Goal: Information Seeking & Learning: Learn about a topic

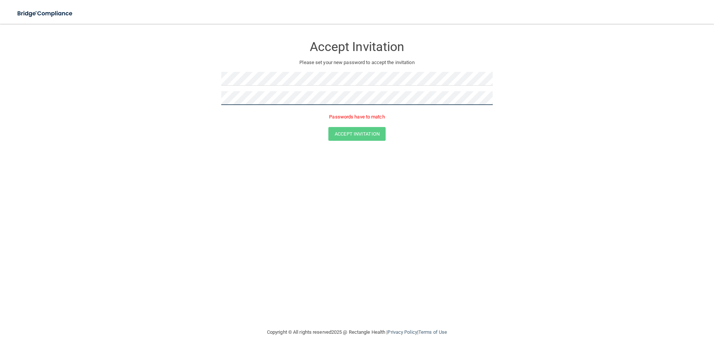
click at [329, 127] on button "Accept Invitation" at bounding box center [357, 134] width 57 height 14
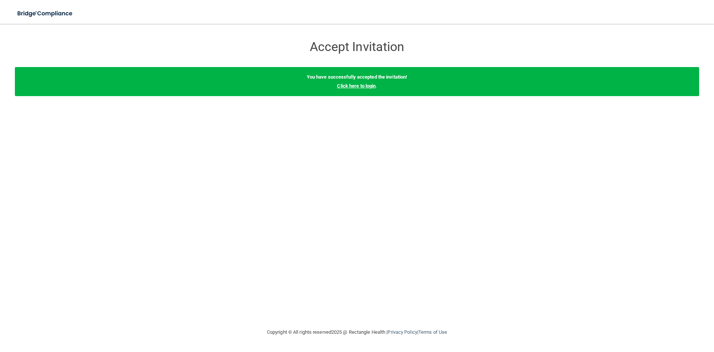
click at [354, 84] on link "Click here to login" at bounding box center [356, 86] width 39 height 6
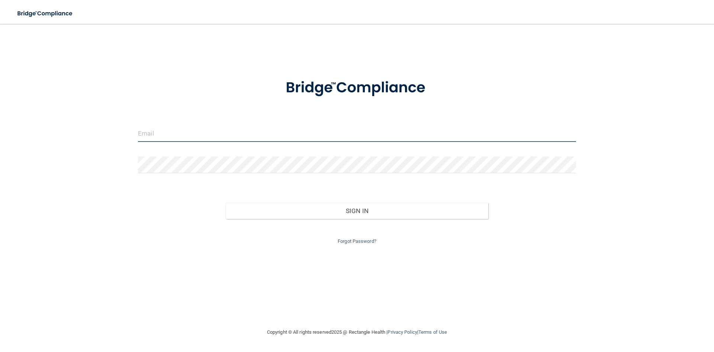
click at [279, 133] on input "email" at bounding box center [357, 133] width 438 height 17
type input "[EMAIL_ADDRESS][DOMAIN_NAME]"
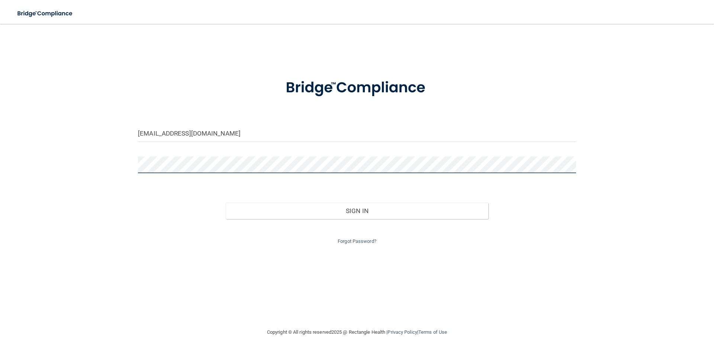
click at [226, 202] on button "Sign In" at bounding box center [357, 210] width 263 height 16
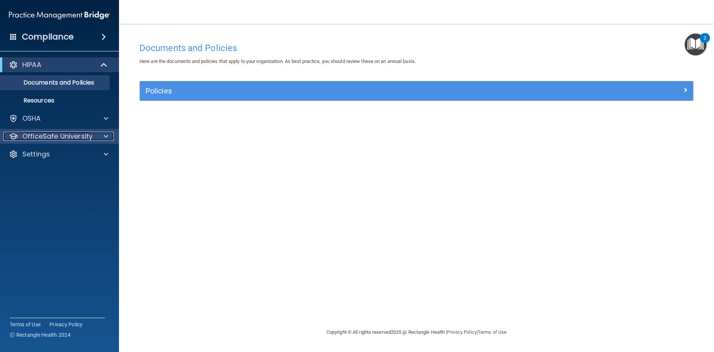
click at [92, 134] on div "OfficeSafe University" at bounding box center [49, 136] width 92 height 9
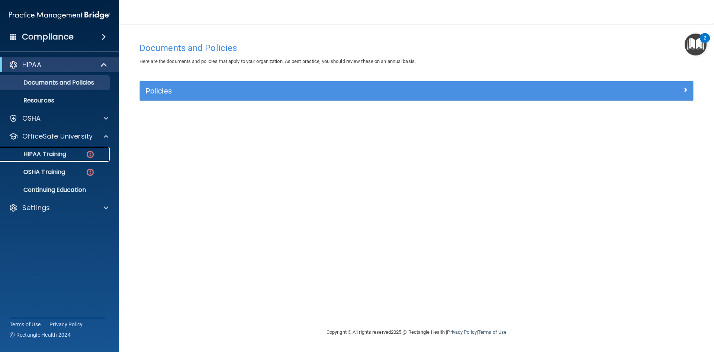
click at [76, 150] on link "HIPAA Training" at bounding box center [51, 154] width 117 height 15
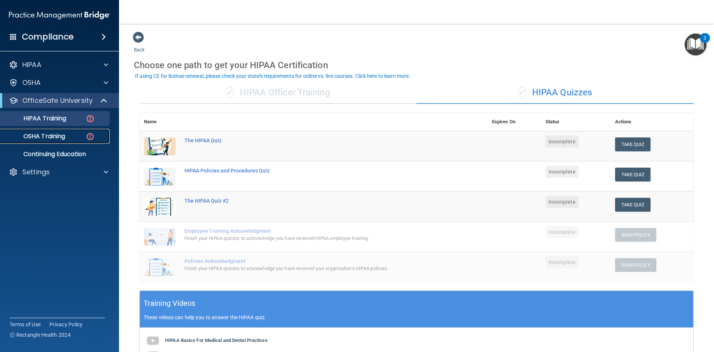
click at [73, 141] on link "OSHA Training" at bounding box center [51, 136] width 117 height 15
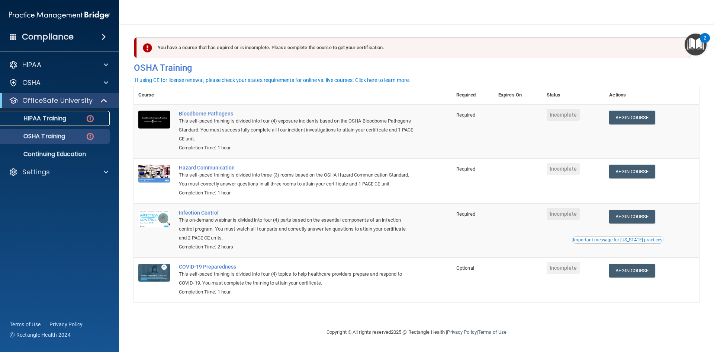
click at [91, 119] on img at bounding box center [90, 118] width 9 height 9
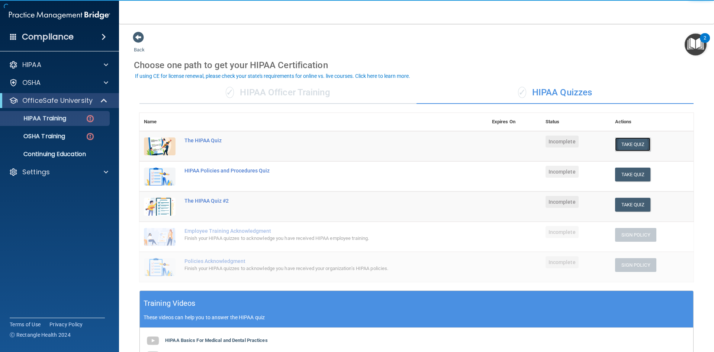
click at [631, 141] on button "Take Quiz" at bounding box center [633, 144] width 36 height 14
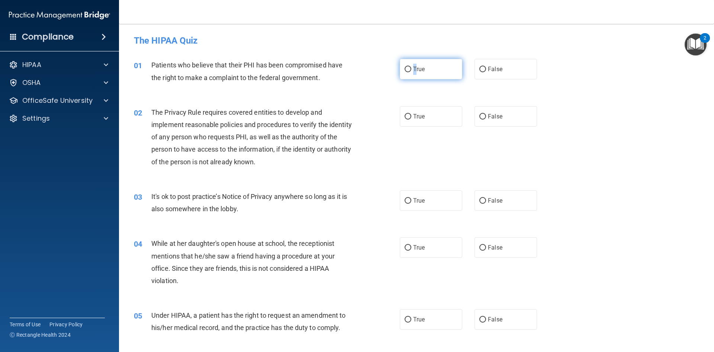
drag, startPoint x: 412, startPoint y: 72, endPoint x: 417, endPoint y: 74, distance: 5.7
click at [413, 72] on span "True" at bounding box center [419, 68] width 12 height 7
click at [405, 70] on input "True" at bounding box center [408, 70] width 7 height 6
radio input "true"
click at [405, 118] on input "True" at bounding box center [408, 117] width 7 height 6
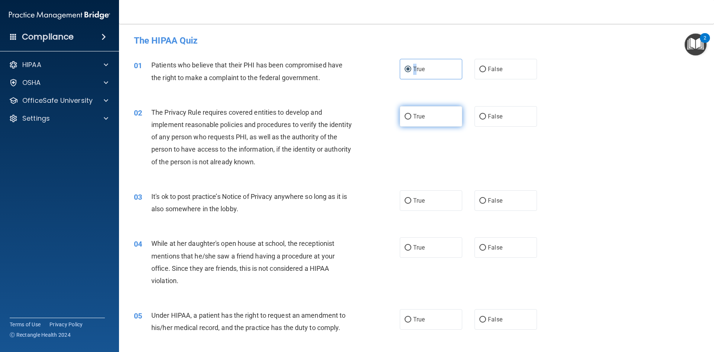
radio input "true"
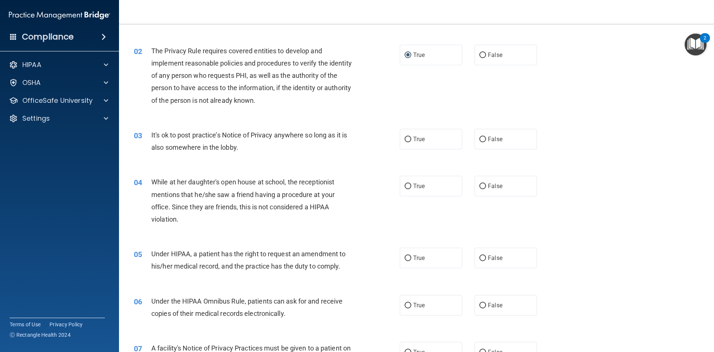
scroll to position [74, 0]
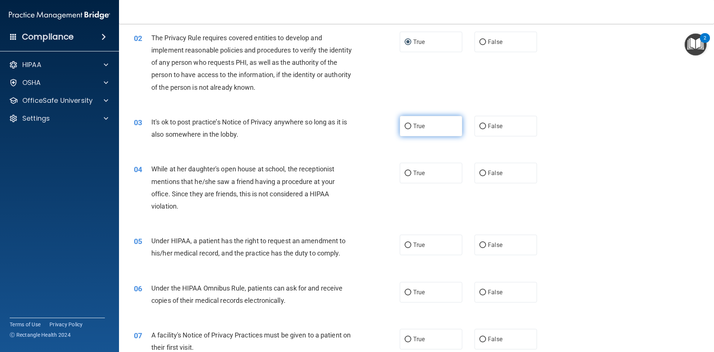
click at [413, 125] on span "True" at bounding box center [419, 125] width 12 height 7
click at [406, 127] on input "True" at bounding box center [408, 127] width 7 height 6
radio input "true"
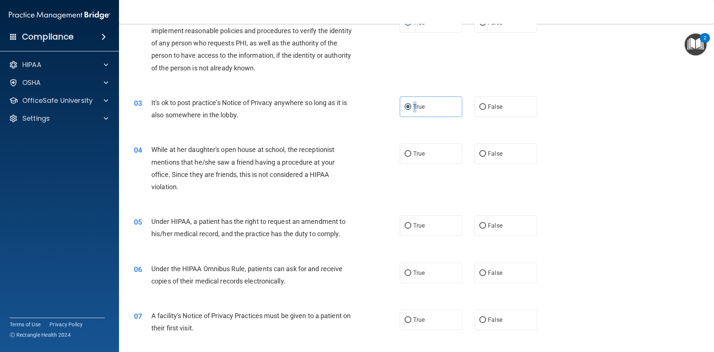
scroll to position [112, 0]
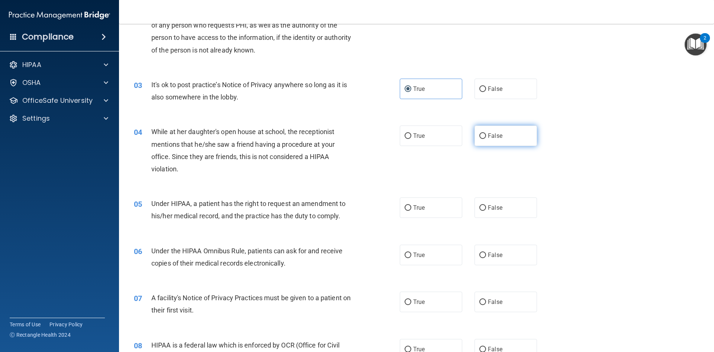
click at [491, 138] on span "False" at bounding box center [495, 135] width 15 height 7
click at [486, 138] on input "False" at bounding box center [483, 136] width 7 height 6
radio input "true"
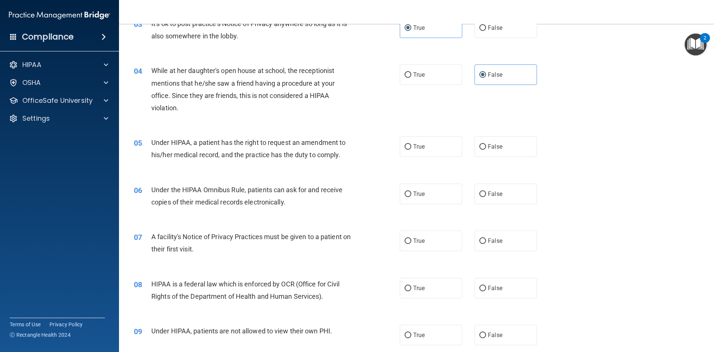
scroll to position [186, 0]
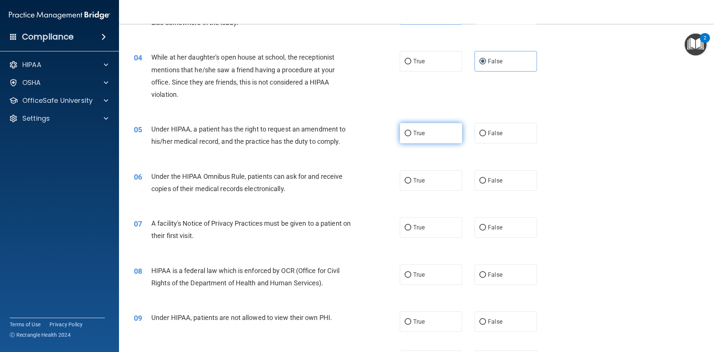
click at [405, 134] on input "True" at bounding box center [408, 134] width 7 height 6
radio input "true"
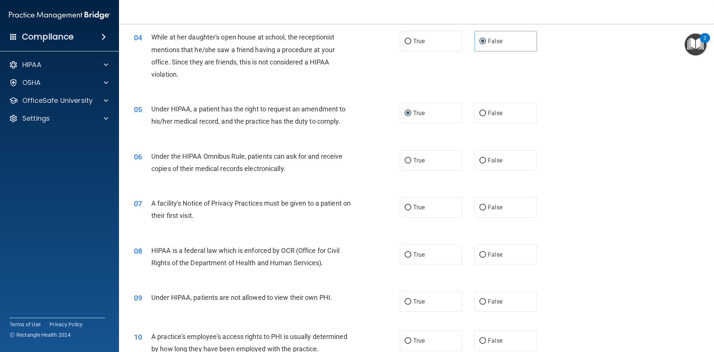
scroll to position [223, 0]
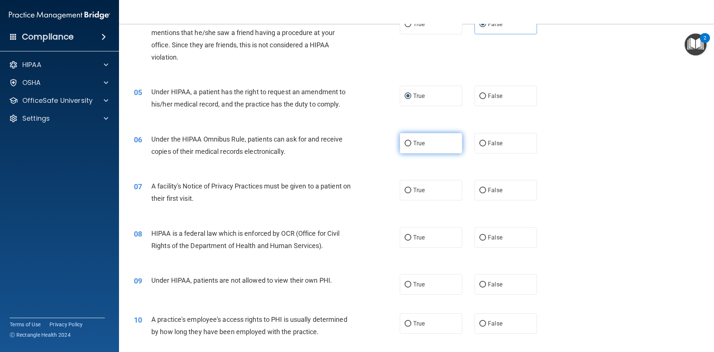
click at [405, 150] on label "True" at bounding box center [431, 143] width 63 height 20
click at [405, 146] on input "True" at bounding box center [408, 144] width 7 height 6
radio input "true"
click at [484, 148] on label "False" at bounding box center [506, 143] width 63 height 20
click at [484, 146] on input "False" at bounding box center [483, 144] width 7 height 6
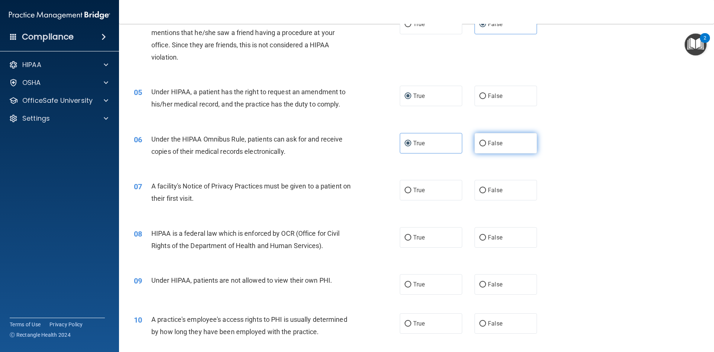
radio input "true"
radio input "false"
click at [433, 192] on label "True" at bounding box center [431, 190] width 63 height 20
click at [411, 192] on input "True" at bounding box center [408, 191] width 7 height 6
radio input "true"
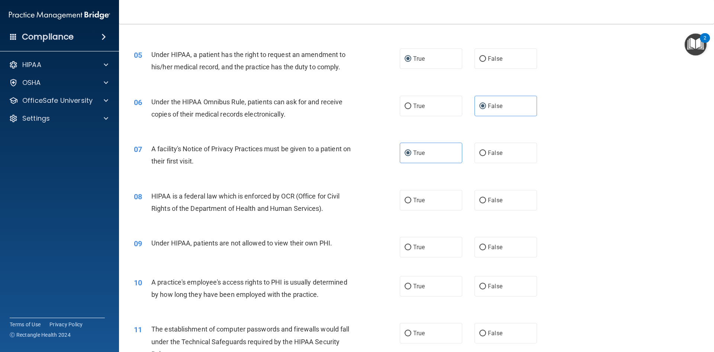
scroll to position [260, 0]
click at [433, 201] on label "True" at bounding box center [431, 200] width 63 height 20
click at [411, 201] on input "True" at bounding box center [408, 201] width 7 height 6
radio input "true"
click at [499, 250] on span "False" at bounding box center [495, 246] width 15 height 7
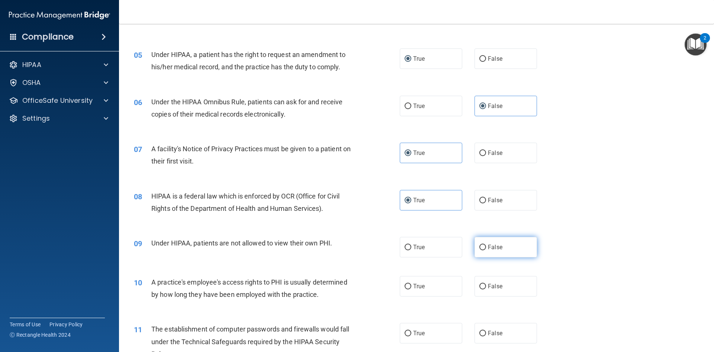
click at [486, 250] on input "False" at bounding box center [483, 247] width 7 height 6
radio input "true"
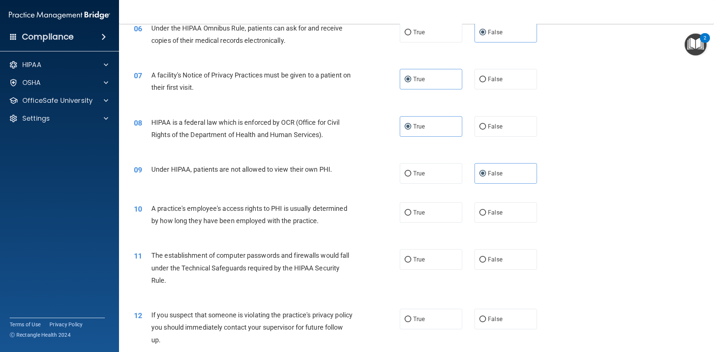
scroll to position [335, 0]
click at [496, 217] on label "False" at bounding box center [506, 211] width 63 height 20
click at [486, 215] on input "False" at bounding box center [483, 212] width 7 height 6
radio input "true"
click at [414, 259] on span "True" at bounding box center [419, 258] width 12 height 7
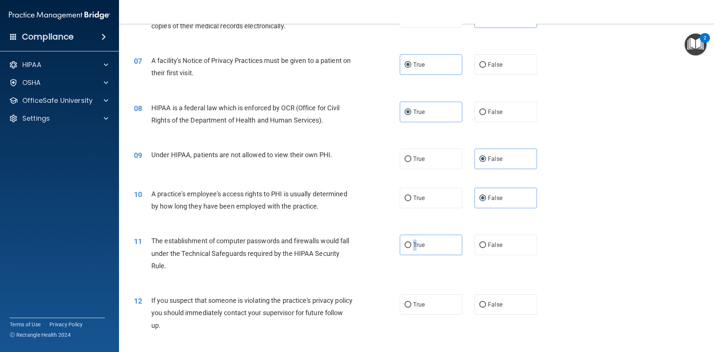
scroll to position [372, 0]
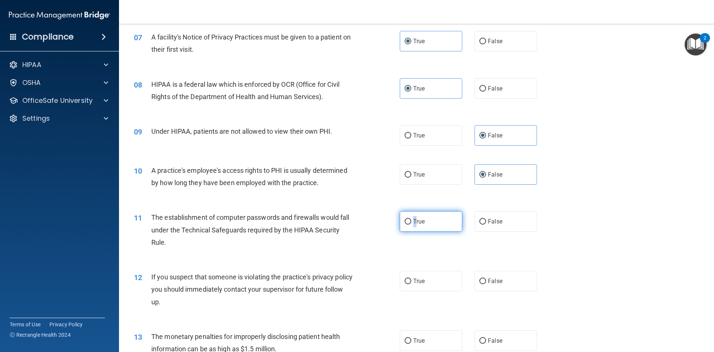
click at [406, 223] on input "True" at bounding box center [408, 222] width 7 height 6
radio input "true"
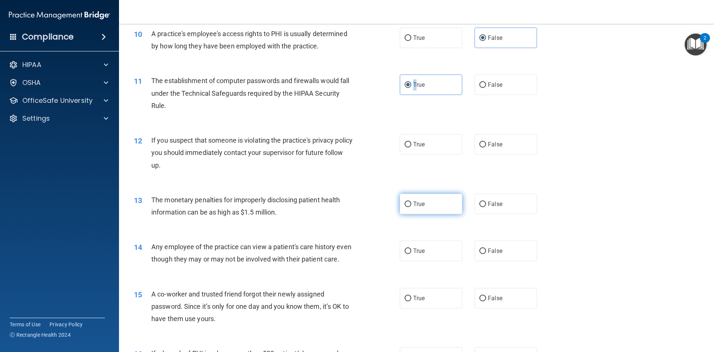
scroll to position [558, 0]
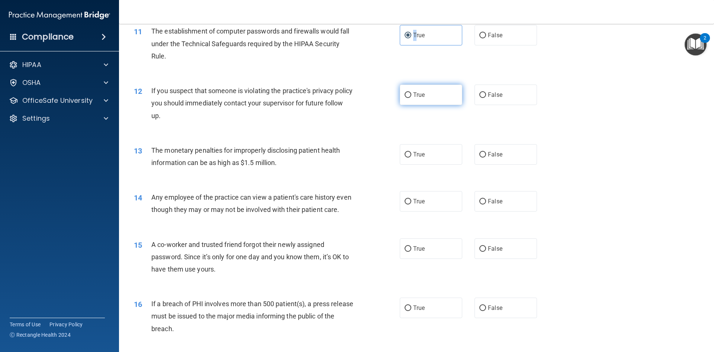
click at [405, 98] on input "True" at bounding box center [408, 95] width 7 height 6
radio input "true"
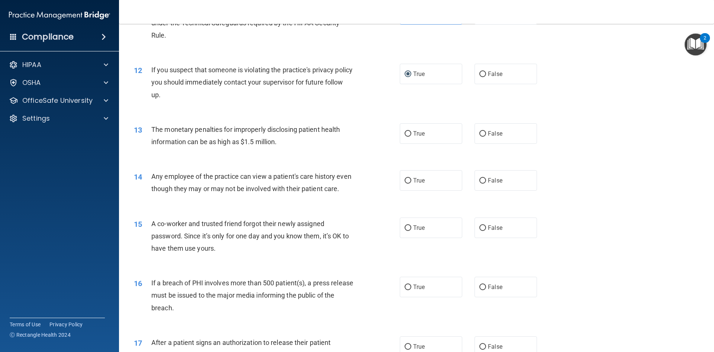
scroll to position [632, 0]
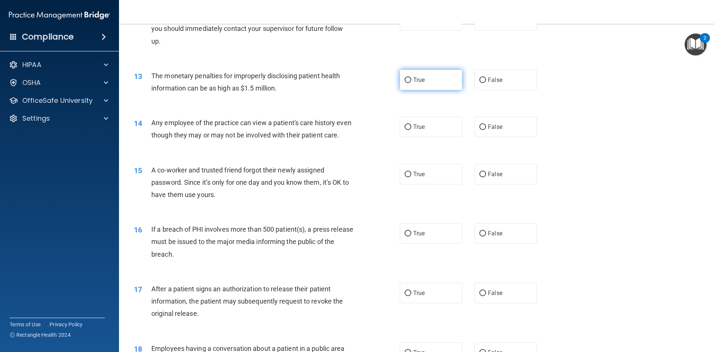
click at [427, 80] on label "True" at bounding box center [431, 80] width 63 height 20
click at [411, 80] on input "True" at bounding box center [408, 80] width 7 height 6
radio input "true"
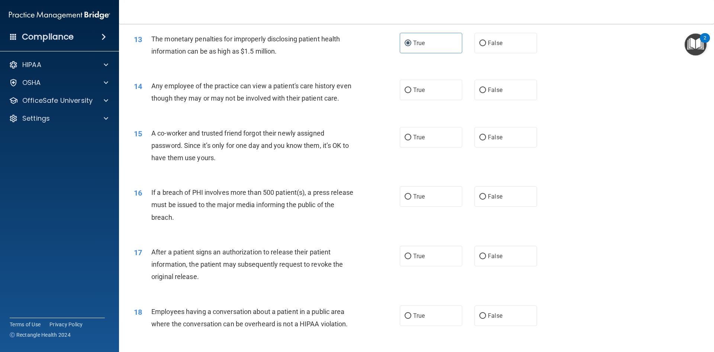
scroll to position [670, 0]
click at [475, 93] on label "False" at bounding box center [506, 89] width 63 height 20
click at [480, 93] on input "False" at bounding box center [483, 90] width 7 height 6
radio input "true"
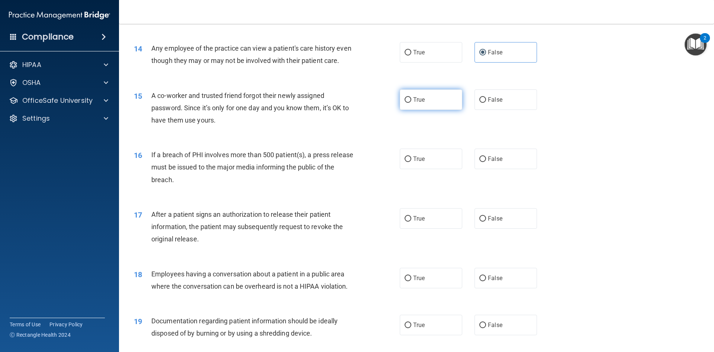
scroll to position [744, 0]
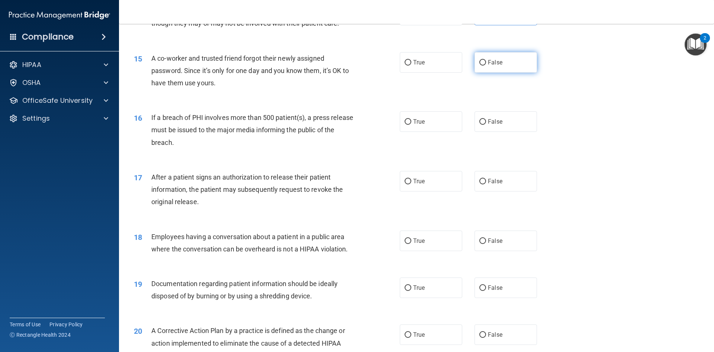
click at [501, 70] on label "False" at bounding box center [506, 62] width 63 height 20
click at [486, 65] on input "False" at bounding box center [483, 63] width 7 height 6
radio input "true"
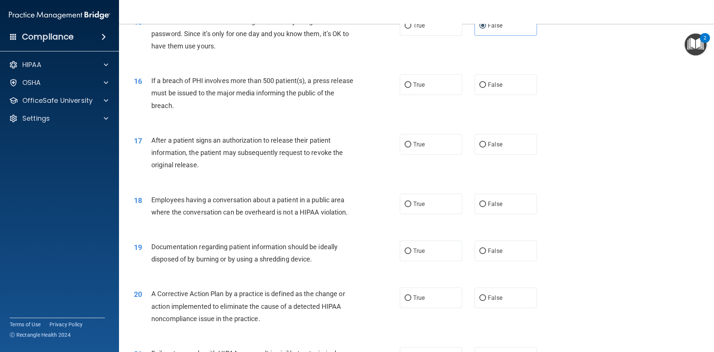
scroll to position [781, 0]
click at [436, 95] on label "True" at bounding box center [431, 84] width 63 height 20
click at [411, 87] on input "True" at bounding box center [408, 85] width 7 height 6
radio input "true"
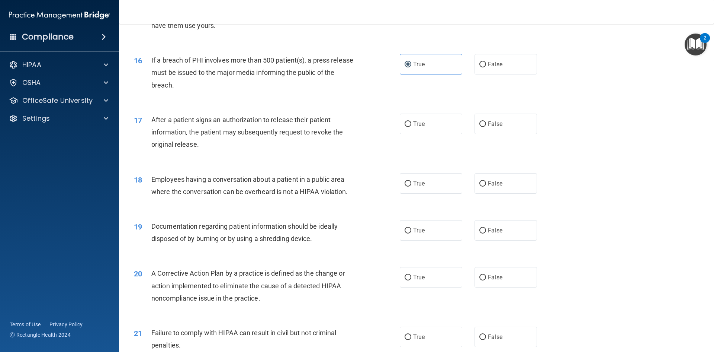
scroll to position [819, 0]
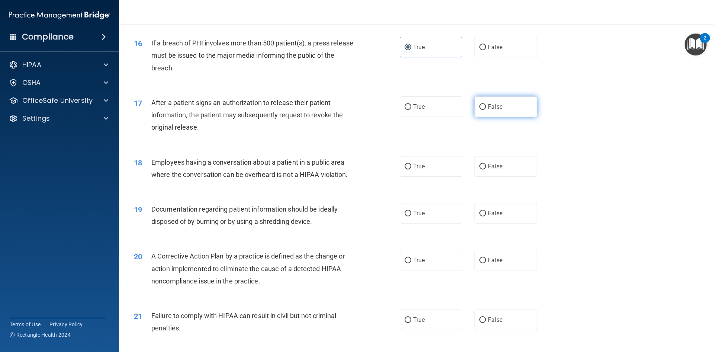
click at [496, 117] on label "False" at bounding box center [506, 106] width 63 height 20
click at [486, 110] on input "False" at bounding box center [483, 107] width 7 height 6
radio input "true"
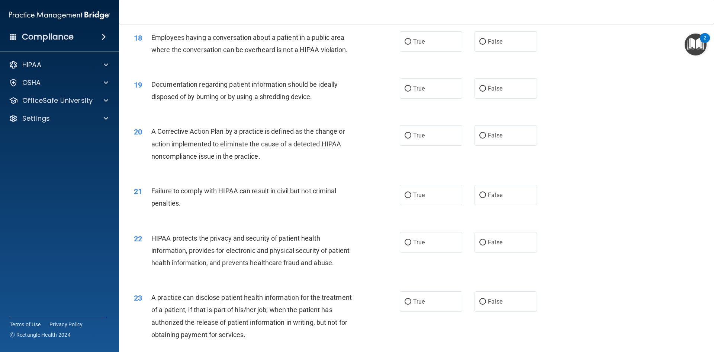
scroll to position [930, 0]
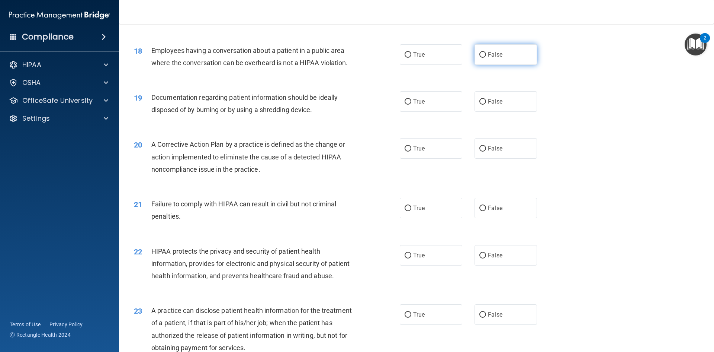
click at [475, 65] on label "False" at bounding box center [506, 54] width 63 height 20
click at [480, 58] on input "False" at bounding box center [483, 55] width 7 height 6
radio input "true"
click at [444, 112] on label "True" at bounding box center [431, 101] width 63 height 20
click at [411, 105] on input "True" at bounding box center [408, 102] width 7 height 6
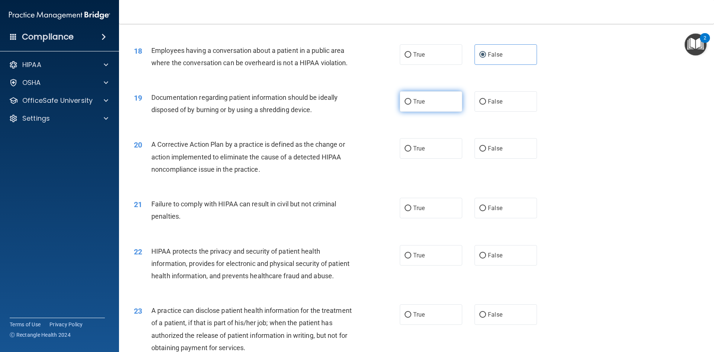
radio input "true"
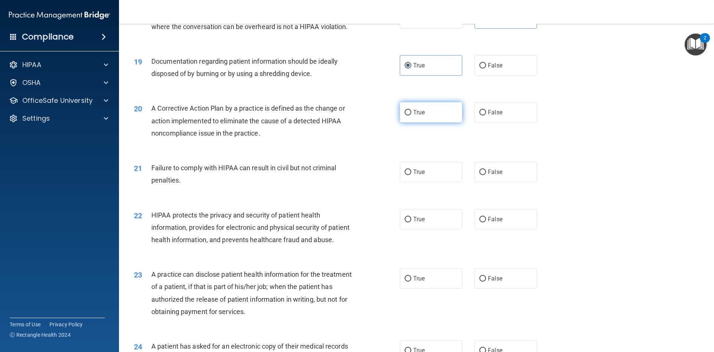
scroll to position [967, 0]
click at [422, 121] on label "True" at bounding box center [431, 111] width 63 height 20
click at [411, 114] on input "True" at bounding box center [408, 112] width 7 height 6
radio input "true"
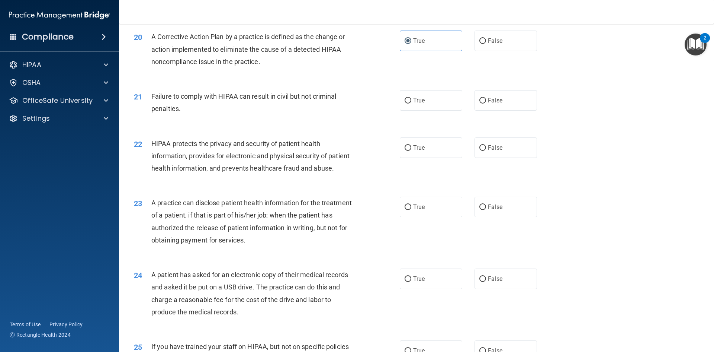
scroll to position [1042, 0]
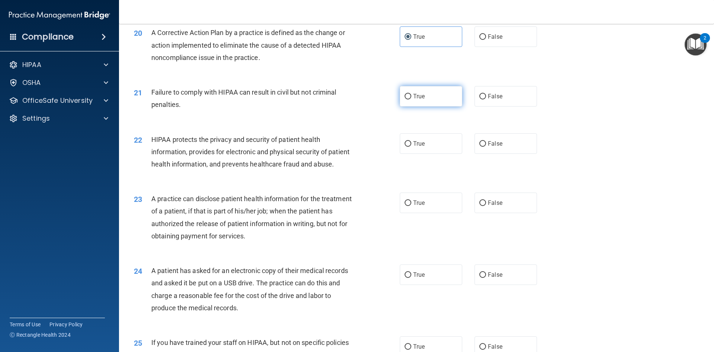
click at [437, 106] on label "True" at bounding box center [431, 96] width 63 height 20
click at [411, 99] on input "True" at bounding box center [408, 97] width 7 height 6
radio input "true"
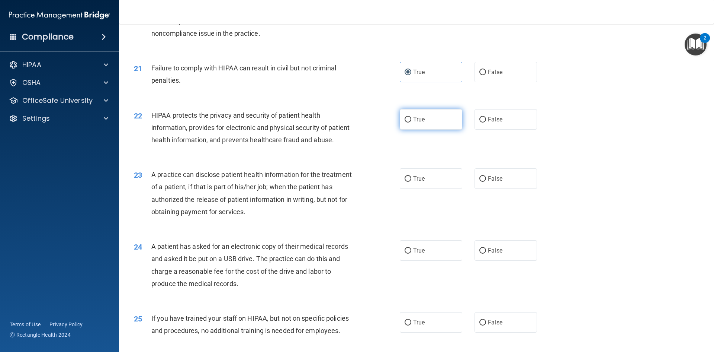
scroll to position [1079, 0]
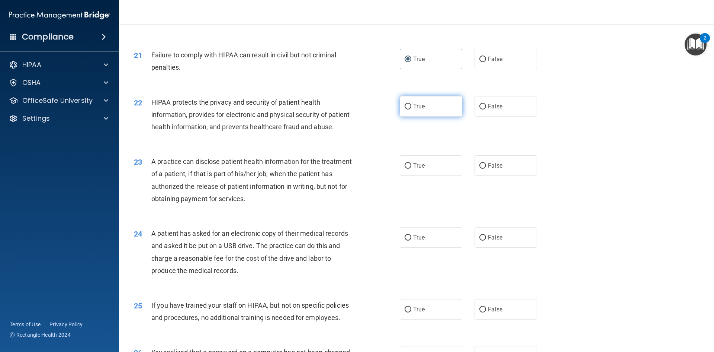
click at [408, 113] on label "True" at bounding box center [431, 106] width 63 height 20
click at [408, 109] on input "True" at bounding box center [408, 107] width 7 height 6
radio input "true"
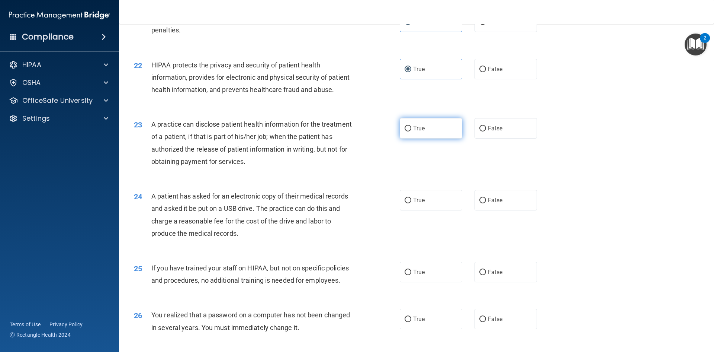
click at [407, 131] on input "True" at bounding box center [408, 129] width 7 height 6
radio input "true"
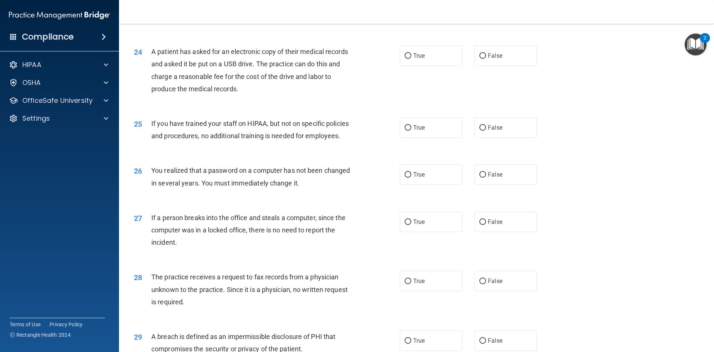
scroll to position [1265, 0]
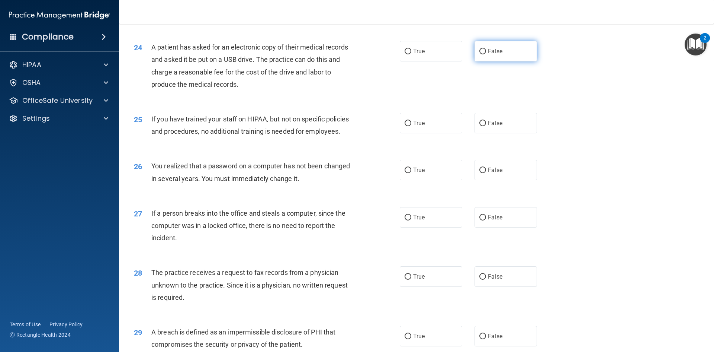
click at [512, 61] on label "False" at bounding box center [506, 51] width 63 height 20
click at [486, 54] on input "False" at bounding box center [483, 52] width 7 height 6
radio input "true"
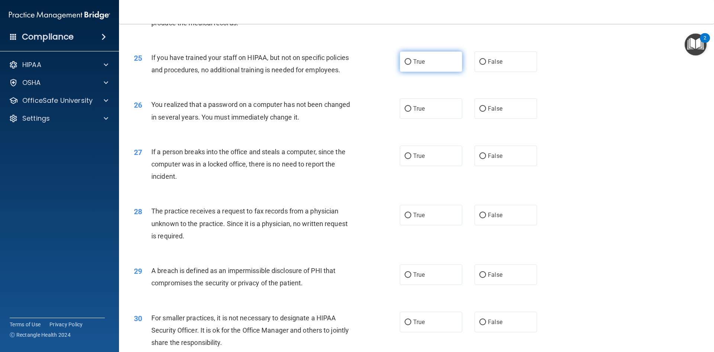
scroll to position [1339, 0]
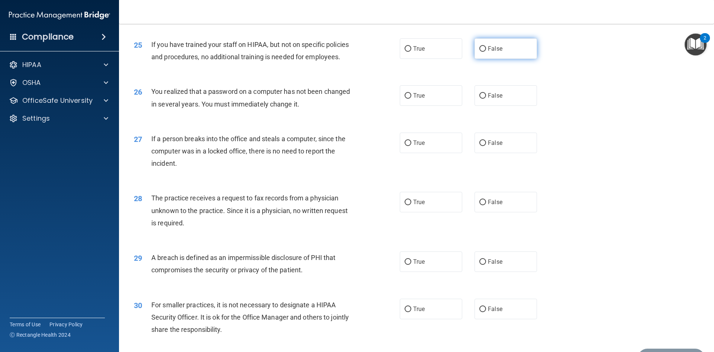
click at [516, 59] on label "False" at bounding box center [506, 48] width 63 height 20
click at [486, 52] on input "False" at bounding box center [483, 49] width 7 height 6
radio input "true"
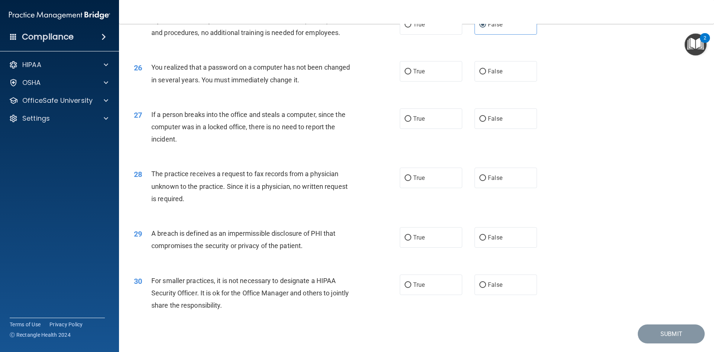
scroll to position [1377, 0]
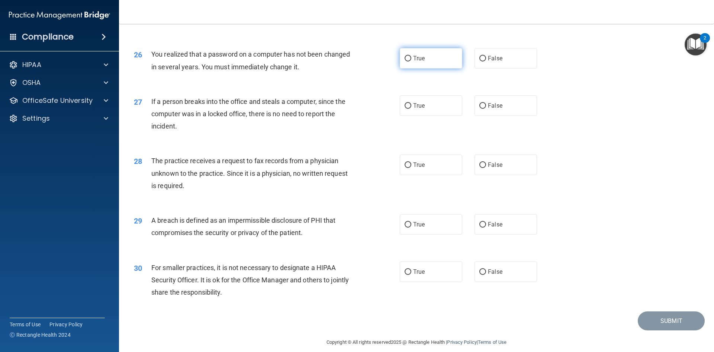
click at [405, 61] on input "True" at bounding box center [408, 59] width 7 height 6
radio input "true"
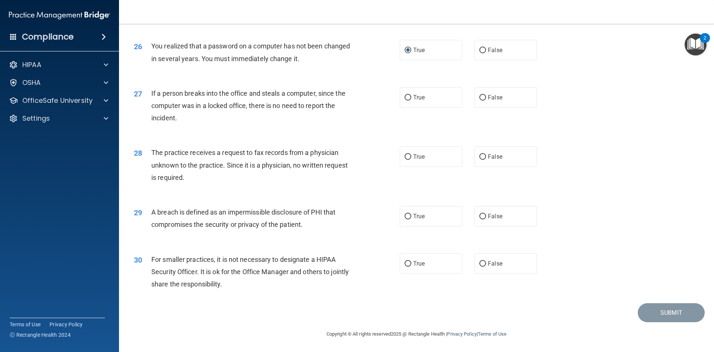
scroll to position [1409, 0]
click at [519, 98] on label "False" at bounding box center [506, 97] width 63 height 20
click at [486, 98] on input "False" at bounding box center [483, 98] width 7 height 6
radio input "true"
click at [502, 161] on label "False" at bounding box center [506, 156] width 63 height 20
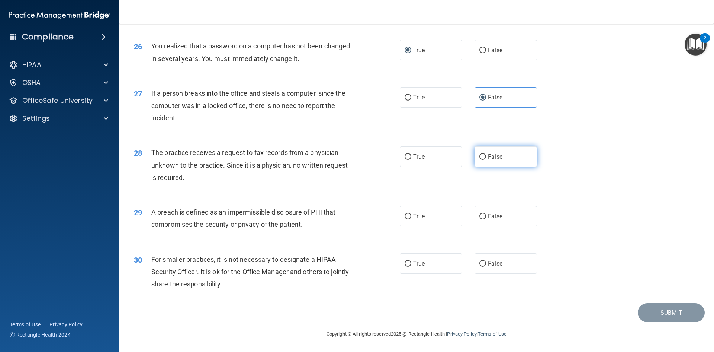
click at [486, 160] on input "False" at bounding box center [483, 157] width 7 height 6
radio input "true"
click at [420, 219] on span "True" at bounding box center [419, 215] width 12 height 7
click at [411, 219] on input "True" at bounding box center [408, 217] width 7 height 6
radio input "true"
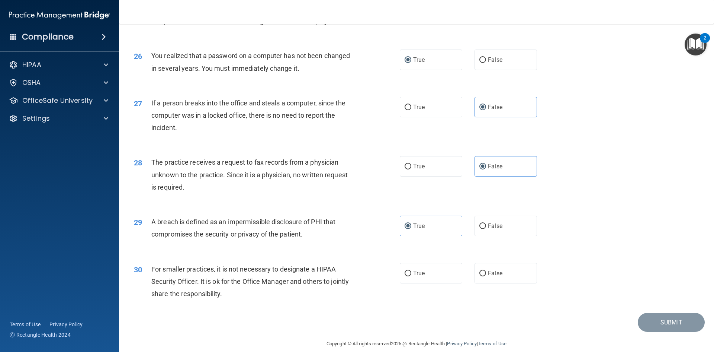
scroll to position [1372, 0]
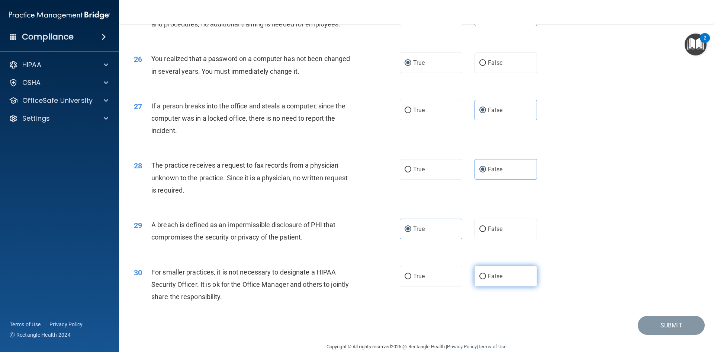
click at [480, 279] on input "False" at bounding box center [483, 276] width 7 height 6
radio input "true"
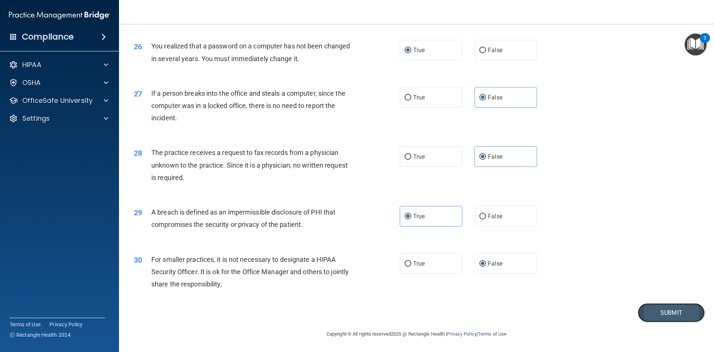
click at [652, 315] on button "Submit" at bounding box center [671, 312] width 67 height 19
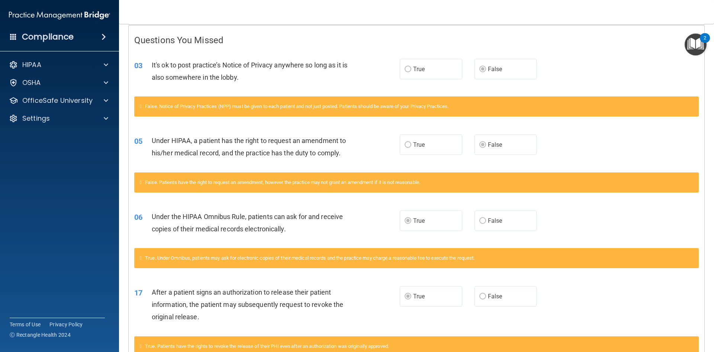
scroll to position [103, 0]
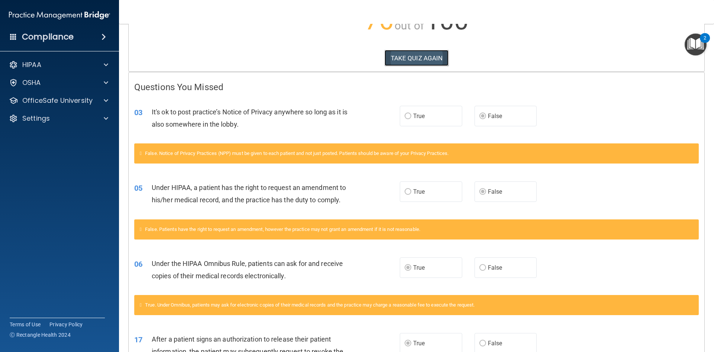
click at [414, 59] on button "TAKE QUIZ AGAIN" at bounding box center [417, 58] width 64 height 16
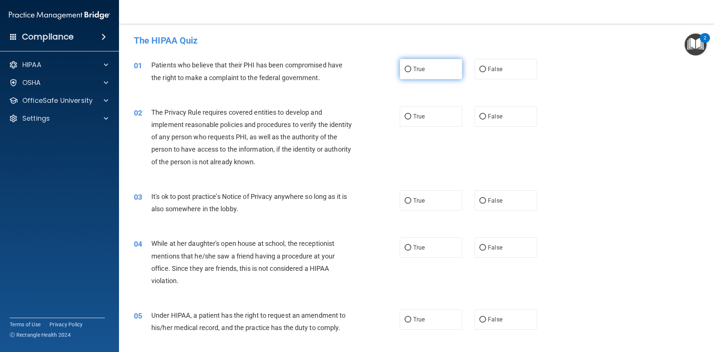
click at [417, 75] on label "True" at bounding box center [431, 69] width 63 height 20
click at [411, 72] on input "True" at bounding box center [408, 70] width 7 height 6
radio input "true"
click at [410, 119] on label "True" at bounding box center [431, 116] width 63 height 20
click at [410, 119] on input "True" at bounding box center [408, 117] width 7 height 6
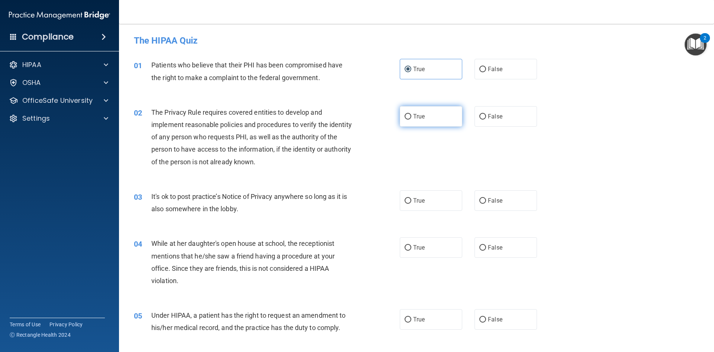
radio input "true"
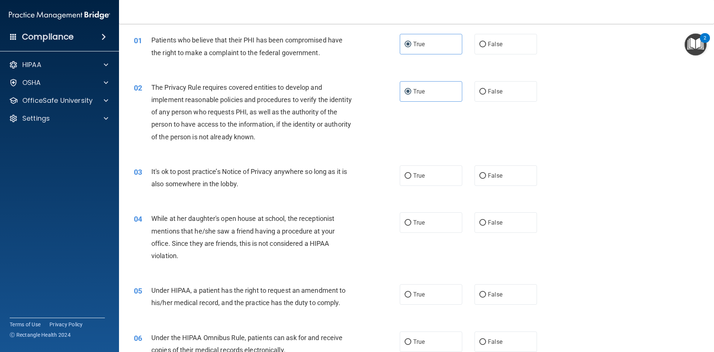
scroll to position [74, 0]
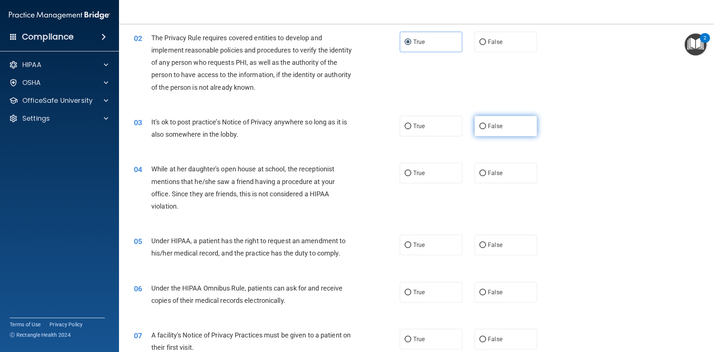
click at [481, 125] on input "False" at bounding box center [483, 127] width 7 height 6
radio input "true"
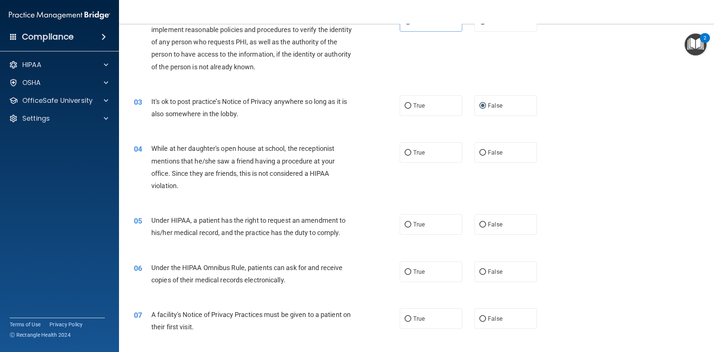
scroll to position [149, 0]
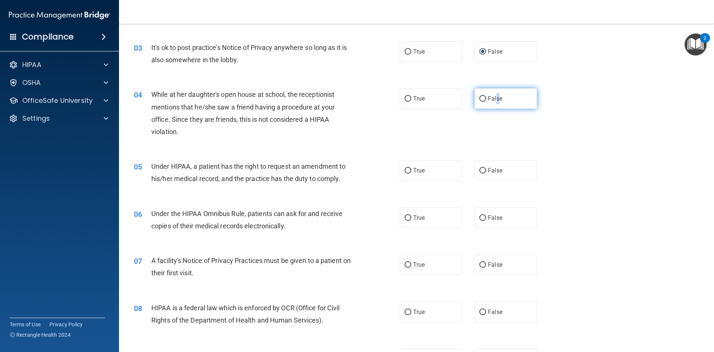
click at [494, 101] on span "False" at bounding box center [495, 98] width 15 height 7
click at [481, 99] on input "False" at bounding box center [483, 99] width 7 height 6
radio input "true"
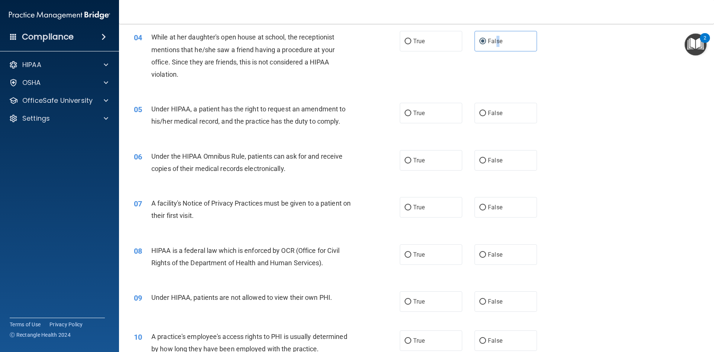
scroll to position [223, 0]
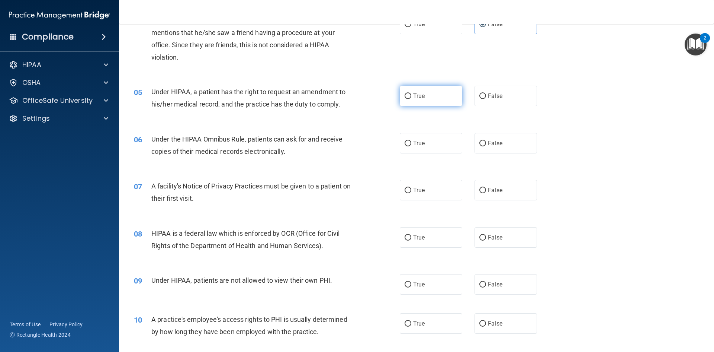
click at [417, 93] on span "True" at bounding box center [419, 95] width 12 height 7
click at [411, 93] on input "True" at bounding box center [408, 96] width 7 height 6
radio input "true"
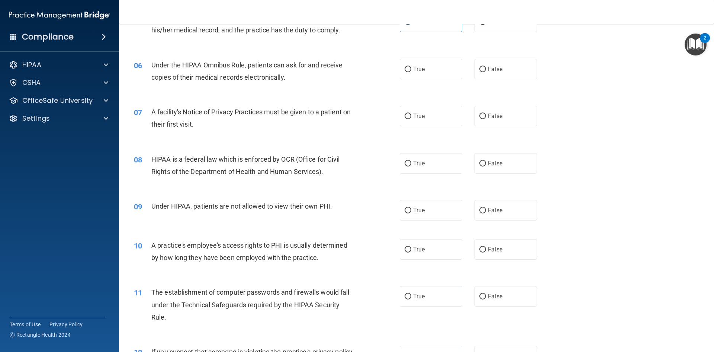
scroll to position [298, 0]
click at [401, 72] on label "True" at bounding box center [431, 68] width 63 height 20
click at [405, 72] on input "True" at bounding box center [408, 69] width 7 height 6
radio input "true"
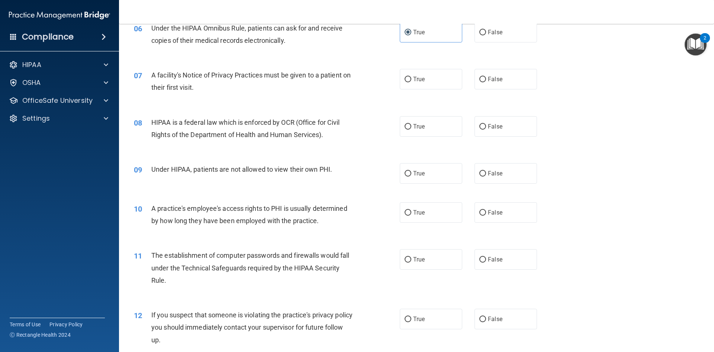
scroll to position [335, 0]
click at [414, 86] on label "True" at bounding box center [431, 78] width 63 height 20
click at [411, 81] on input "True" at bounding box center [408, 79] width 7 height 6
radio input "true"
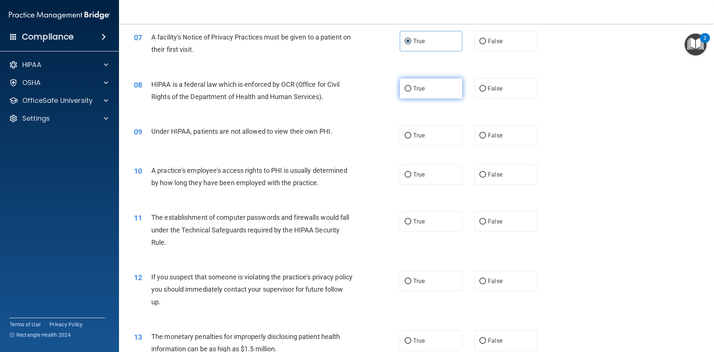
click at [433, 87] on label "True" at bounding box center [431, 88] width 63 height 20
click at [411, 87] on input "True" at bounding box center [408, 89] width 7 height 6
radio input "true"
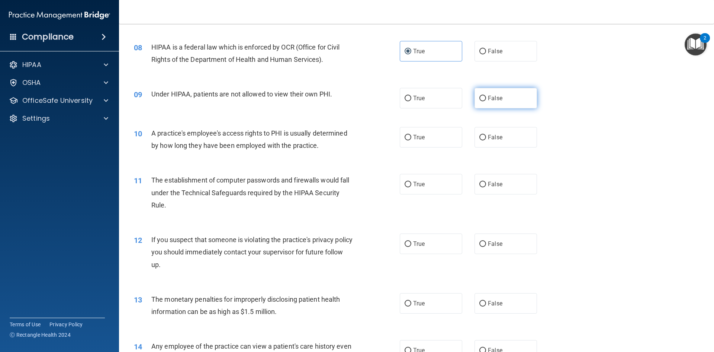
click at [495, 100] on span "False" at bounding box center [495, 98] width 15 height 7
click at [486, 100] on input "False" at bounding box center [483, 99] width 7 height 6
radio input "true"
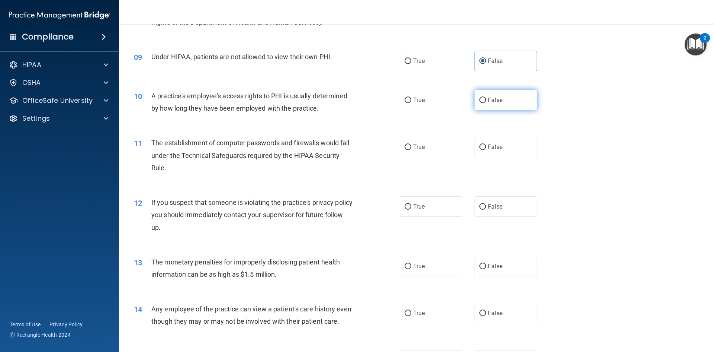
click at [483, 105] on label "False" at bounding box center [506, 100] width 63 height 20
click at [483, 103] on input "False" at bounding box center [483, 100] width 7 height 6
radio input "true"
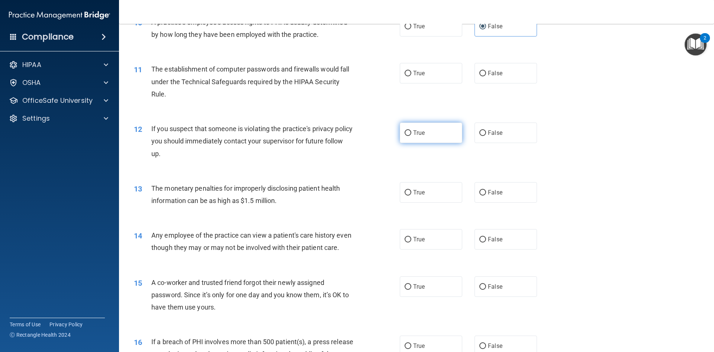
scroll to position [521, 0]
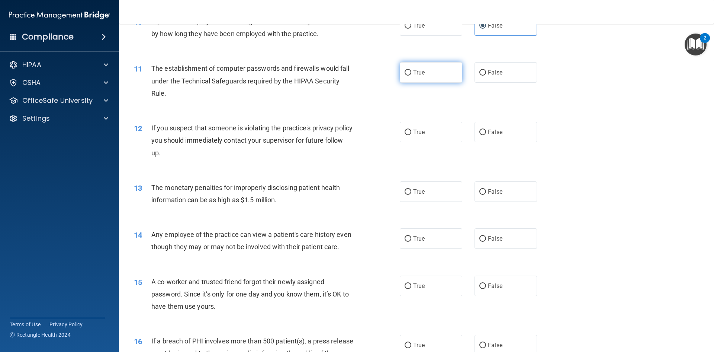
click at [425, 76] on label "True" at bounding box center [431, 72] width 63 height 20
click at [411, 76] on input "True" at bounding box center [408, 73] width 7 height 6
radio input "true"
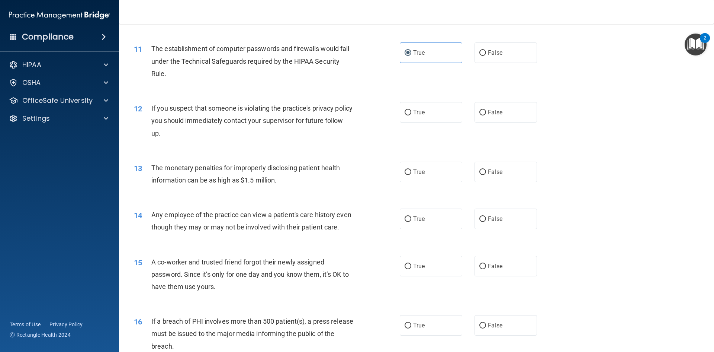
scroll to position [558, 0]
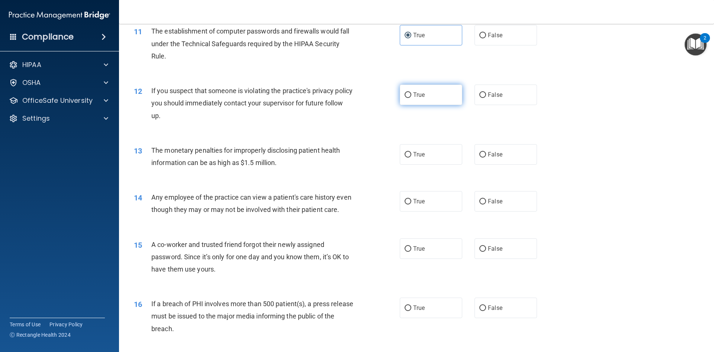
click at [442, 95] on label "True" at bounding box center [431, 94] width 63 height 20
click at [411, 95] on input "True" at bounding box center [408, 95] width 7 height 6
radio input "true"
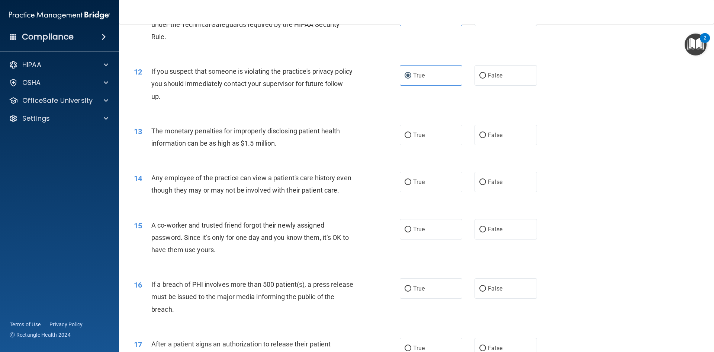
scroll to position [595, 0]
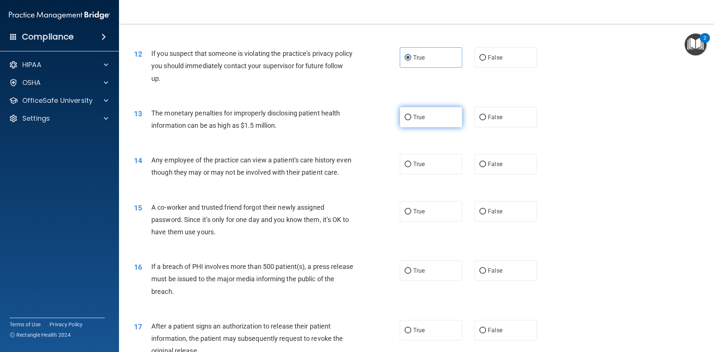
click at [412, 125] on label "True" at bounding box center [431, 117] width 63 height 20
click at [411, 120] on input "True" at bounding box center [408, 118] width 7 height 6
radio input "true"
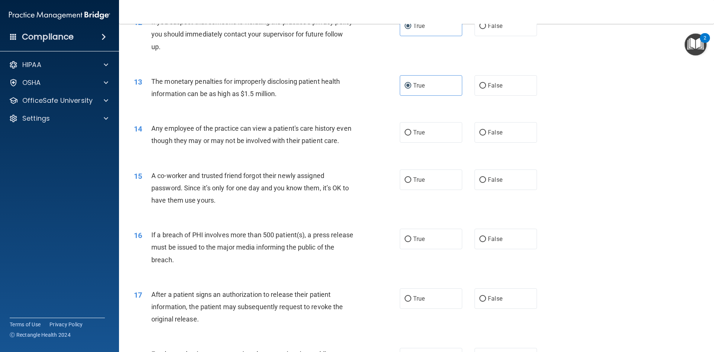
scroll to position [670, 0]
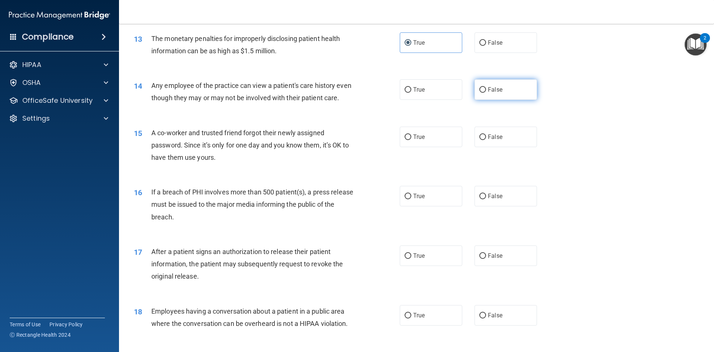
click at [492, 91] on span "False" at bounding box center [495, 89] width 15 height 7
click at [486, 91] on input "False" at bounding box center [483, 90] width 7 height 6
radio input "true"
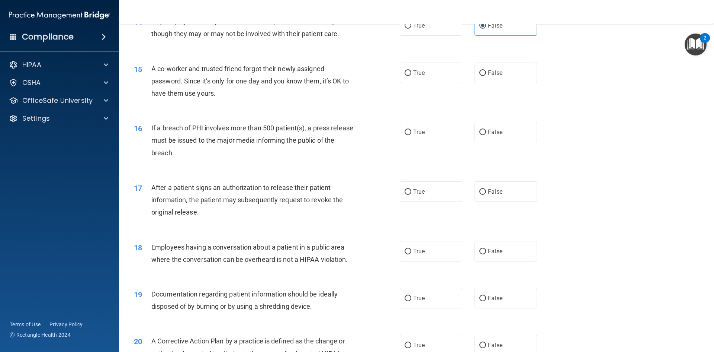
scroll to position [744, 0]
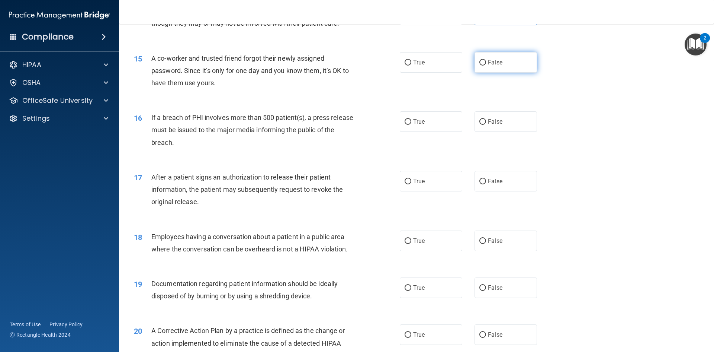
click at [489, 73] on label "False" at bounding box center [506, 62] width 63 height 20
click at [486, 65] on input "False" at bounding box center [483, 63] width 7 height 6
radio input "true"
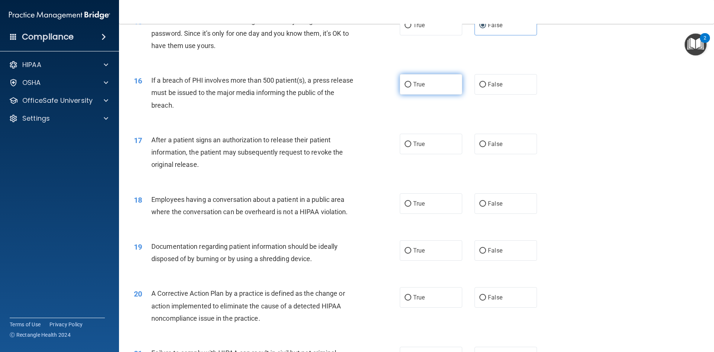
click at [417, 92] on label "True" at bounding box center [431, 84] width 63 height 20
click at [411, 87] on input "True" at bounding box center [408, 85] width 7 height 6
radio input "true"
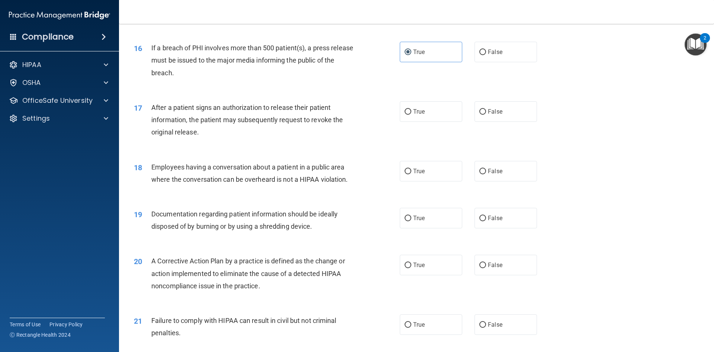
scroll to position [856, 0]
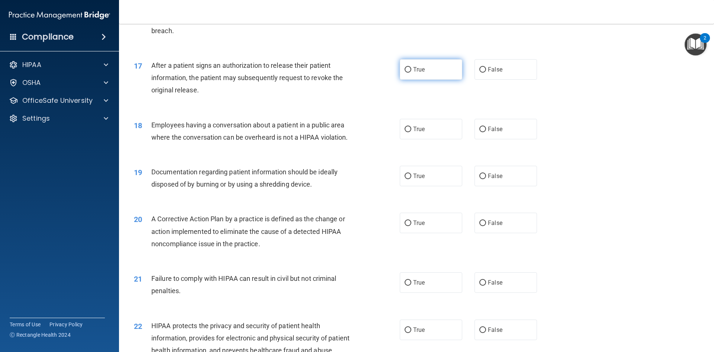
click at [409, 73] on input "True" at bounding box center [408, 70] width 7 height 6
radio input "true"
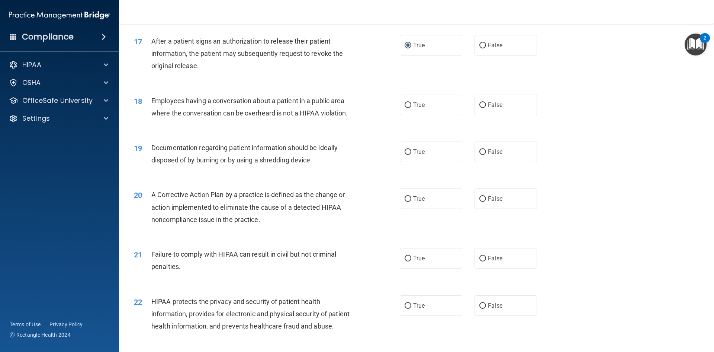
scroll to position [893, 0]
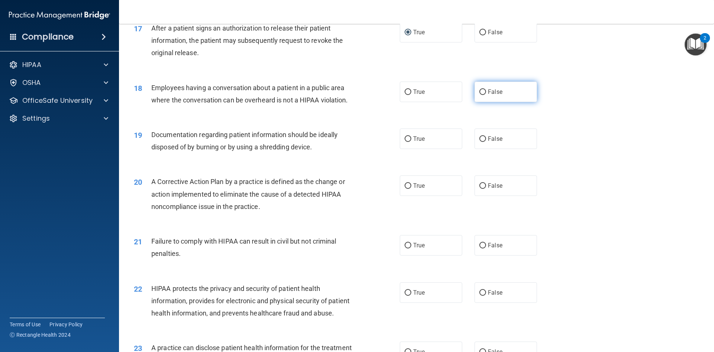
click at [477, 102] on label "False" at bounding box center [506, 91] width 63 height 20
click at [488, 95] on span "False" at bounding box center [495, 91] width 15 height 7
click at [486, 95] on input "False" at bounding box center [483, 92] width 7 height 6
radio input "true"
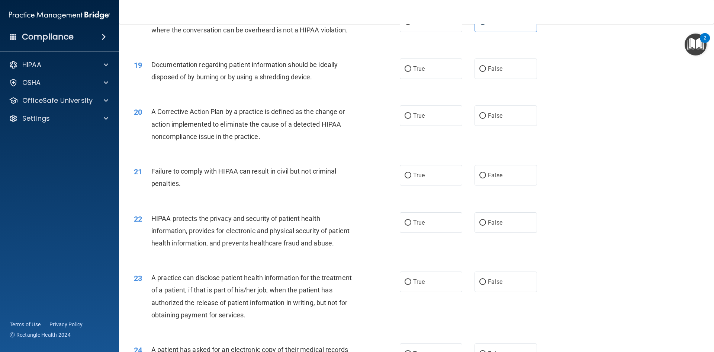
scroll to position [967, 0]
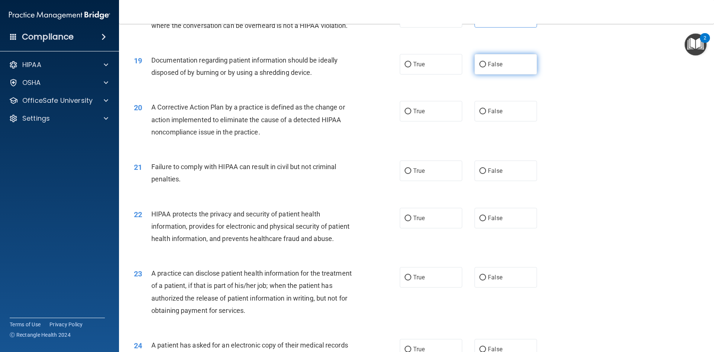
click at [494, 68] on span "False" at bounding box center [495, 64] width 15 height 7
click at [486, 67] on input "False" at bounding box center [483, 65] width 7 height 6
radio input "true"
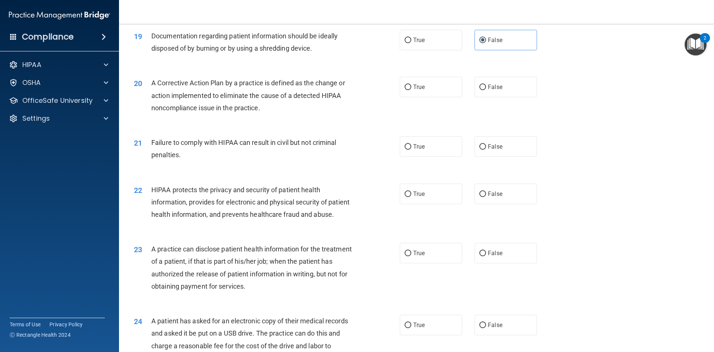
scroll to position [1005, 0]
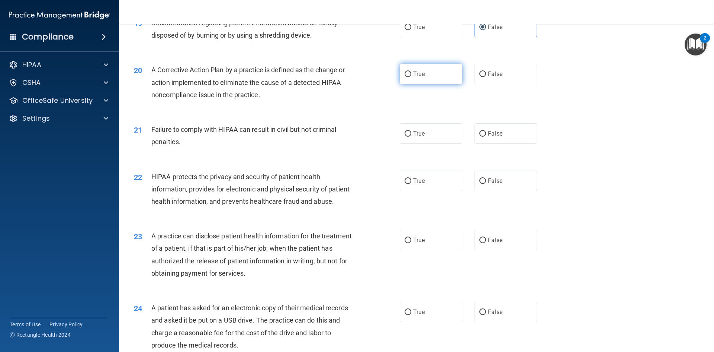
click at [405, 77] on input "True" at bounding box center [408, 74] width 7 height 6
radio input "true"
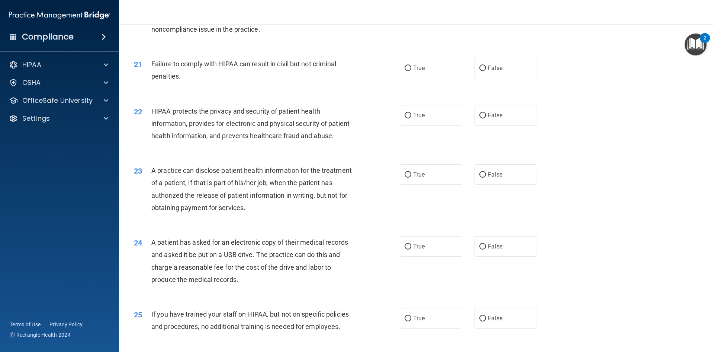
scroll to position [1079, 0]
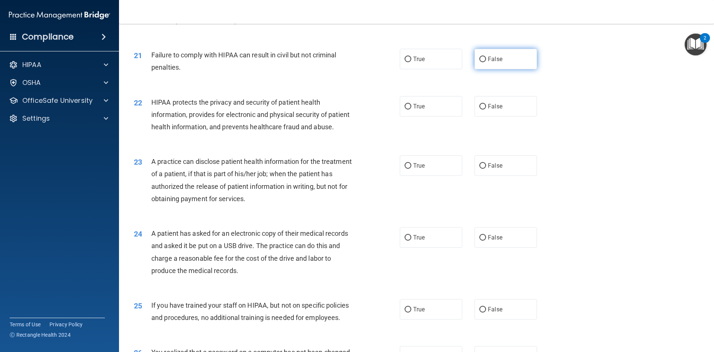
click at [480, 62] on input "False" at bounding box center [483, 60] width 7 height 6
radio input "true"
click at [417, 110] on span "True" at bounding box center [419, 106] width 12 height 7
click at [411, 109] on input "True" at bounding box center [408, 107] width 7 height 6
radio input "true"
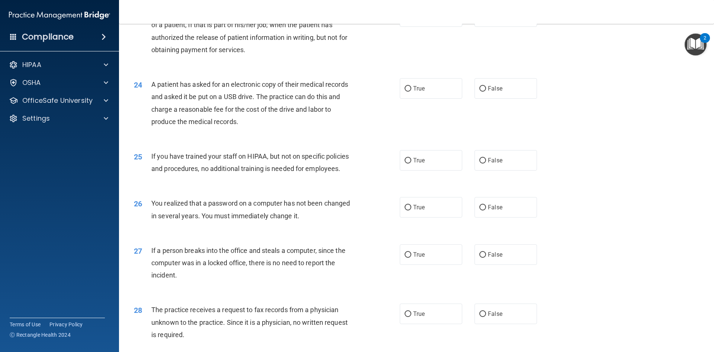
scroll to position [1191, 0]
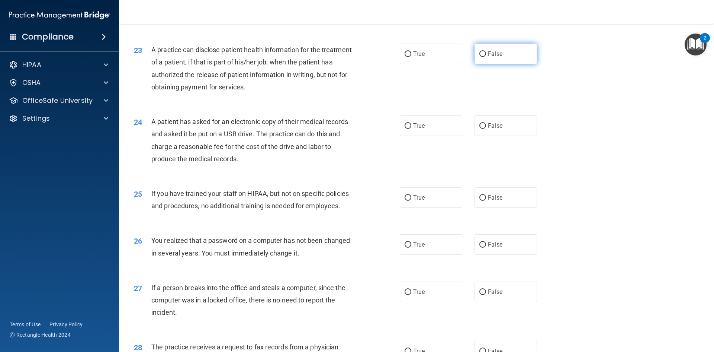
click at [498, 57] on span "False" at bounding box center [495, 53] width 15 height 7
click at [486, 57] on input "False" at bounding box center [483, 54] width 7 height 6
radio input "true"
click at [438, 64] on label "True" at bounding box center [431, 54] width 63 height 20
click at [411, 57] on input "True" at bounding box center [408, 54] width 7 height 6
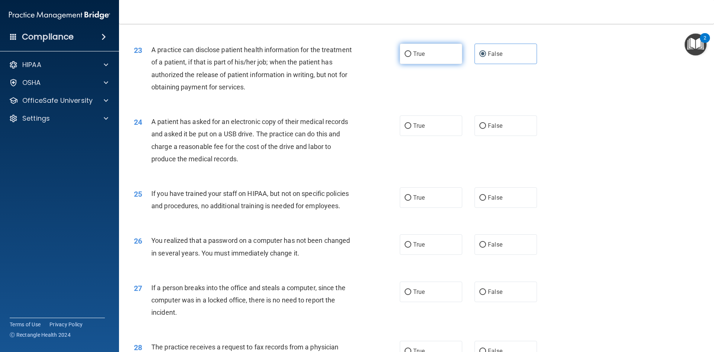
radio input "true"
radio input "false"
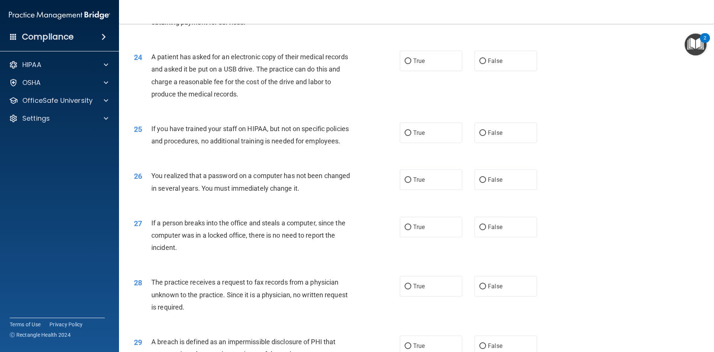
scroll to position [1265, 0]
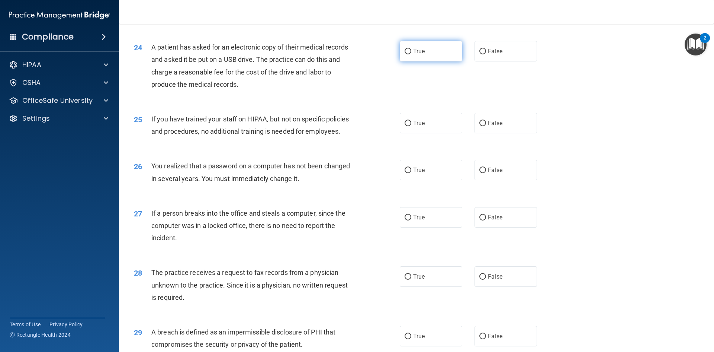
click at [431, 61] on label "True" at bounding box center [431, 51] width 63 height 20
click at [411, 54] on input "True" at bounding box center [408, 52] width 7 height 6
radio input "true"
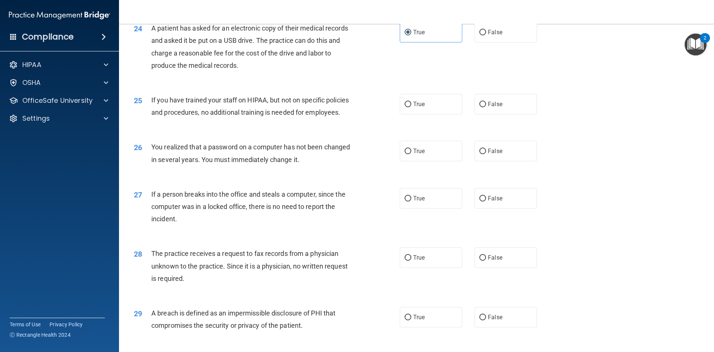
scroll to position [1302, 0]
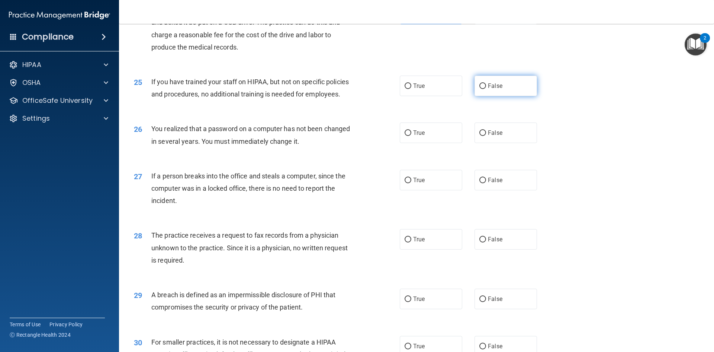
click at [483, 96] on label "False" at bounding box center [506, 86] width 63 height 20
click at [483, 89] on input "False" at bounding box center [483, 86] width 7 height 6
radio input "true"
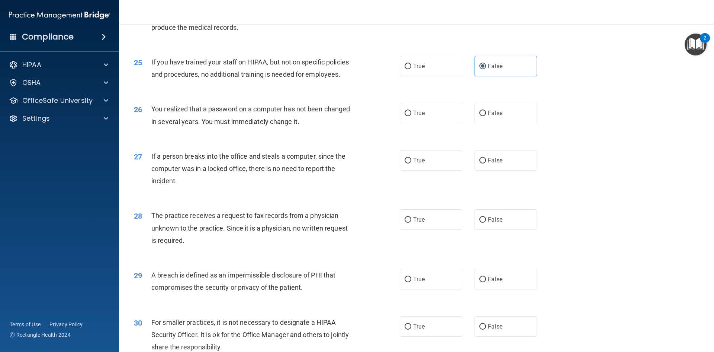
scroll to position [1339, 0]
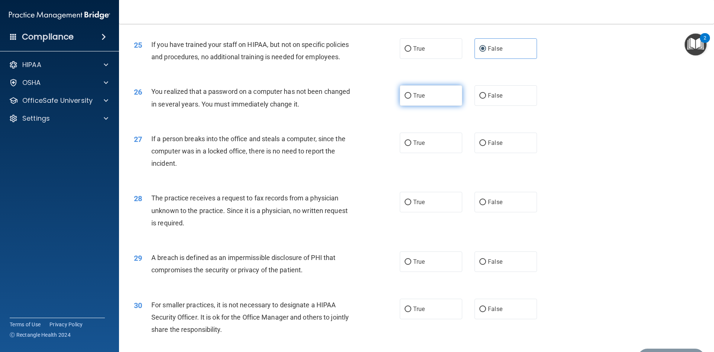
click at [409, 106] on label "True" at bounding box center [431, 95] width 63 height 20
click at [409, 99] on input "True" at bounding box center [408, 96] width 7 height 6
radio input "true"
click at [499, 153] on label "False" at bounding box center [506, 142] width 63 height 20
click at [486, 146] on input "False" at bounding box center [483, 143] width 7 height 6
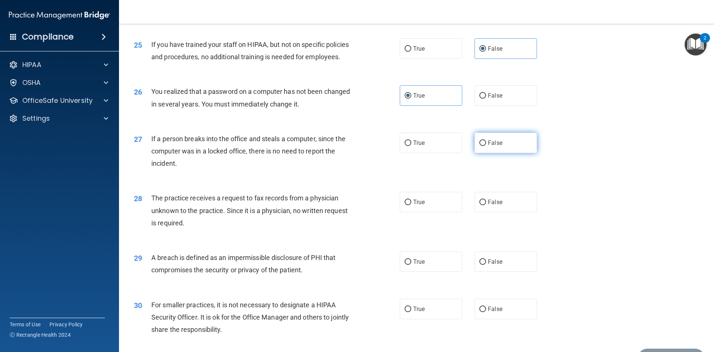
radio input "true"
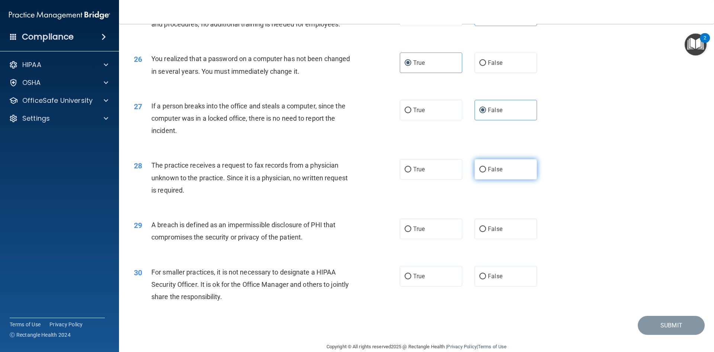
click at [475, 179] on label "False" at bounding box center [506, 169] width 63 height 20
click at [480, 172] on input "False" at bounding box center [483, 170] width 7 height 6
radio input "true"
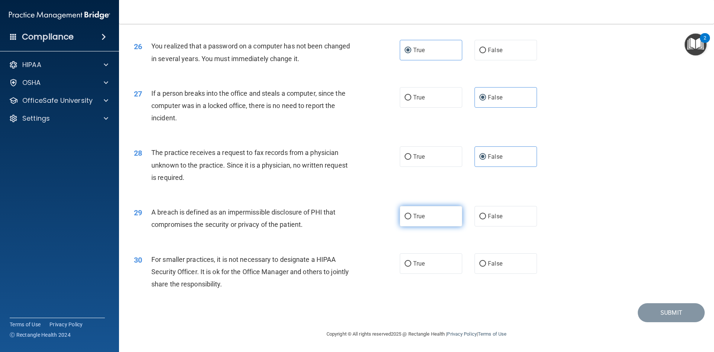
click at [419, 217] on span "True" at bounding box center [419, 215] width 12 height 7
click at [411, 217] on input "True" at bounding box center [408, 217] width 7 height 6
radio input "true"
click at [491, 264] on span "False" at bounding box center [495, 263] width 15 height 7
click at [486, 264] on input "False" at bounding box center [483, 264] width 7 height 6
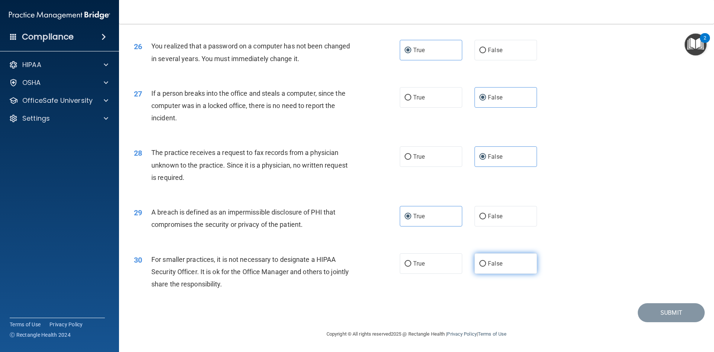
radio input "true"
click at [654, 313] on button "Submit" at bounding box center [671, 312] width 67 height 19
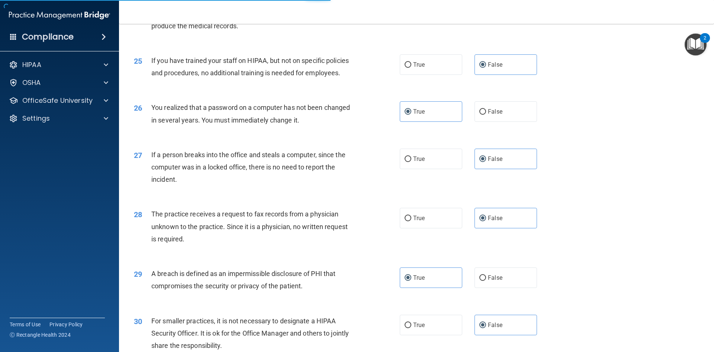
scroll to position [1335, 0]
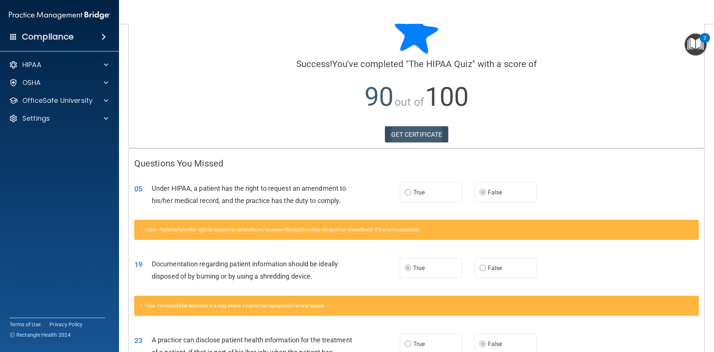
scroll to position [37, 0]
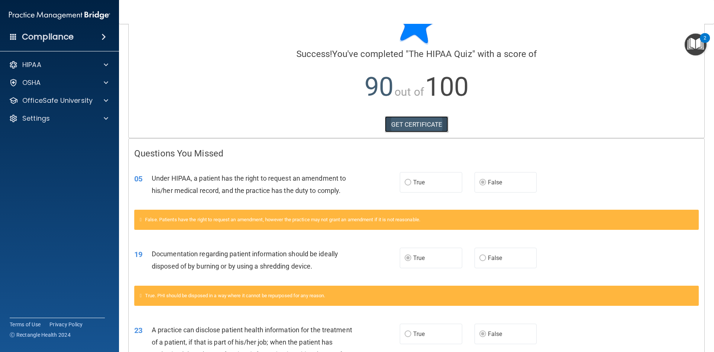
click at [411, 122] on link "GET CERTIFICATE" at bounding box center [417, 124] width 64 height 16
click at [50, 77] on div "OSHA" at bounding box center [59, 82] width 119 height 15
click at [104, 83] on span at bounding box center [106, 82] width 4 height 9
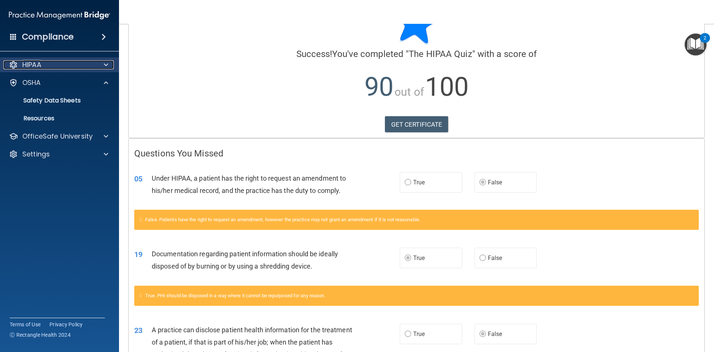
click at [84, 67] on div "HIPAA" at bounding box center [49, 64] width 92 height 9
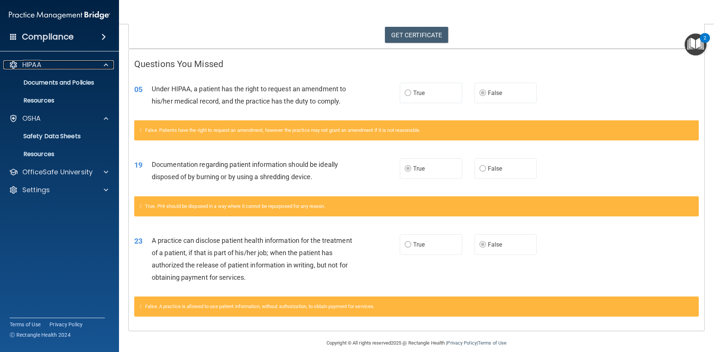
scroll to position [135, 0]
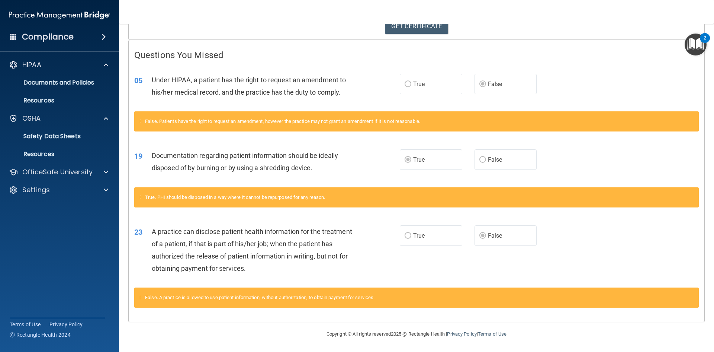
click at [695, 45] on img "Open Resource Center, 2 new notifications" at bounding box center [696, 44] width 22 height 22
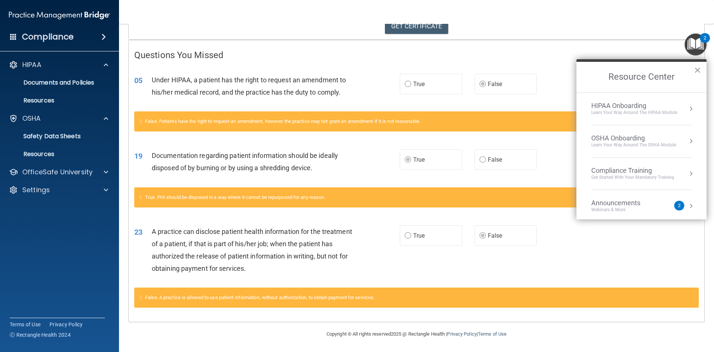
click at [655, 115] on div "Learn Your Way around the HIPAA module" at bounding box center [635, 112] width 86 height 6
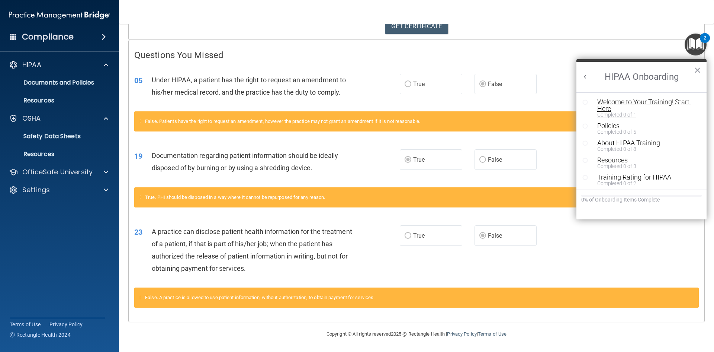
scroll to position [0, 0]
click at [648, 104] on div "Welcome to Your Training! Start Here" at bounding box center [645, 105] width 94 height 13
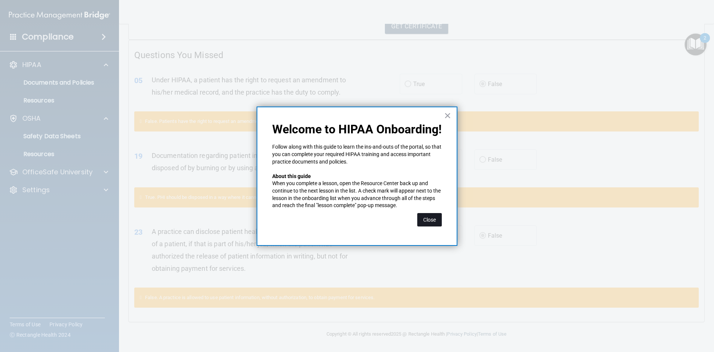
click at [433, 217] on button "Close" at bounding box center [429, 219] width 25 height 13
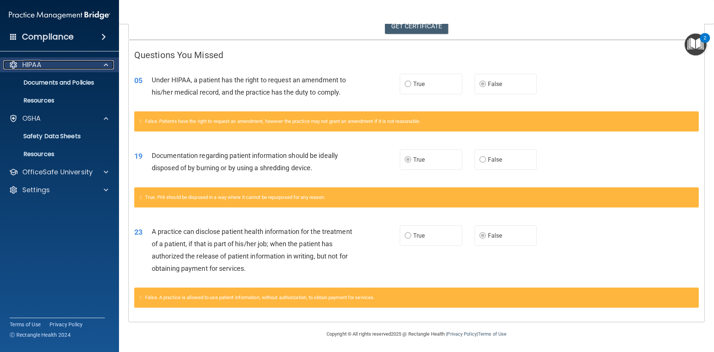
click at [51, 65] on div "HIPAA" at bounding box center [49, 64] width 92 height 9
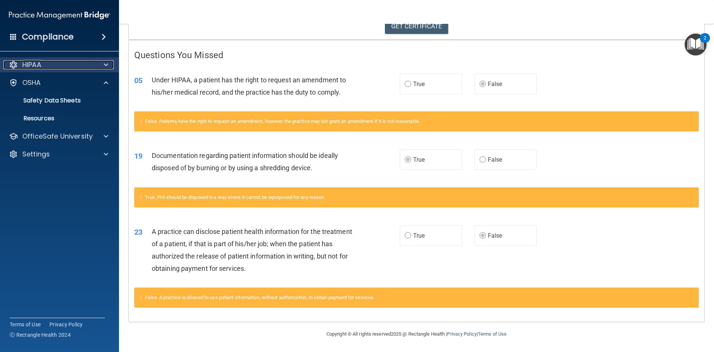
click at [51, 65] on div "HIPAA" at bounding box center [49, 64] width 92 height 9
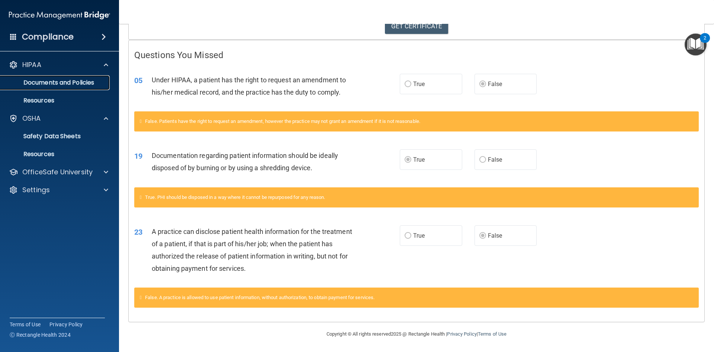
click at [53, 81] on p "Documents and Policies" at bounding box center [56, 82] width 102 height 7
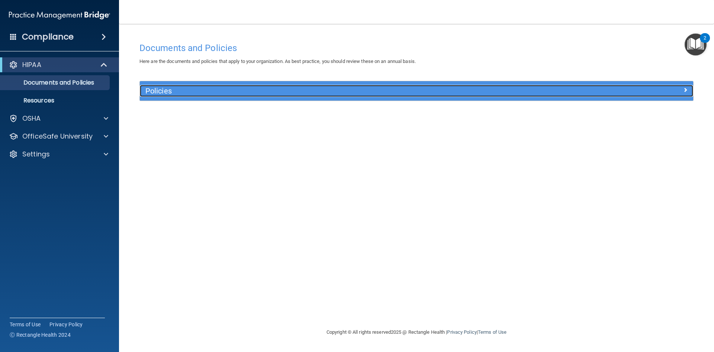
click at [326, 86] on div "Policies" at bounding box center [347, 91] width 415 height 12
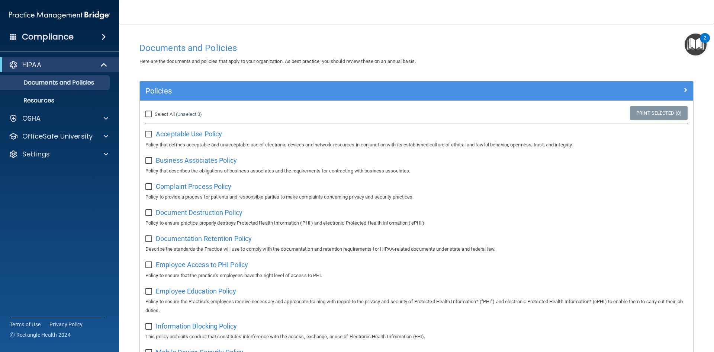
click at [147, 118] on label "Select All (Unselect 0) Unselect All" at bounding box center [173, 114] width 57 height 9
click at [147, 117] on input "Select All (Unselect 0) Unselect All" at bounding box center [149, 114] width 9 height 6
checkbox input "true"
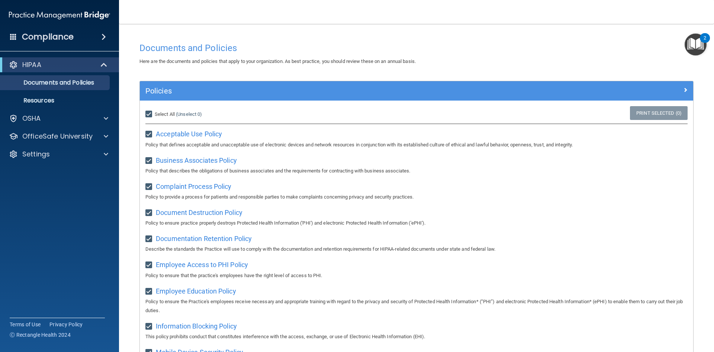
checkbox input "true"
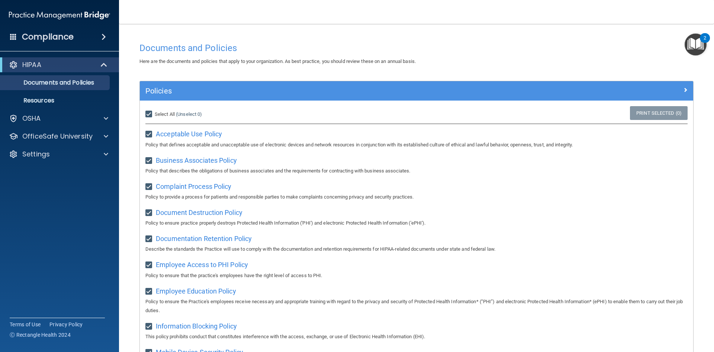
checkbox input "true"
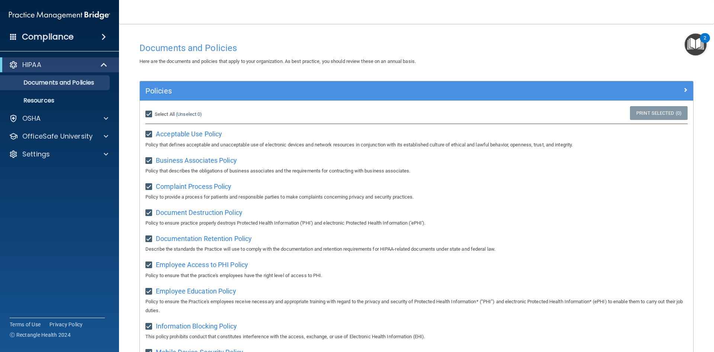
checkbox input "true"
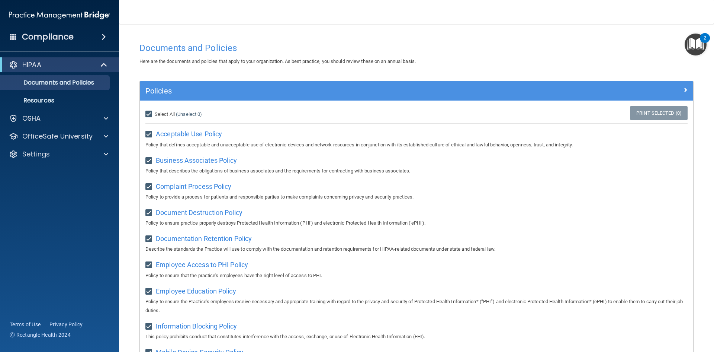
checkbox input "true"
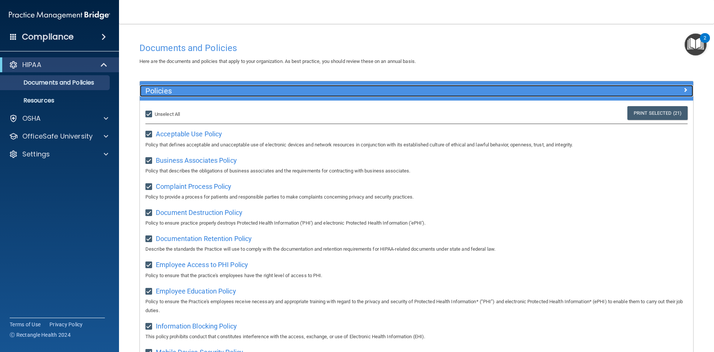
click at [683, 90] on span at bounding box center [685, 89] width 4 height 9
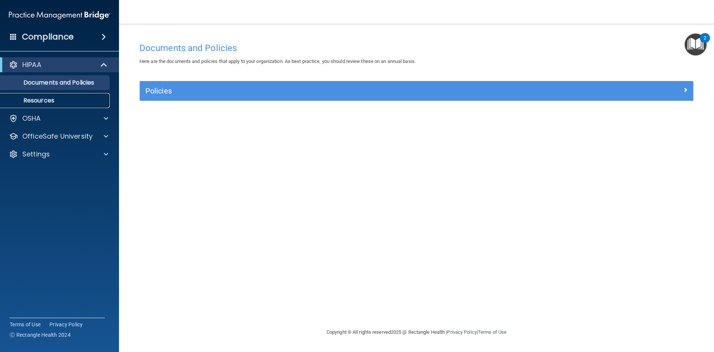
click at [80, 100] on p "Resources" at bounding box center [56, 100] width 102 height 7
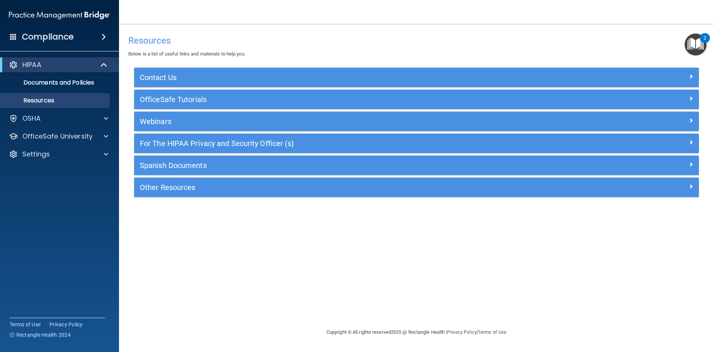
click at [90, 36] on div "Compliance" at bounding box center [59, 37] width 119 height 16
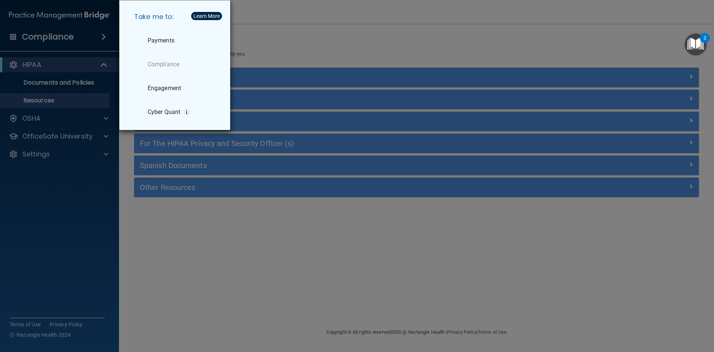
click at [77, 163] on div "Take me to: Payments Compliance Engagement Cyber Quant" at bounding box center [357, 176] width 714 height 352
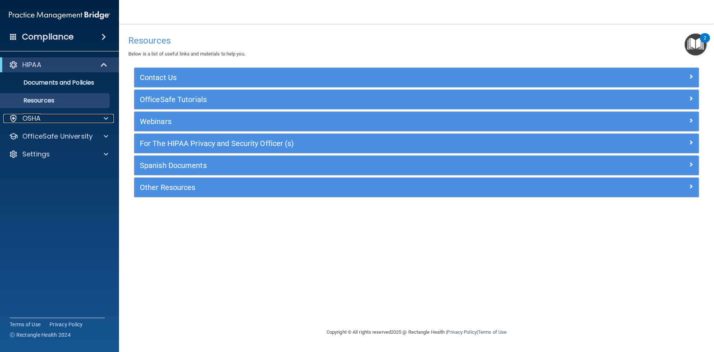
click at [60, 120] on div "OSHA" at bounding box center [49, 118] width 92 height 9
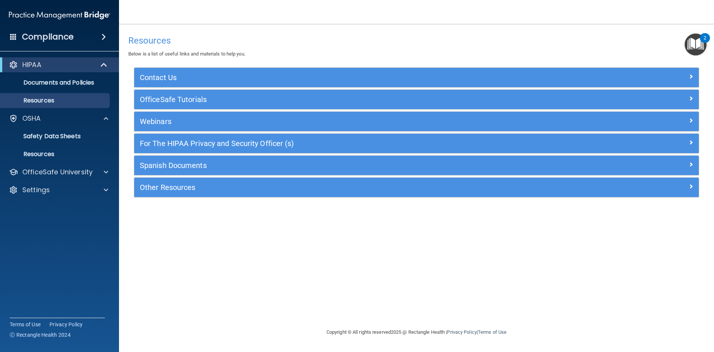
click at [697, 44] on img "Open Resource Center, 2 new notifications" at bounding box center [696, 44] width 22 height 22
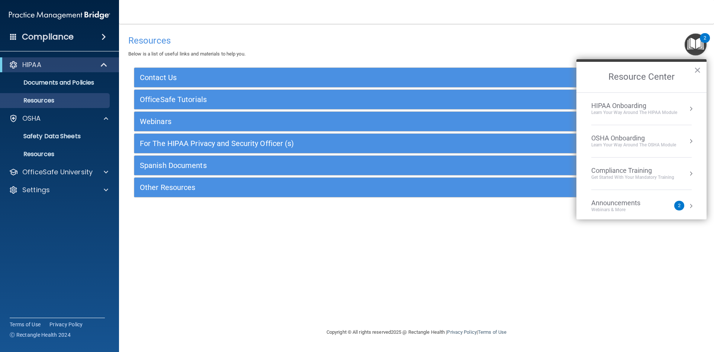
click at [661, 108] on div "HIPAA Onboarding" at bounding box center [635, 106] width 86 height 8
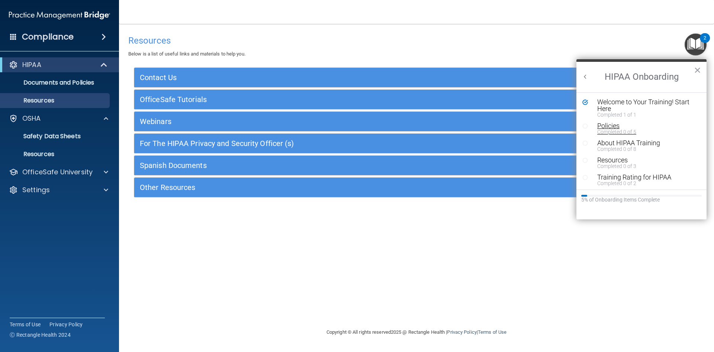
click at [610, 128] on div "Policies" at bounding box center [645, 125] width 94 height 7
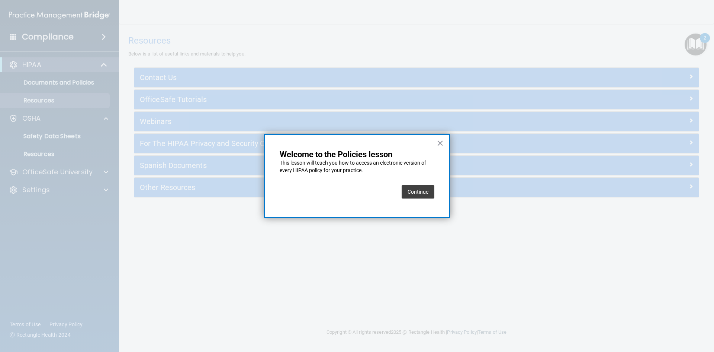
click at [410, 193] on button "Continue" at bounding box center [418, 191] width 33 height 13
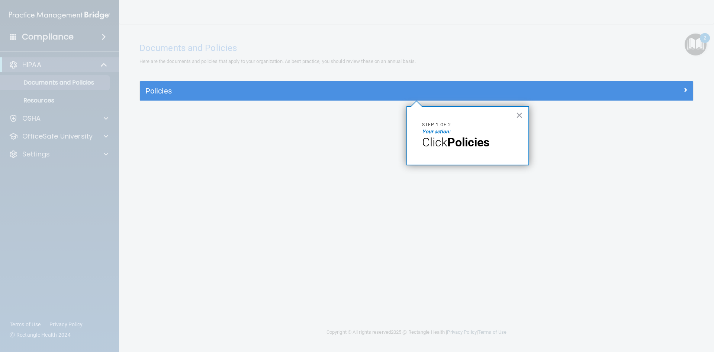
click at [482, 140] on strong "Policies" at bounding box center [469, 142] width 42 height 14
click at [469, 149] on p "Click Policies" at bounding box center [468, 142] width 92 height 14
drag, startPoint x: 441, startPoint y: 146, endPoint x: 516, endPoint y: 124, distance: 78.2
click at [443, 145] on span "Click" at bounding box center [434, 142] width 25 height 14
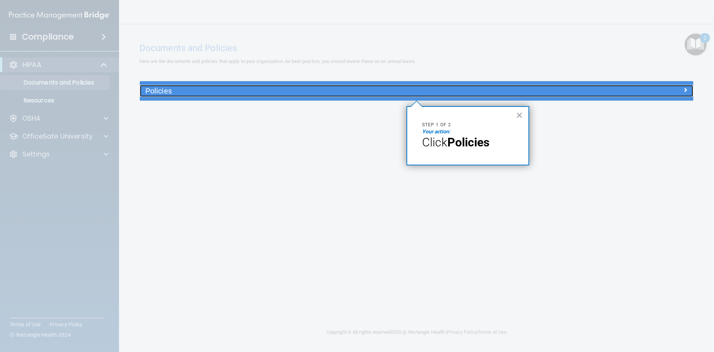
click at [477, 94] on h5 "Policies" at bounding box center [347, 91] width 404 height 8
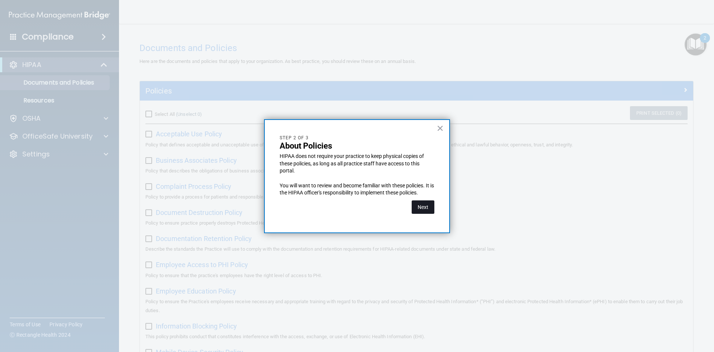
click at [429, 207] on button "Next" at bounding box center [423, 206] width 23 height 13
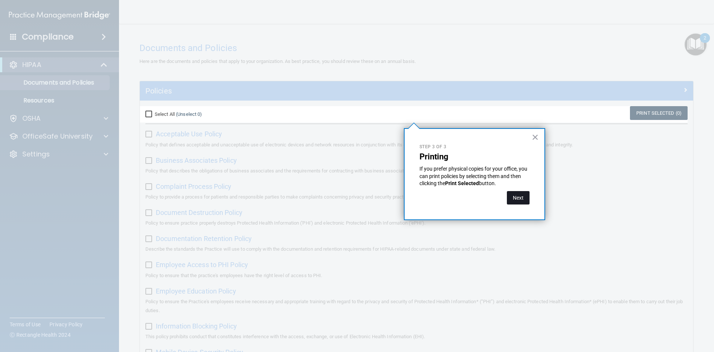
click at [522, 198] on button "Next" at bounding box center [518, 197] width 23 height 13
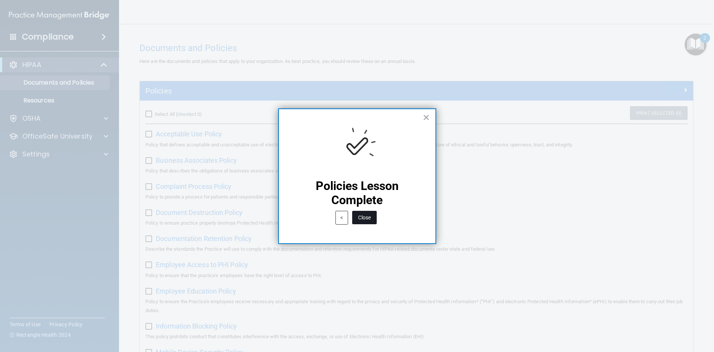
click at [370, 219] on button "Close" at bounding box center [364, 217] width 25 height 13
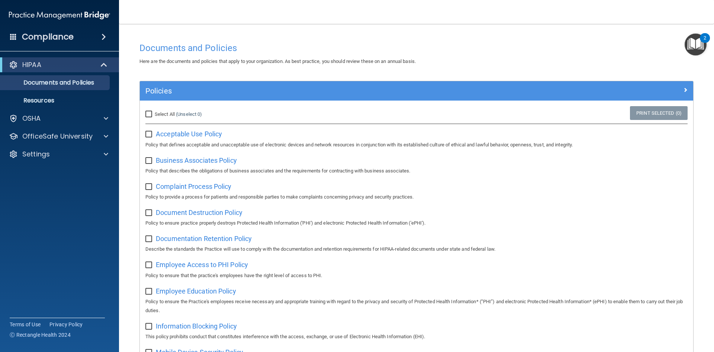
click at [698, 47] on img "Open Resource Center, 2 new notifications" at bounding box center [696, 44] width 22 height 22
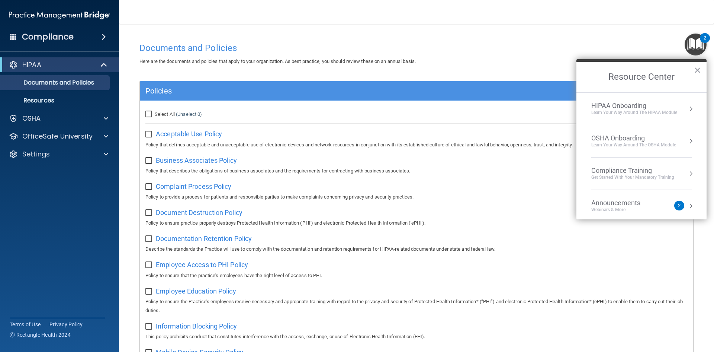
click at [632, 111] on div "Learn Your Way around the HIPAA module" at bounding box center [635, 112] width 86 height 6
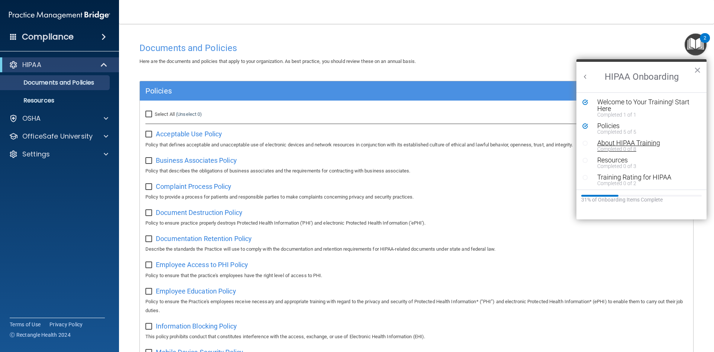
click at [619, 140] on div "About HIPAA Training" at bounding box center [645, 143] width 94 height 7
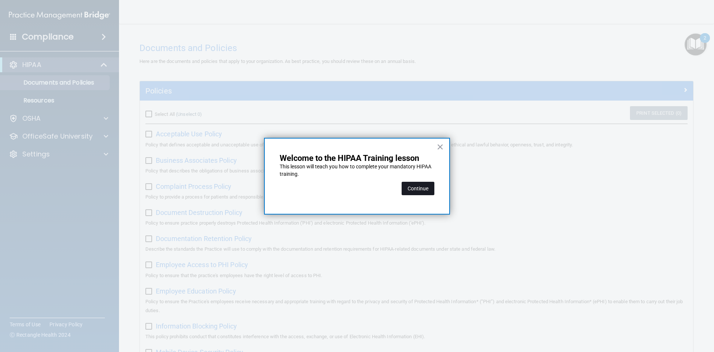
click at [415, 189] on button "Continue" at bounding box center [418, 188] width 33 height 13
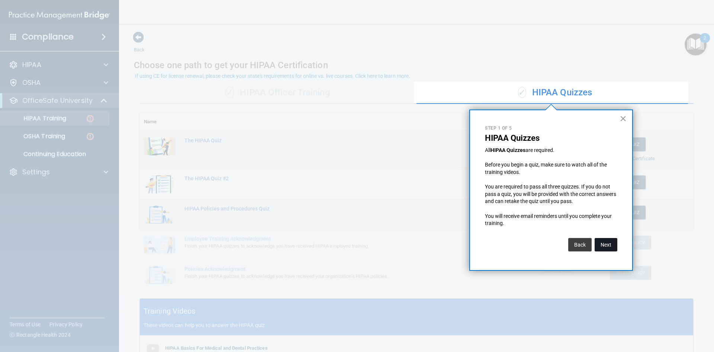
click at [603, 244] on button "Next" at bounding box center [606, 244] width 23 height 13
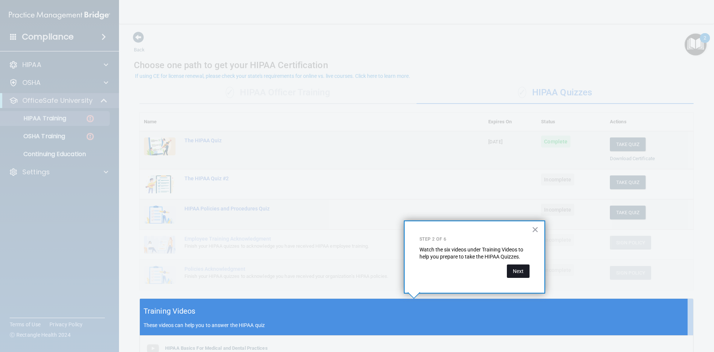
click at [517, 268] on button "Next" at bounding box center [518, 270] width 23 height 13
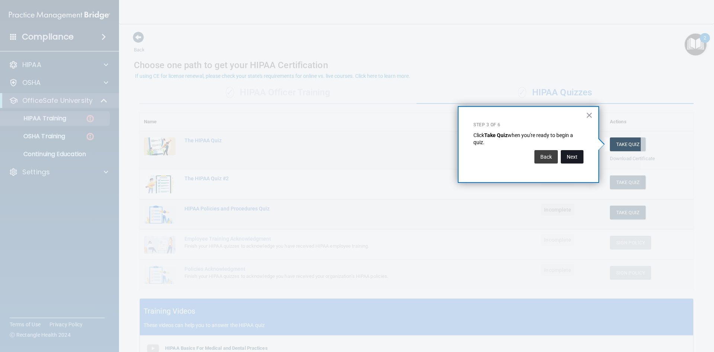
click at [573, 160] on button "Next" at bounding box center [572, 156] width 23 height 13
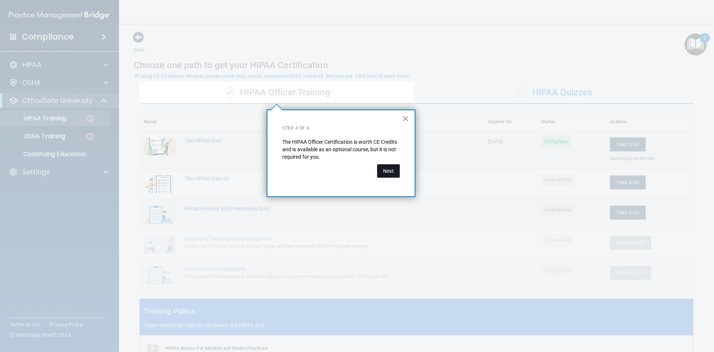
click at [398, 175] on button "Next" at bounding box center [388, 170] width 23 height 13
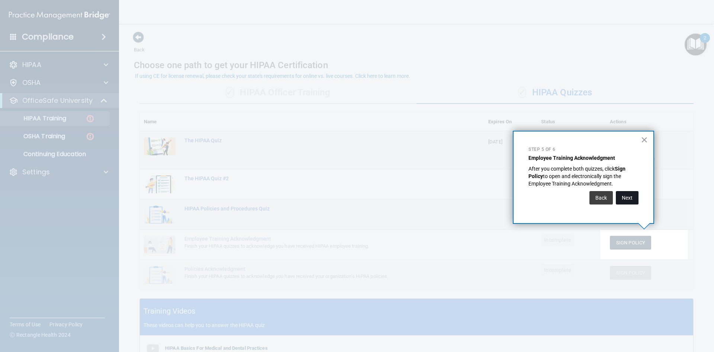
click at [627, 197] on button "Next" at bounding box center [627, 197] width 23 height 13
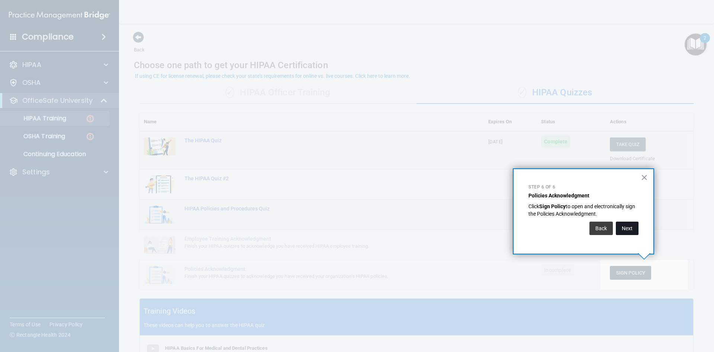
click at [631, 223] on button "Next" at bounding box center [627, 227] width 23 height 13
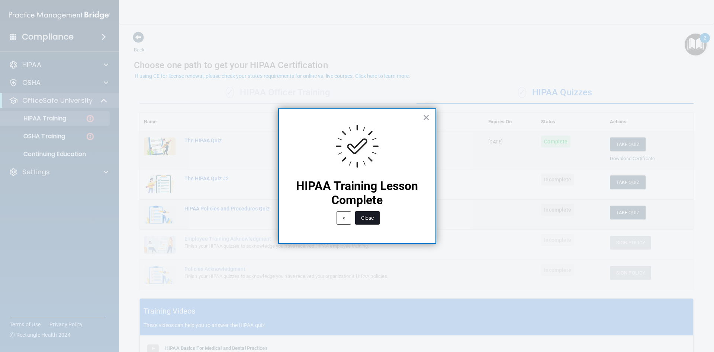
click at [372, 214] on button "Close" at bounding box center [367, 217] width 25 height 13
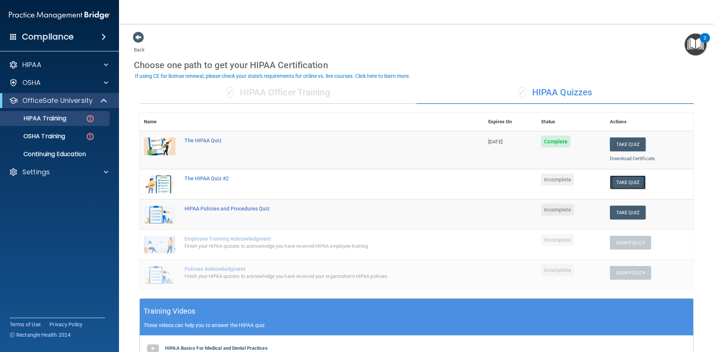
click at [621, 186] on button "Take Quiz" at bounding box center [628, 182] width 36 height 14
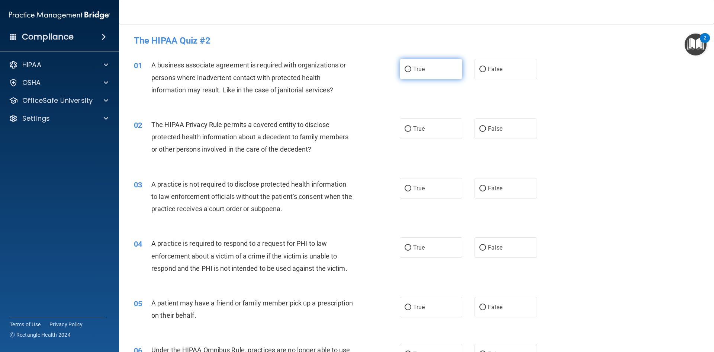
click at [413, 67] on span "True" at bounding box center [419, 68] width 12 height 7
click at [411, 67] on input "True" at bounding box center [408, 70] width 7 height 6
radio input "true"
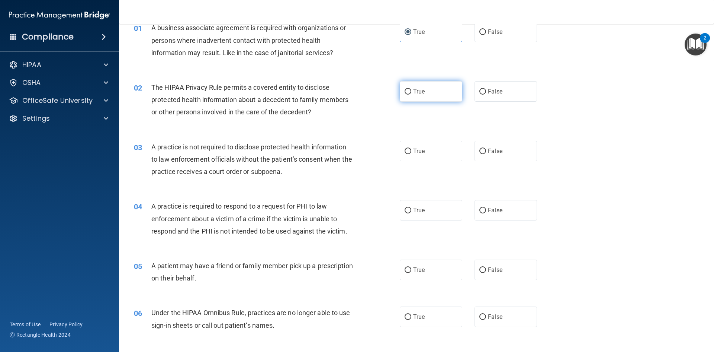
click at [411, 98] on label "True" at bounding box center [431, 91] width 63 height 20
click at [411, 95] on input "True" at bounding box center [408, 92] width 7 height 6
radio input "true"
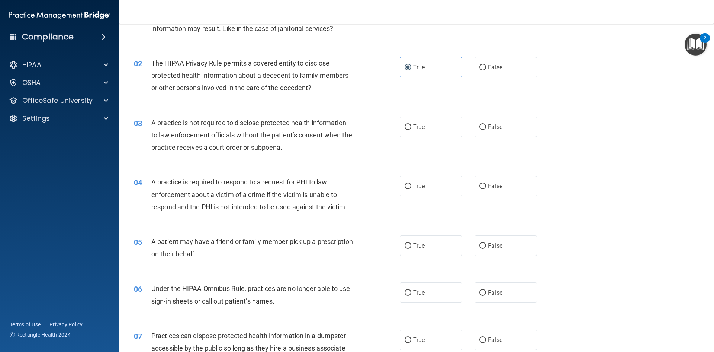
scroll to position [74, 0]
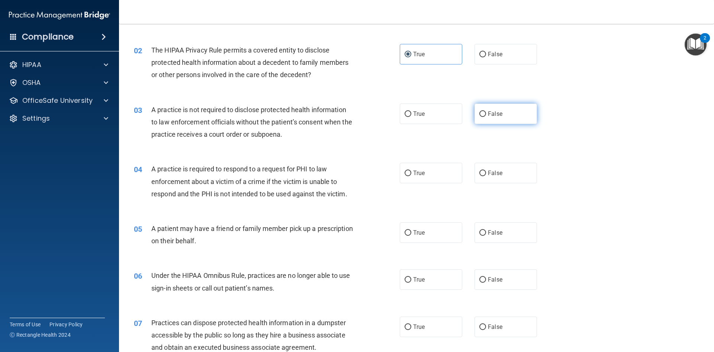
click at [481, 113] on input "False" at bounding box center [483, 114] width 7 height 6
radio input "true"
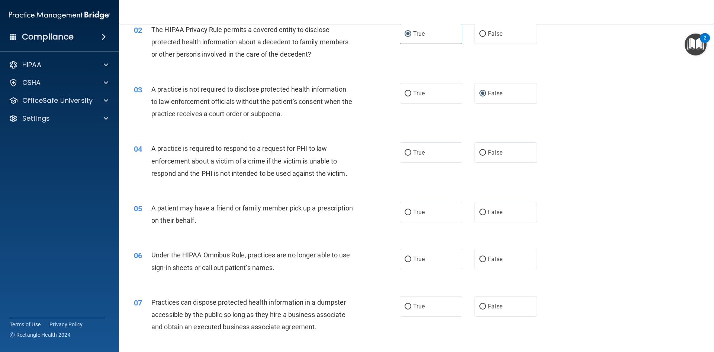
scroll to position [149, 0]
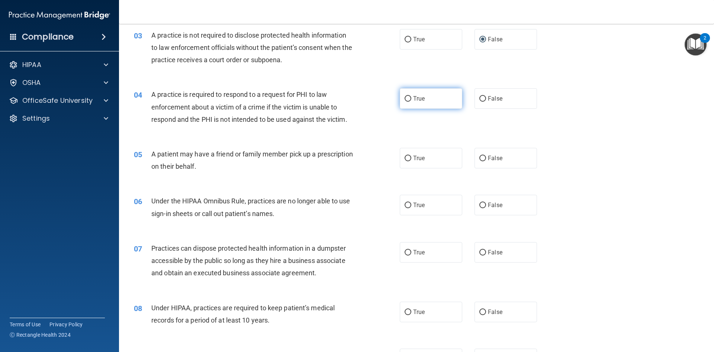
click at [413, 97] on span "True" at bounding box center [419, 98] width 12 height 7
click at [411, 97] on input "True" at bounding box center [408, 99] width 7 height 6
radio input "true"
click at [488, 97] on span "False" at bounding box center [495, 98] width 15 height 7
click at [486, 97] on input "False" at bounding box center [483, 99] width 7 height 6
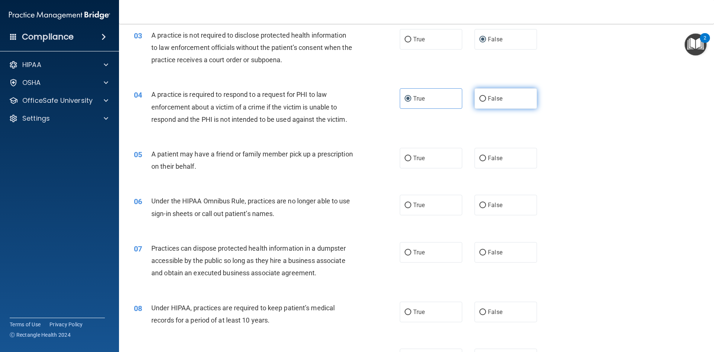
radio input "true"
radio input "false"
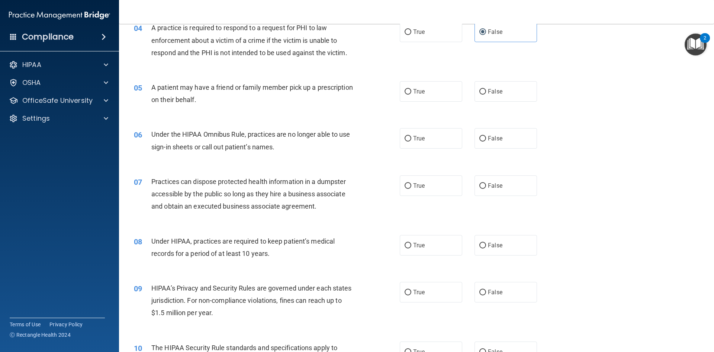
scroll to position [223, 0]
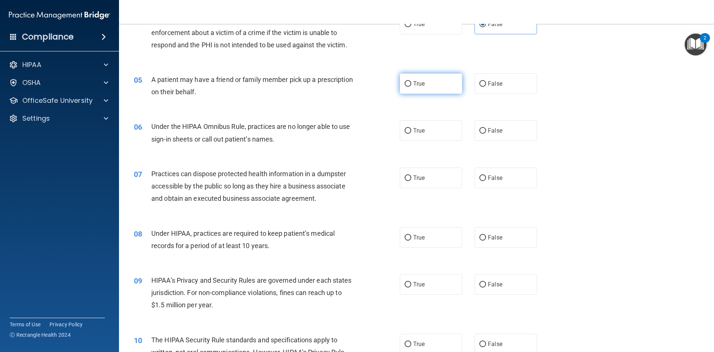
click at [409, 84] on input "True" at bounding box center [408, 84] width 7 height 6
radio input "true"
click at [491, 127] on span "False" at bounding box center [495, 130] width 15 height 7
click at [486, 128] on input "False" at bounding box center [483, 131] width 7 height 6
radio input "true"
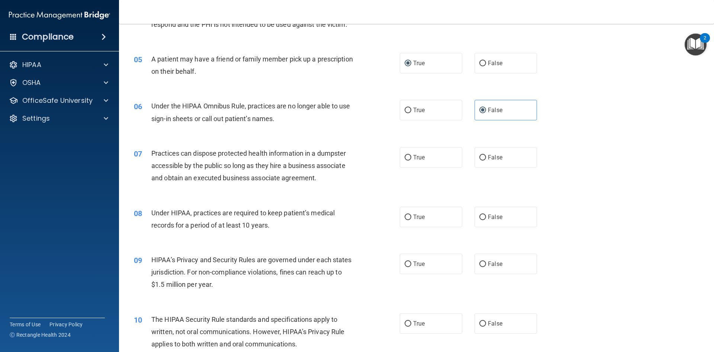
scroll to position [260, 0]
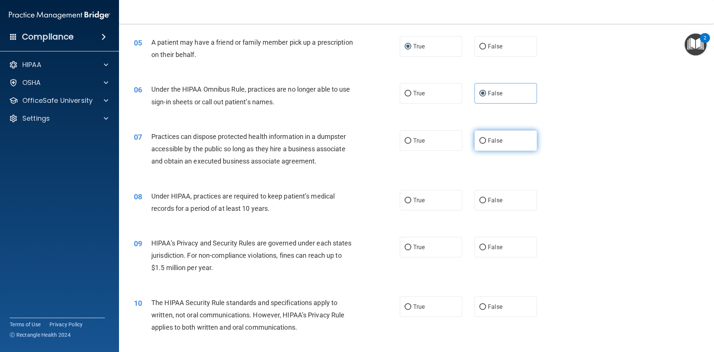
click at [490, 140] on span "False" at bounding box center [495, 140] width 15 height 7
click at [486, 140] on input "False" at bounding box center [483, 141] width 7 height 6
radio input "true"
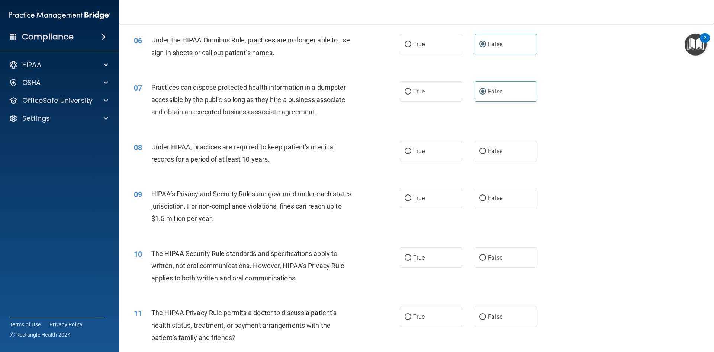
scroll to position [335, 0]
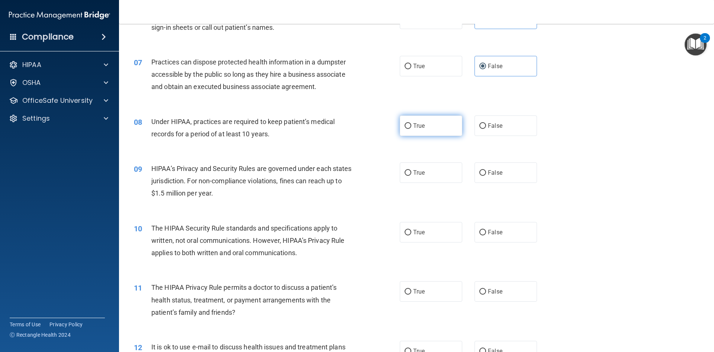
click at [444, 124] on label "True" at bounding box center [431, 125] width 63 height 20
click at [411, 124] on input "True" at bounding box center [408, 126] width 7 height 6
radio input "true"
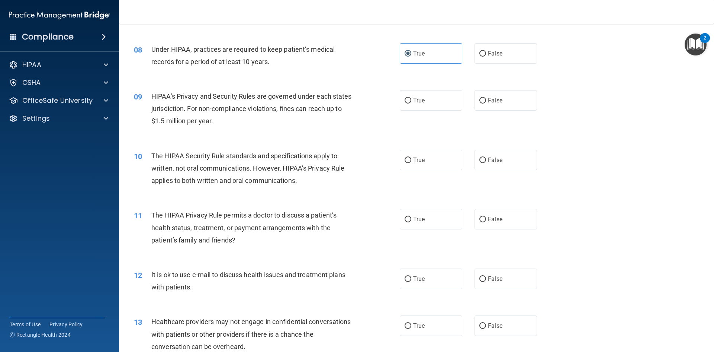
scroll to position [409, 0]
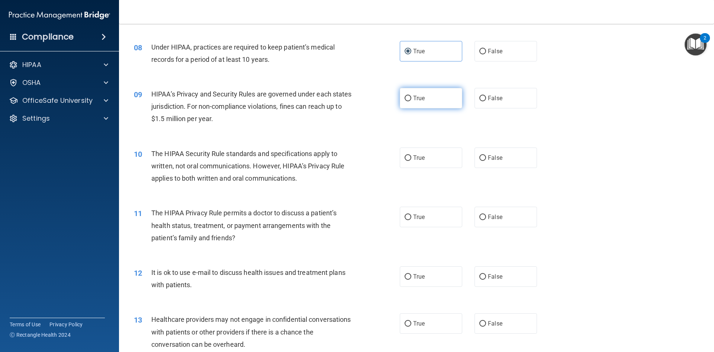
click at [435, 100] on label "True" at bounding box center [431, 98] width 63 height 20
click at [411, 100] on input "True" at bounding box center [408, 99] width 7 height 6
radio input "true"
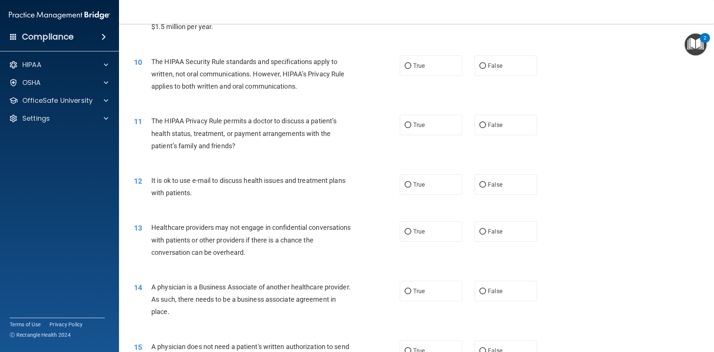
scroll to position [484, 0]
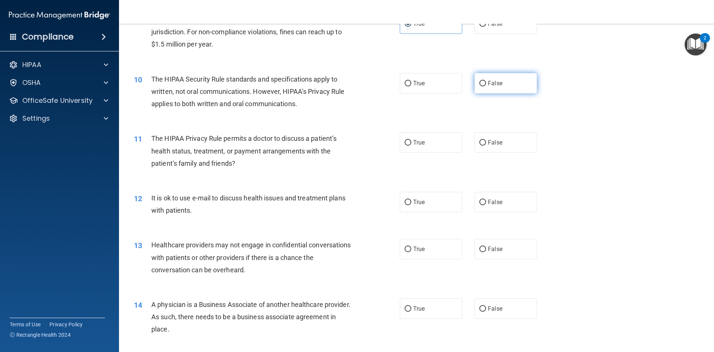
click at [479, 87] on label "False" at bounding box center [506, 83] width 63 height 20
click at [480, 86] on input "False" at bounding box center [483, 84] width 7 height 6
radio input "true"
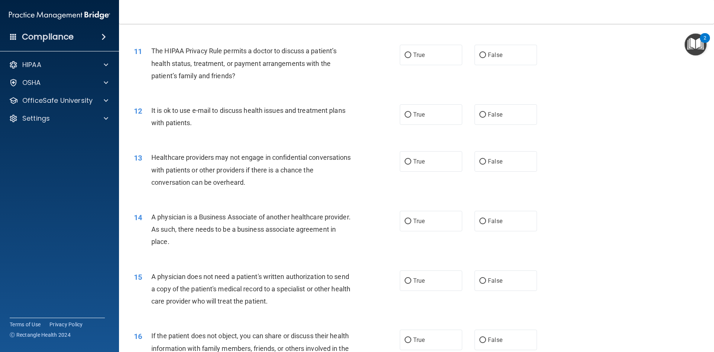
scroll to position [558, 0]
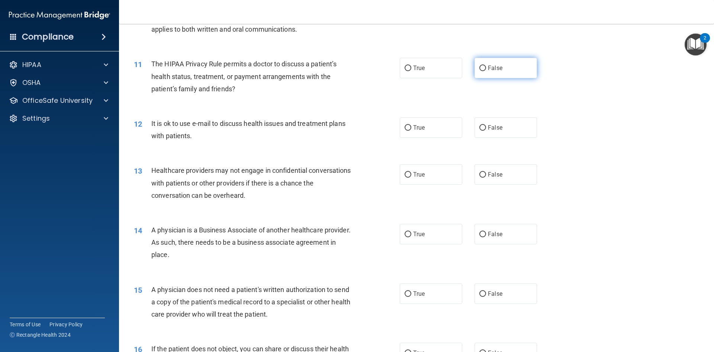
click at [480, 70] on input "False" at bounding box center [483, 68] width 7 height 6
radio input "true"
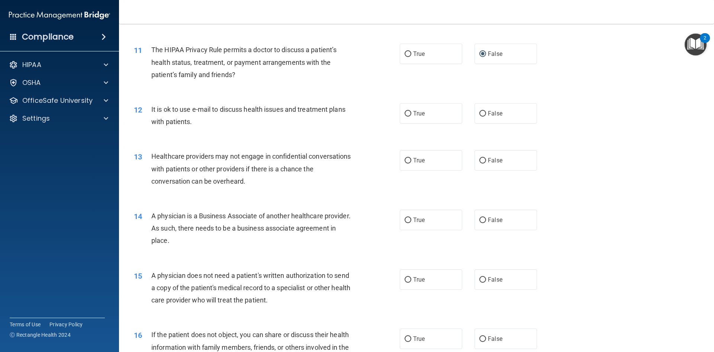
scroll to position [595, 0]
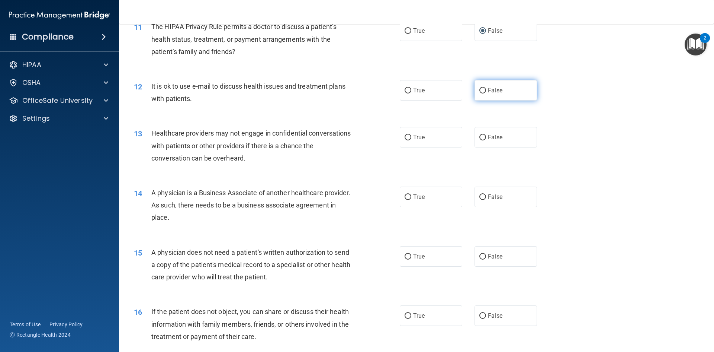
click at [489, 91] on span "False" at bounding box center [495, 90] width 15 height 7
click at [486, 91] on input "False" at bounding box center [483, 91] width 7 height 6
radio input "true"
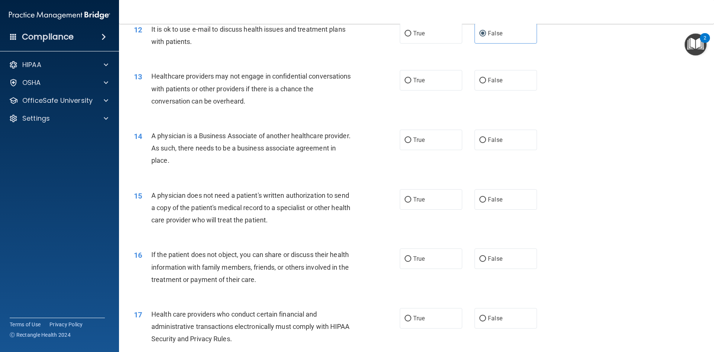
scroll to position [670, 0]
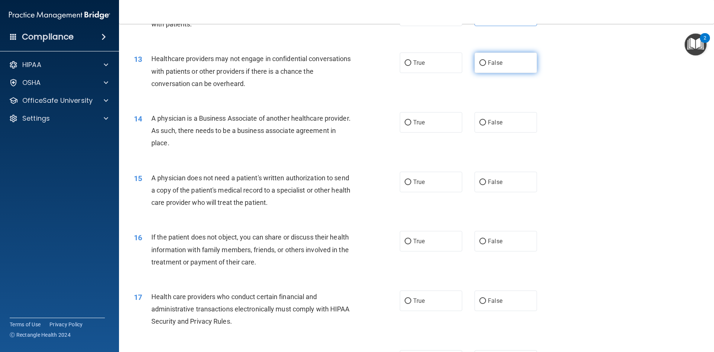
click at [496, 58] on label "False" at bounding box center [506, 62] width 63 height 20
click at [431, 62] on label "True" at bounding box center [431, 62] width 63 height 20
click at [411, 62] on input "True" at bounding box center [408, 63] width 7 height 6
radio input "true"
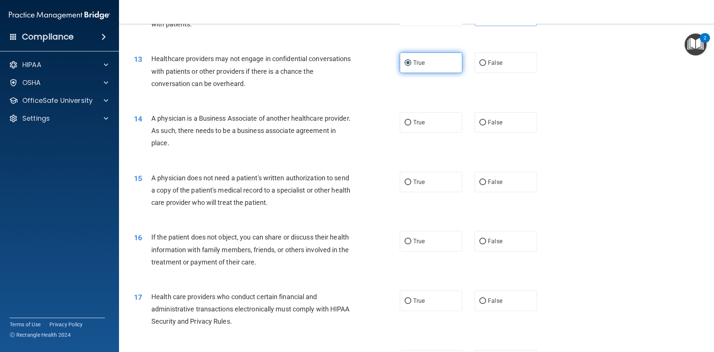
scroll to position [707, 0]
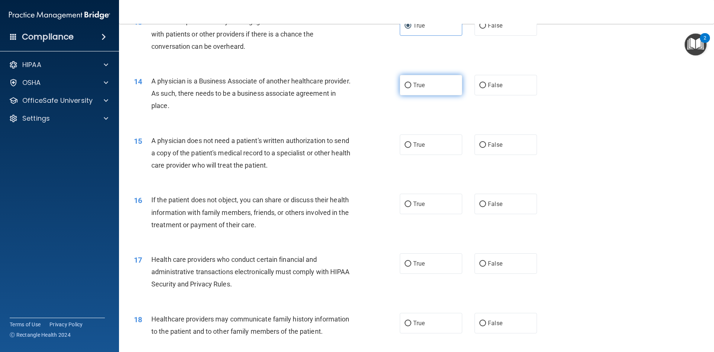
click at [420, 90] on label "True" at bounding box center [431, 85] width 63 height 20
click at [411, 88] on input "True" at bounding box center [408, 86] width 7 height 6
radio input "true"
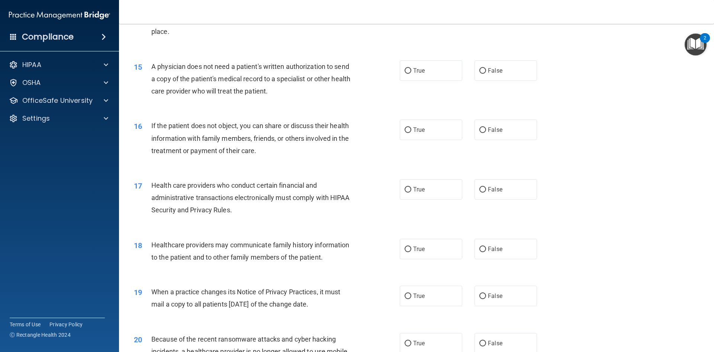
scroll to position [781, 0]
click at [510, 71] on label "False" at bounding box center [506, 70] width 63 height 20
click at [486, 71] on input "False" at bounding box center [483, 71] width 7 height 6
radio input "true"
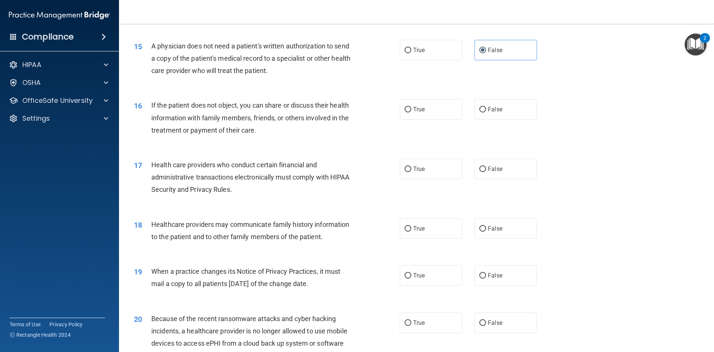
scroll to position [819, 0]
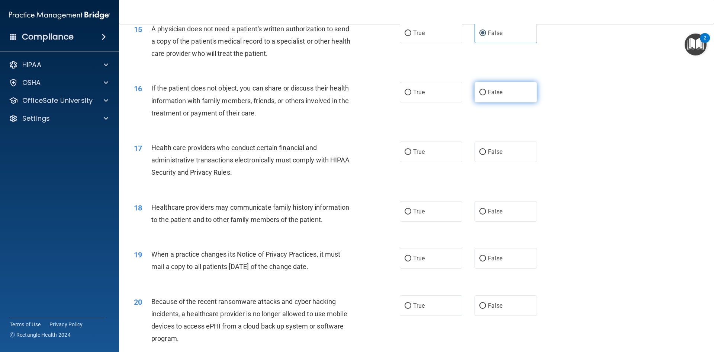
click at [480, 93] on input "False" at bounding box center [483, 93] width 7 height 6
radio input "true"
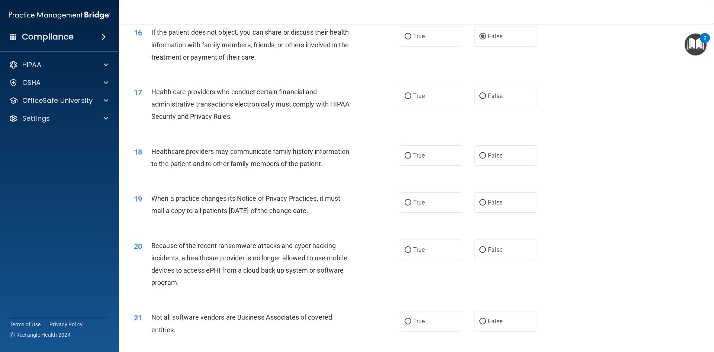
scroll to position [893, 0]
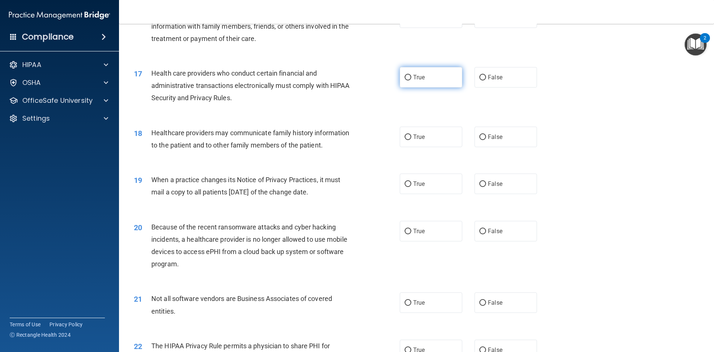
click at [426, 76] on label "True" at bounding box center [431, 77] width 63 height 20
click at [411, 76] on input "True" at bounding box center [408, 78] width 7 height 6
radio input "true"
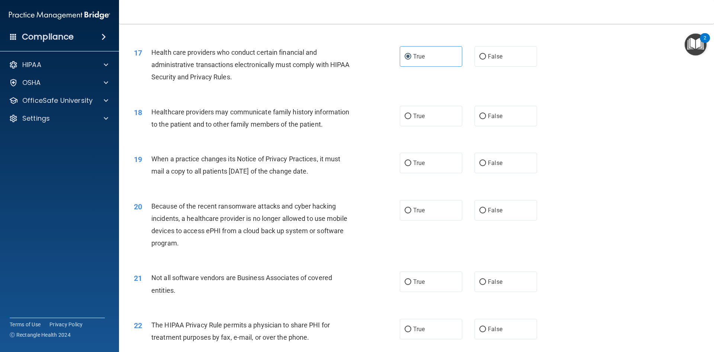
scroll to position [930, 0]
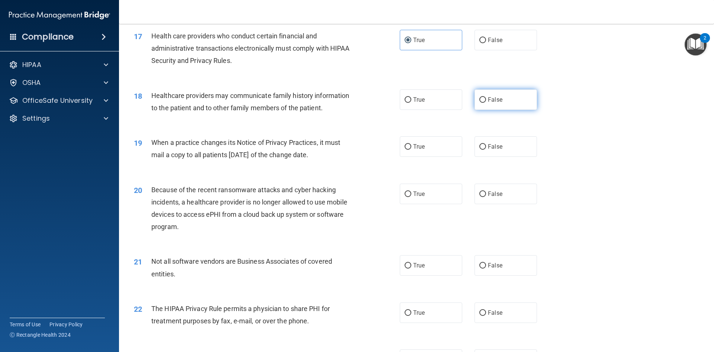
click at [496, 105] on label "False" at bounding box center [506, 99] width 63 height 20
click at [486, 103] on input "False" at bounding box center [483, 100] width 7 height 6
radio input "true"
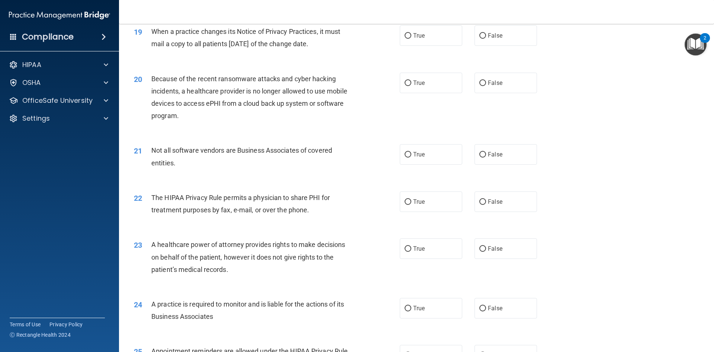
scroll to position [1042, 0]
click at [403, 42] on label "True" at bounding box center [431, 35] width 63 height 20
click at [405, 38] on input "True" at bounding box center [408, 35] width 7 height 6
radio input "true"
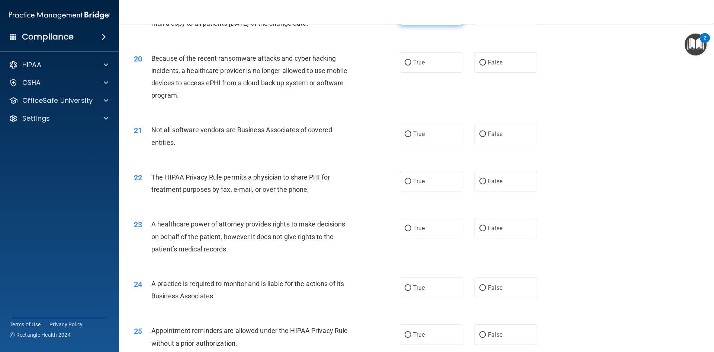
scroll to position [1079, 0]
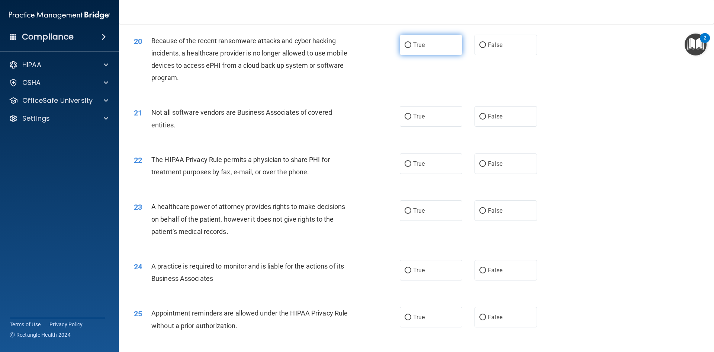
click at [410, 48] on label "True" at bounding box center [431, 45] width 63 height 20
click at [410, 48] on input "True" at bounding box center [408, 45] width 7 height 6
radio input "true"
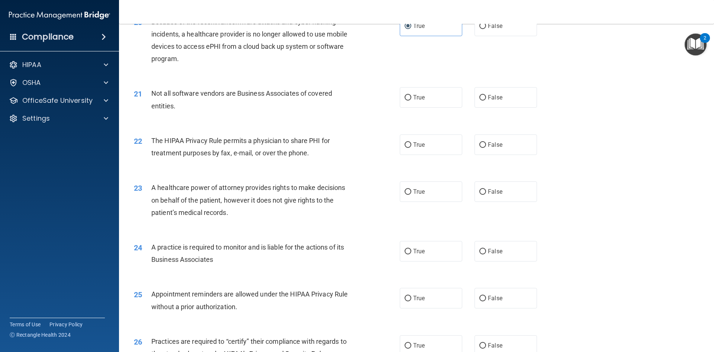
scroll to position [1116, 0]
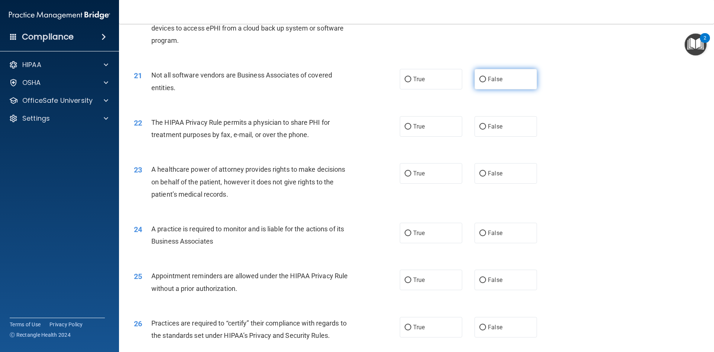
click at [496, 86] on label "False" at bounding box center [506, 79] width 63 height 20
click at [486, 82] on input "False" at bounding box center [483, 80] width 7 height 6
radio input "true"
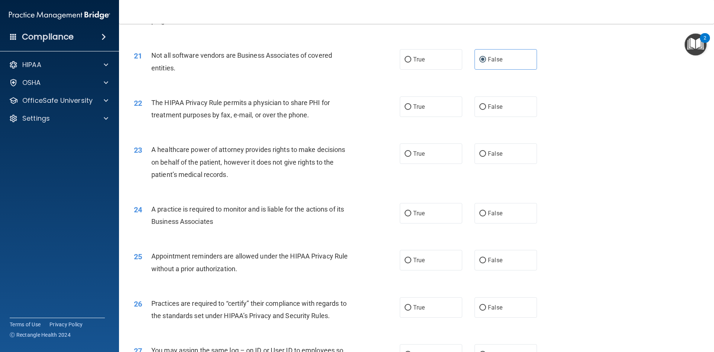
scroll to position [1153, 0]
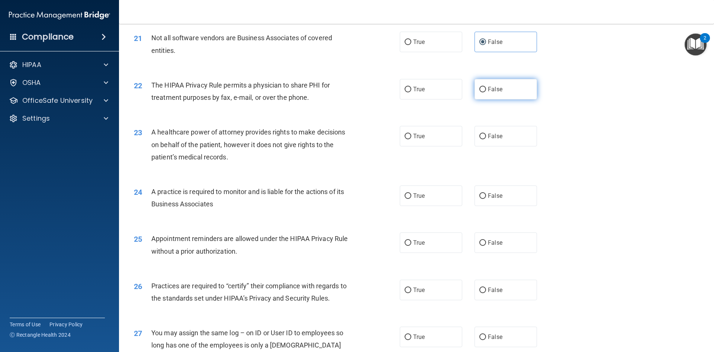
click at [499, 92] on span "False" at bounding box center [495, 89] width 15 height 7
click at [486, 92] on input "False" at bounding box center [483, 90] width 7 height 6
radio input "true"
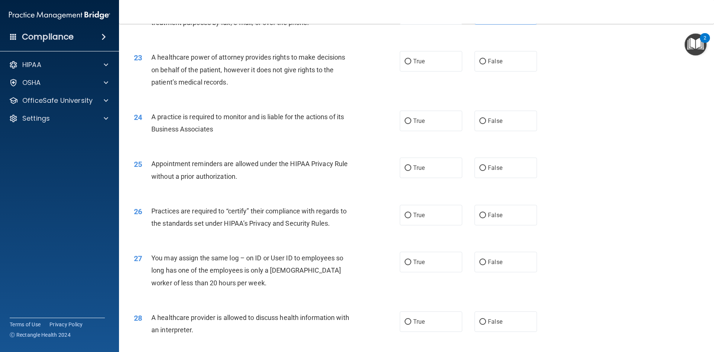
scroll to position [1228, 0]
click at [497, 60] on span "False" at bounding box center [495, 61] width 15 height 7
click at [475, 61] on label "False" at bounding box center [506, 61] width 63 height 20
click at [480, 61] on input "False" at bounding box center [483, 62] width 7 height 6
radio input "true"
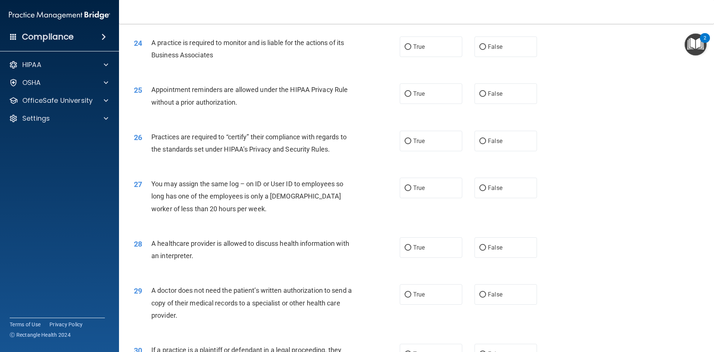
scroll to position [1265, 0]
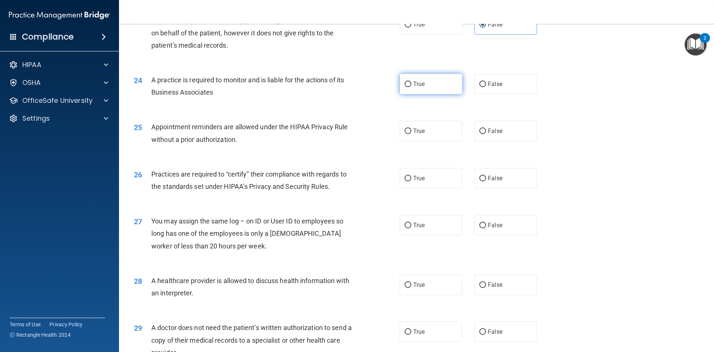
click at [409, 87] on label "True" at bounding box center [431, 84] width 63 height 20
click at [409, 87] on input "True" at bounding box center [408, 84] width 7 height 6
radio input "true"
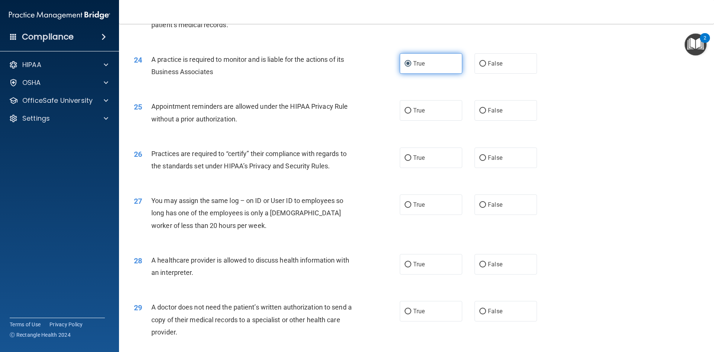
scroll to position [1302, 0]
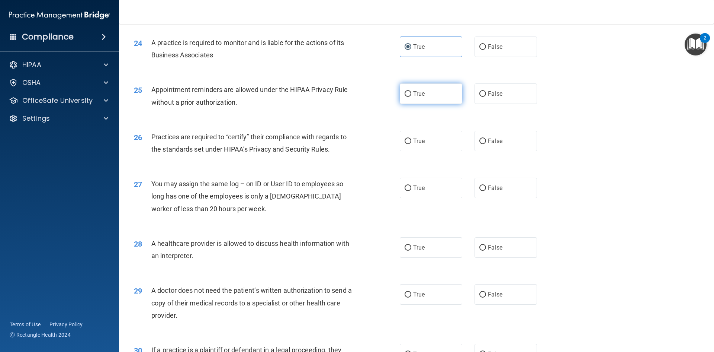
click at [429, 93] on label "True" at bounding box center [431, 93] width 63 height 20
click at [411, 93] on input "True" at bounding box center [408, 94] width 7 height 6
radio input "true"
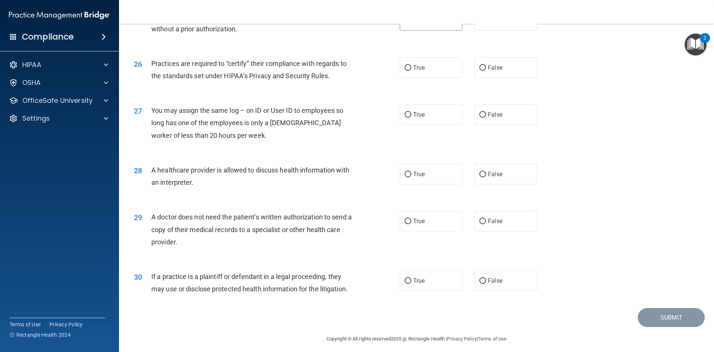
scroll to position [1377, 0]
click at [419, 66] on span "True" at bounding box center [419, 66] width 12 height 7
click at [411, 66] on input "True" at bounding box center [408, 67] width 7 height 6
radio input "true"
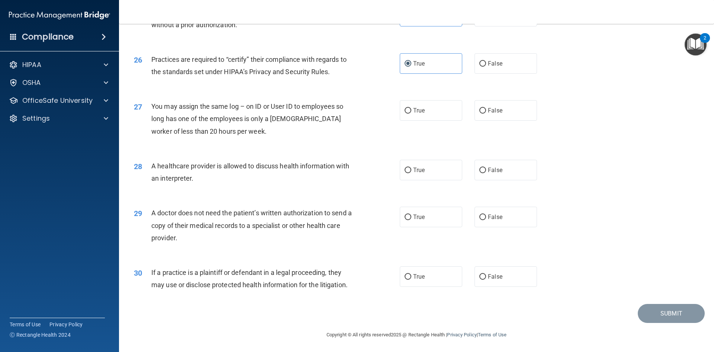
scroll to position [1380, 0]
click at [490, 120] on div "27 You may assign the same log – on ID or User ID to employees so long has one …" at bounding box center [416, 120] width 577 height 60
click at [490, 113] on label "False" at bounding box center [506, 109] width 63 height 20
click at [486, 113] on input "False" at bounding box center [483, 110] width 7 height 6
radio input "true"
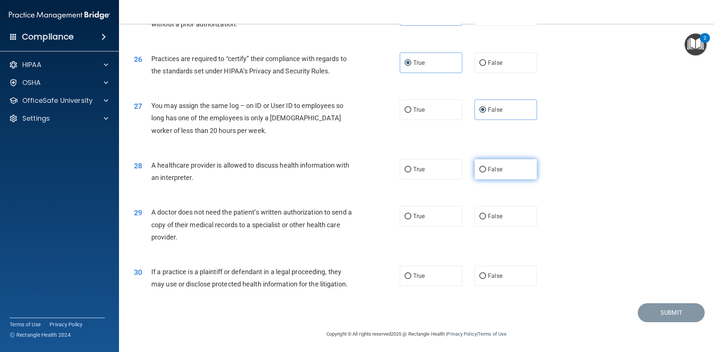
click at [514, 169] on label "False" at bounding box center [506, 169] width 63 height 20
click at [486, 169] on input "False" at bounding box center [483, 170] width 7 height 6
radio input "true"
click at [409, 171] on label "True" at bounding box center [431, 169] width 63 height 20
click at [409, 171] on input "True" at bounding box center [408, 170] width 7 height 6
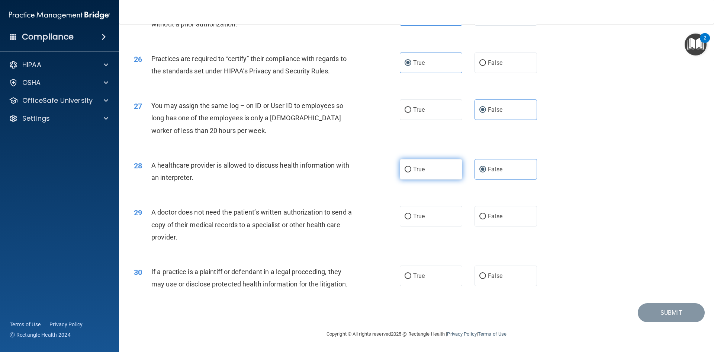
radio input "true"
radio input "false"
click at [475, 219] on label "False" at bounding box center [506, 216] width 63 height 20
click at [480, 219] on input "False" at bounding box center [483, 217] width 7 height 6
radio input "true"
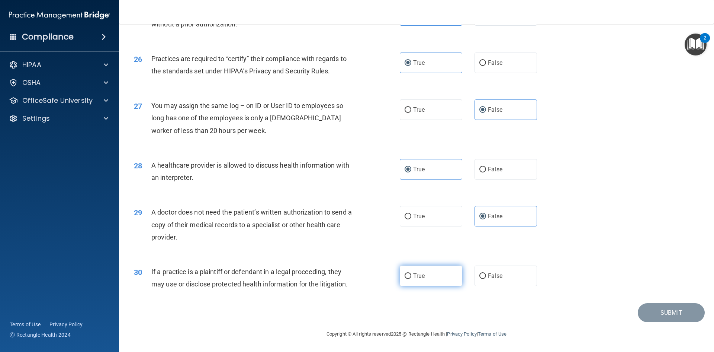
click at [425, 280] on label "True" at bounding box center [431, 275] width 63 height 20
click at [411, 279] on input "True" at bounding box center [408, 276] width 7 height 6
radio input "true"
click at [653, 312] on button "Submit" at bounding box center [671, 312] width 67 height 19
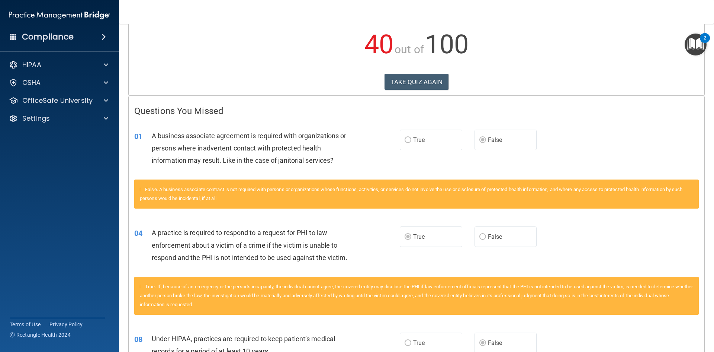
scroll to position [48, 0]
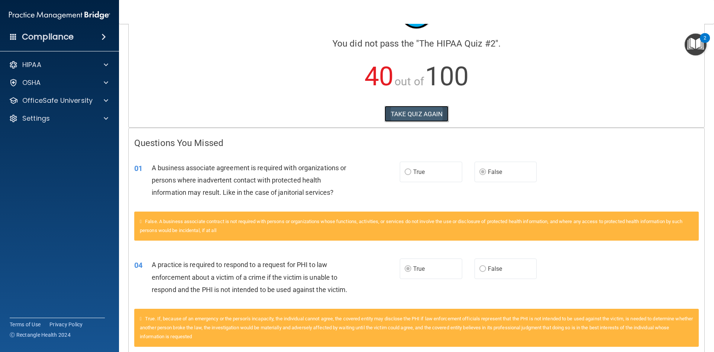
click at [403, 115] on button "TAKE QUIZ AGAIN" at bounding box center [417, 114] width 64 height 16
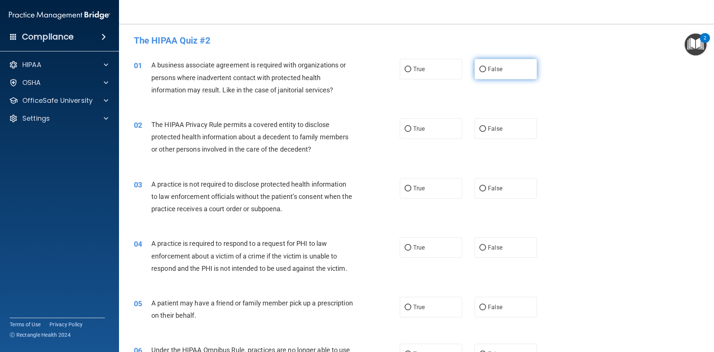
click at [488, 74] on label "False" at bounding box center [506, 69] width 63 height 20
click at [486, 72] on input "False" at bounding box center [483, 70] width 7 height 6
radio input "true"
click at [407, 131] on input "True" at bounding box center [408, 129] width 7 height 6
radio input "true"
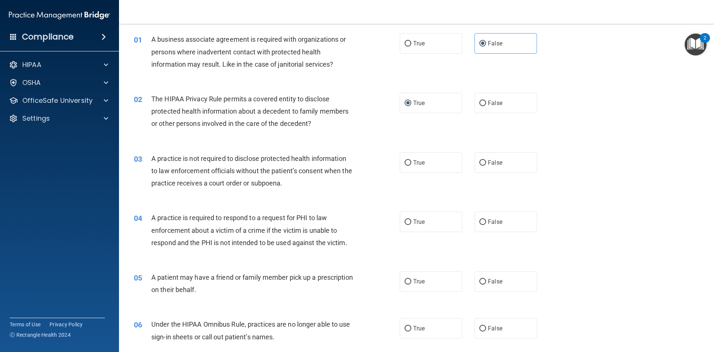
scroll to position [74, 0]
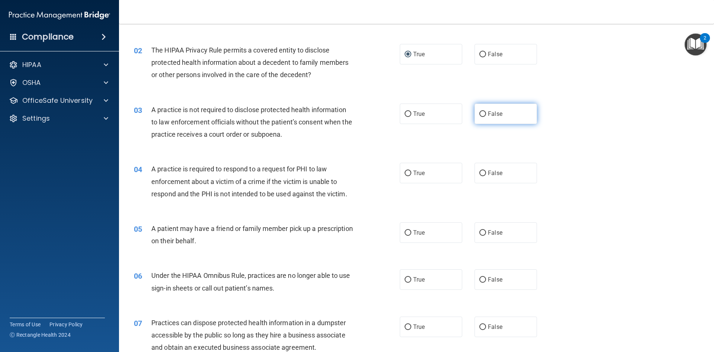
click at [484, 113] on label "False" at bounding box center [506, 113] width 63 height 20
click at [484, 113] on input "False" at bounding box center [483, 114] width 7 height 6
radio input "true"
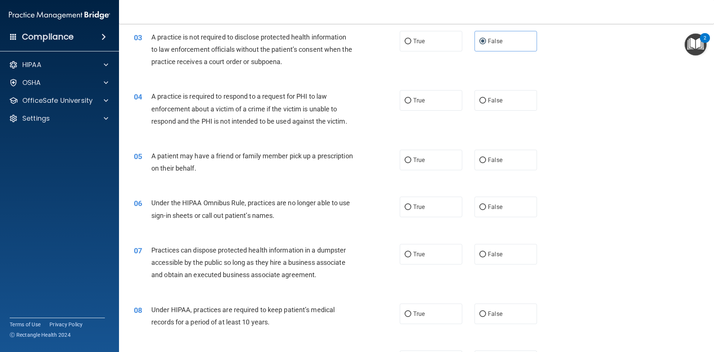
scroll to position [149, 0]
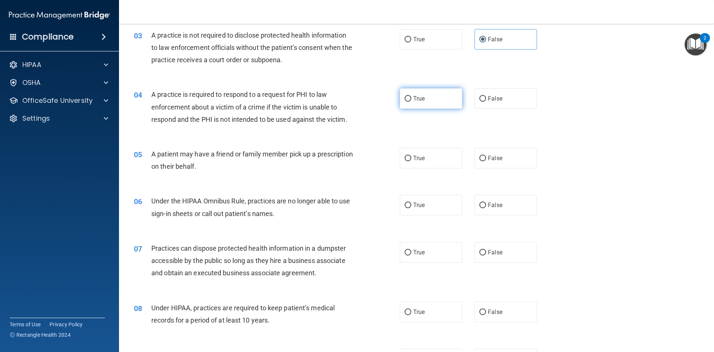
click at [422, 105] on label "True" at bounding box center [431, 98] width 63 height 20
click at [411, 102] on input "True" at bounding box center [408, 99] width 7 height 6
radio input "true"
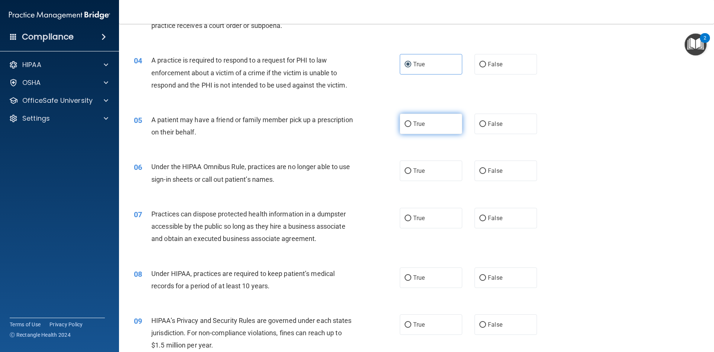
scroll to position [223, 0]
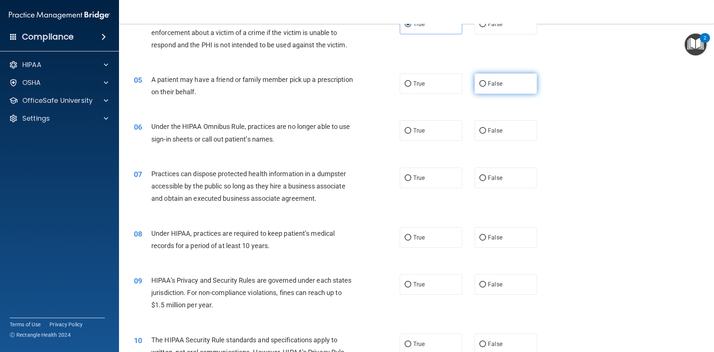
click at [490, 87] on span "False" at bounding box center [495, 83] width 15 height 7
click at [486, 87] on input "False" at bounding box center [483, 84] width 7 height 6
radio input "true"
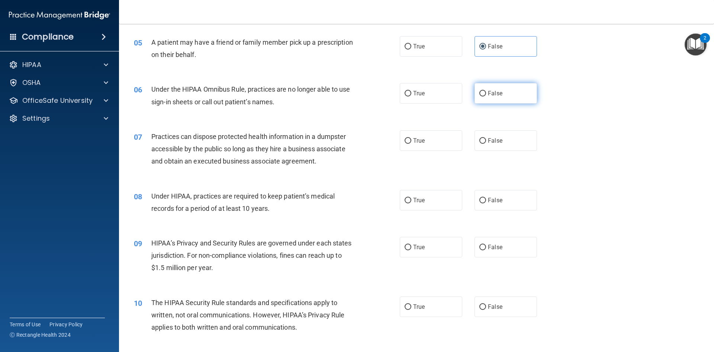
click at [475, 92] on label "False" at bounding box center [506, 93] width 63 height 20
click at [480, 92] on input "False" at bounding box center [483, 94] width 7 height 6
radio input "true"
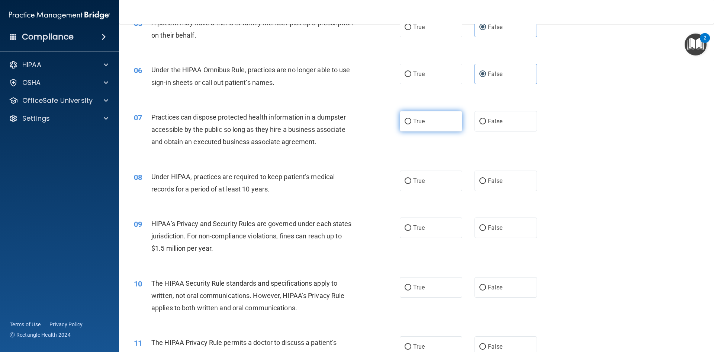
scroll to position [298, 0]
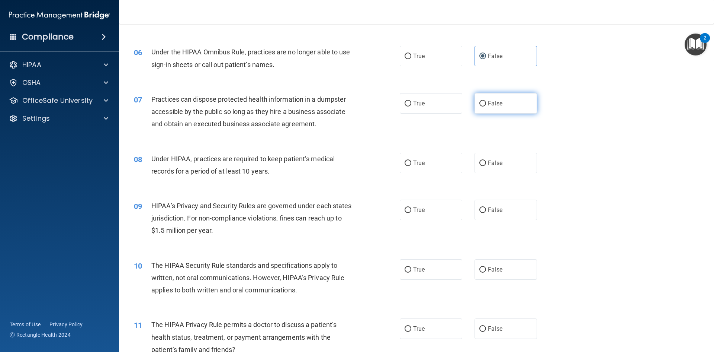
click at [508, 108] on label "False" at bounding box center [506, 103] width 63 height 20
click at [486, 106] on input "False" at bounding box center [483, 104] width 7 height 6
radio input "true"
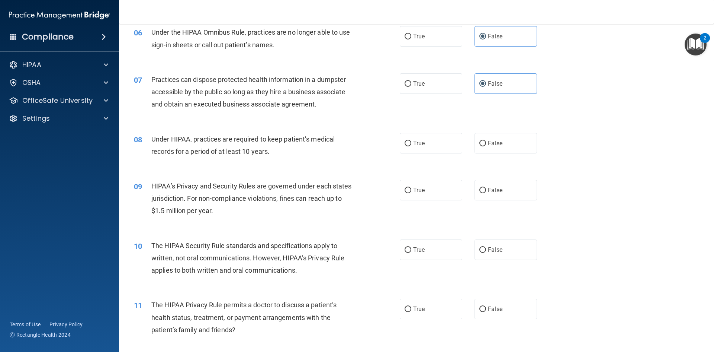
scroll to position [335, 0]
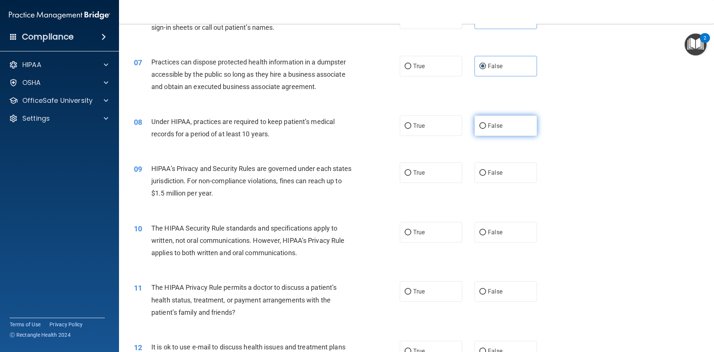
click at [480, 125] on input "False" at bounding box center [483, 126] width 7 height 6
radio input "true"
drag, startPoint x: 482, startPoint y: 170, endPoint x: 479, endPoint y: 176, distance: 6.3
click at [483, 171] on label "False" at bounding box center [506, 172] width 63 height 20
click at [505, 177] on label "False" at bounding box center [506, 172] width 63 height 20
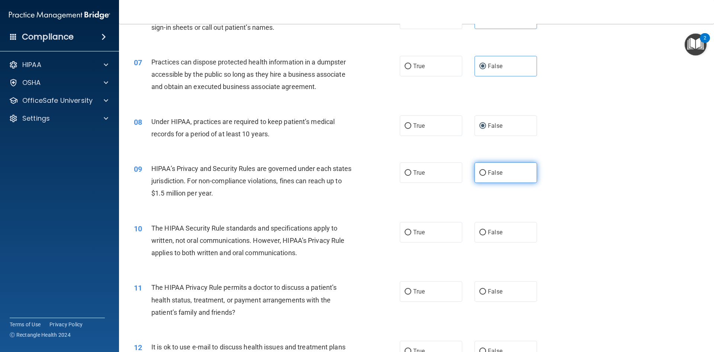
click at [486, 176] on input "False" at bounding box center [483, 173] width 7 height 6
radio input "true"
click at [415, 234] on span "True" at bounding box center [419, 231] width 12 height 7
click at [411, 234] on input "True" at bounding box center [408, 233] width 7 height 6
radio input "true"
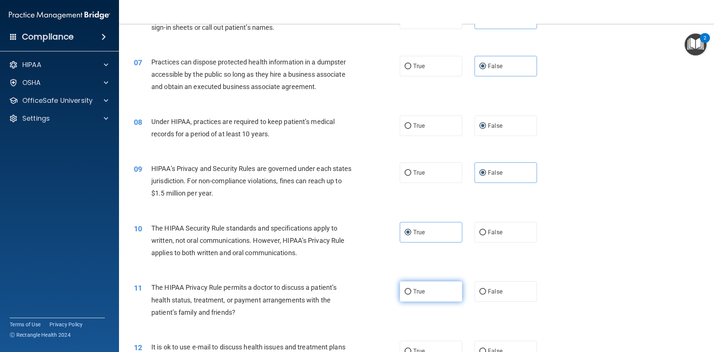
click at [414, 293] on span "True" at bounding box center [419, 291] width 12 height 7
click at [402, 288] on label "True" at bounding box center [431, 291] width 63 height 20
click at [405, 289] on input "True" at bounding box center [408, 292] width 7 height 6
radio input "true"
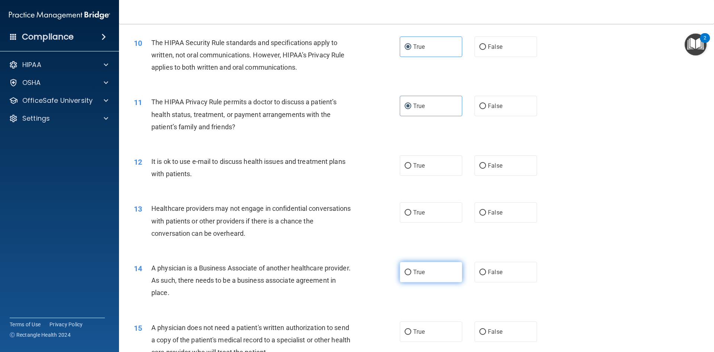
scroll to position [521, 0]
click at [433, 170] on label "True" at bounding box center [431, 164] width 63 height 20
click at [411, 168] on input "True" at bounding box center [408, 165] width 7 height 6
radio input "true"
click at [490, 219] on label "False" at bounding box center [506, 211] width 63 height 20
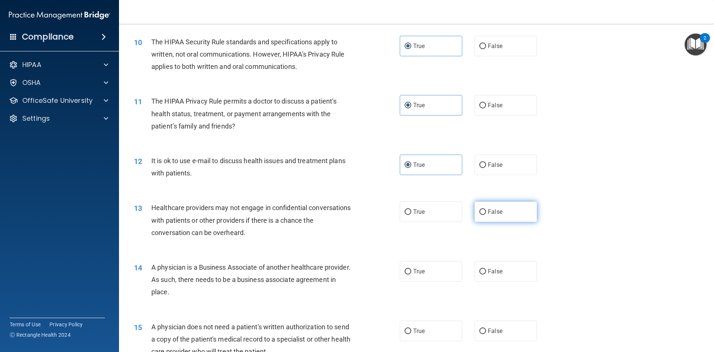
click at [486, 215] on input "False" at bounding box center [483, 212] width 7 height 6
radio input "true"
click at [488, 271] on span "False" at bounding box center [495, 271] width 15 height 7
click at [486, 271] on input "False" at bounding box center [483, 272] width 7 height 6
radio input "true"
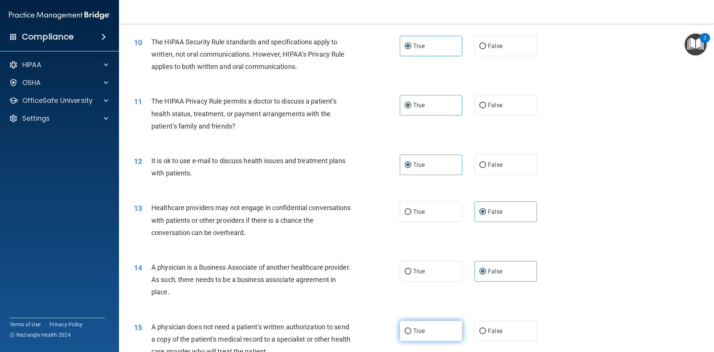
click at [420, 329] on span "True" at bounding box center [419, 330] width 12 height 7
click at [411, 329] on input "True" at bounding box center [408, 331] width 7 height 6
radio input "true"
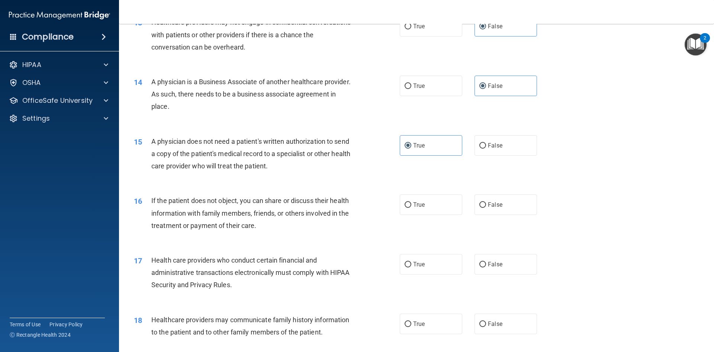
scroll to position [707, 0]
click at [424, 201] on label "True" at bounding box center [431, 203] width 63 height 20
click at [411, 201] on input "True" at bounding box center [408, 204] width 7 height 6
radio input "true"
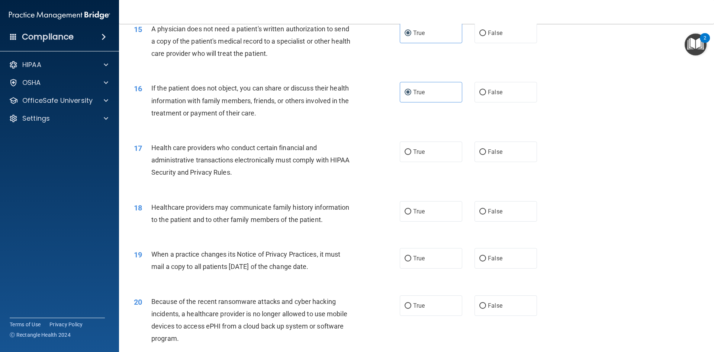
scroll to position [856, 0]
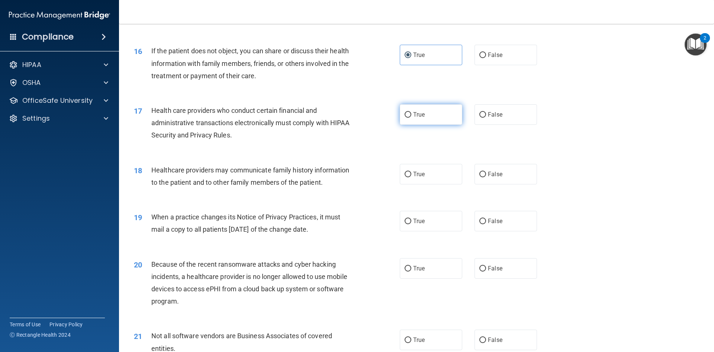
click at [448, 116] on label "True" at bounding box center [431, 114] width 63 height 20
click at [411, 116] on input "True" at bounding box center [408, 115] width 7 height 6
radio input "true"
click at [488, 176] on span "False" at bounding box center [495, 173] width 15 height 7
click at [486, 176] on input "False" at bounding box center [483, 175] width 7 height 6
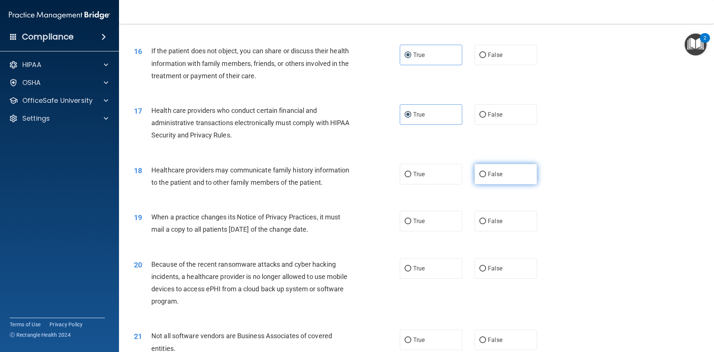
radio input "true"
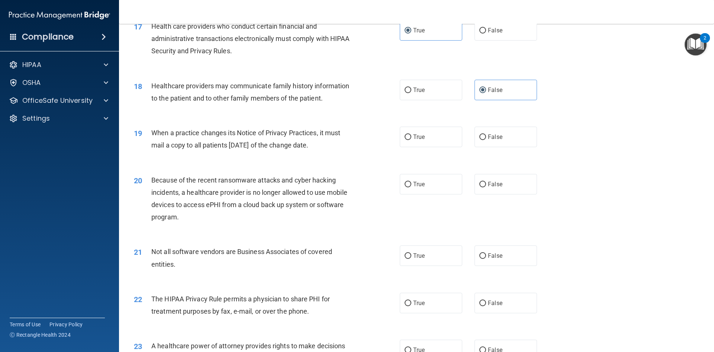
scroll to position [967, 0]
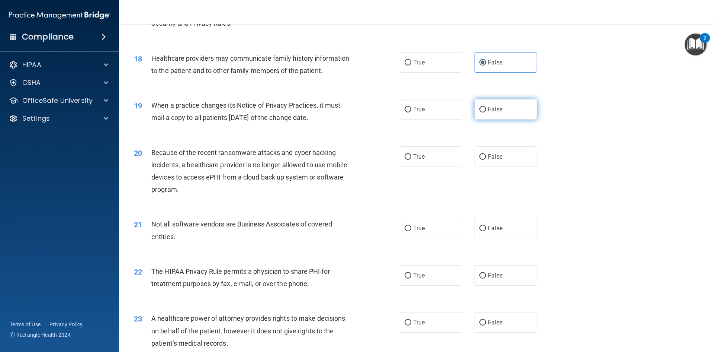
click at [483, 116] on label "False" at bounding box center [506, 109] width 63 height 20
click at [483, 112] on input "False" at bounding box center [483, 110] width 7 height 6
radio input "true"
click at [485, 152] on label "False" at bounding box center [506, 156] width 63 height 20
click at [485, 154] on input "False" at bounding box center [483, 157] width 7 height 6
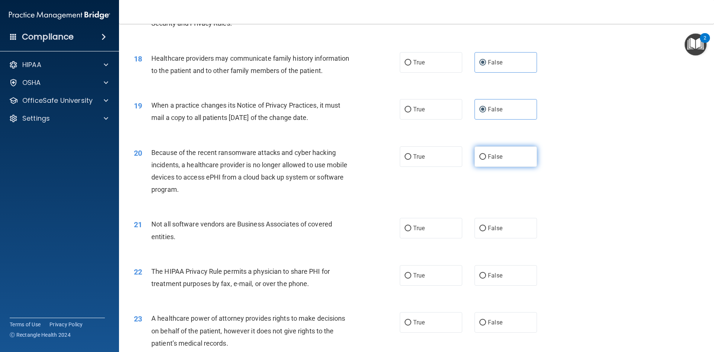
radio input "true"
click at [428, 227] on label "True" at bounding box center [431, 228] width 63 height 20
click at [411, 227] on input "True" at bounding box center [408, 228] width 7 height 6
radio input "true"
click at [426, 274] on label "True" at bounding box center [431, 275] width 63 height 20
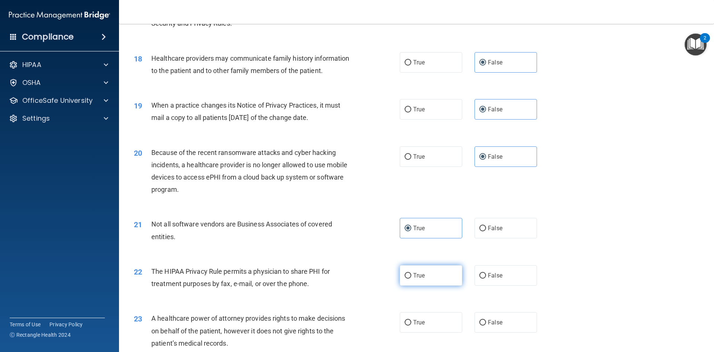
click at [411, 274] on input "True" at bounding box center [408, 276] width 7 height 6
radio input "true"
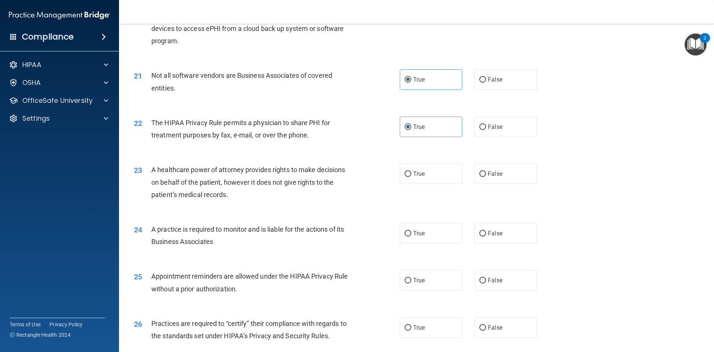
scroll to position [1116, 0]
click at [480, 176] on input "False" at bounding box center [483, 174] width 7 height 6
radio input "true"
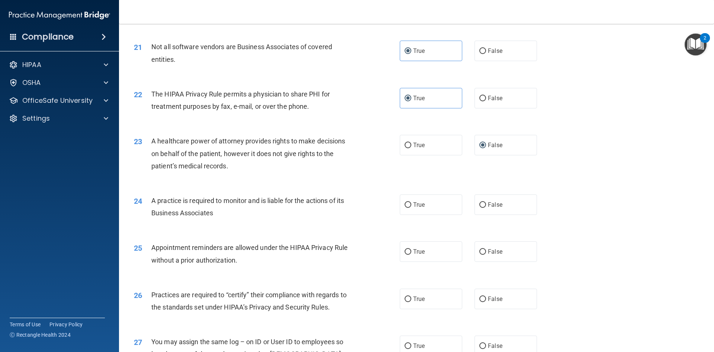
scroll to position [1191, 0]
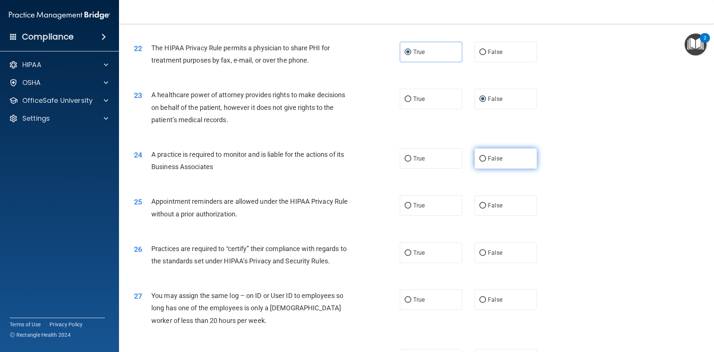
click at [479, 168] on label "False" at bounding box center [506, 158] width 63 height 20
click at [480, 161] on input "False" at bounding box center [483, 159] width 7 height 6
radio input "true"
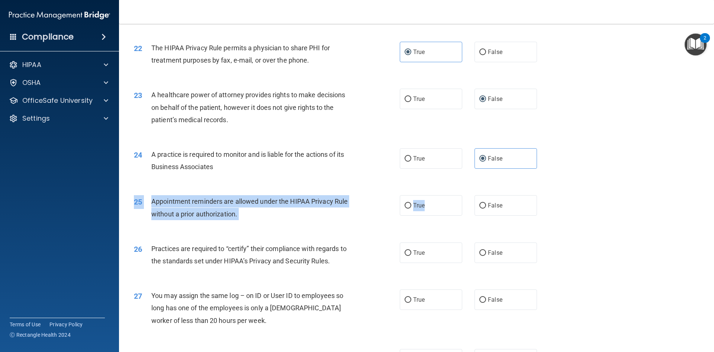
drag, startPoint x: 429, startPoint y: 214, endPoint x: 427, endPoint y: 220, distance: 5.8
click at [427, 220] on div "25 Appointment reminders are allowed under the HIPAA Privacy Rule without a pri…" at bounding box center [416, 209] width 577 height 47
click at [413, 208] on span "True" at bounding box center [419, 205] width 12 height 7
click at [411, 208] on input "True" at bounding box center [408, 206] width 7 height 6
radio input "true"
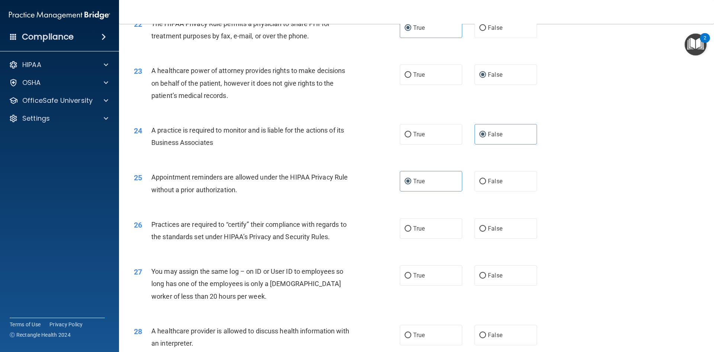
scroll to position [1265, 0]
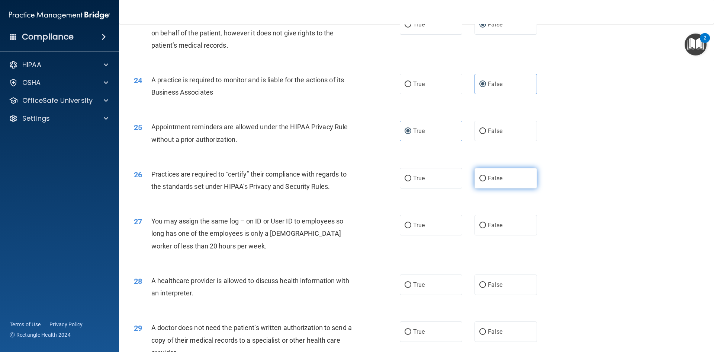
click at [482, 180] on input "False" at bounding box center [483, 179] width 7 height 6
radio input "true"
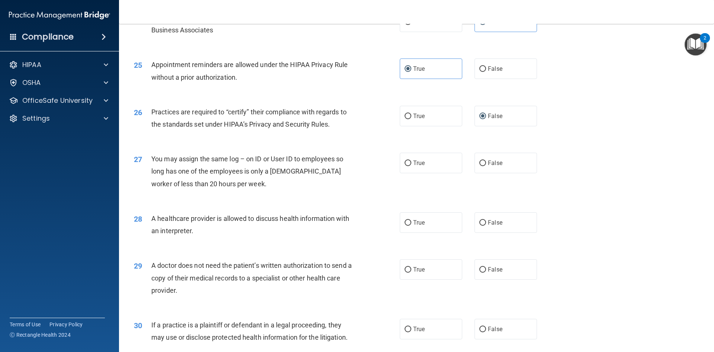
scroll to position [1339, 0]
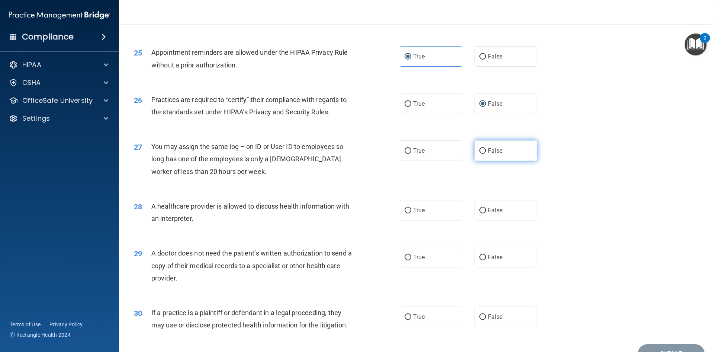
click at [480, 148] on input "False" at bounding box center [483, 151] width 7 height 6
radio input "true"
click at [508, 211] on label "False" at bounding box center [506, 210] width 63 height 20
click at [486, 211] on input "False" at bounding box center [483, 211] width 7 height 6
radio input "true"
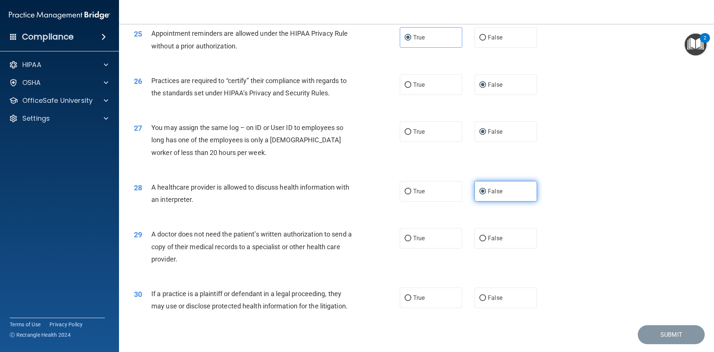
scroll to position [1380, 0]
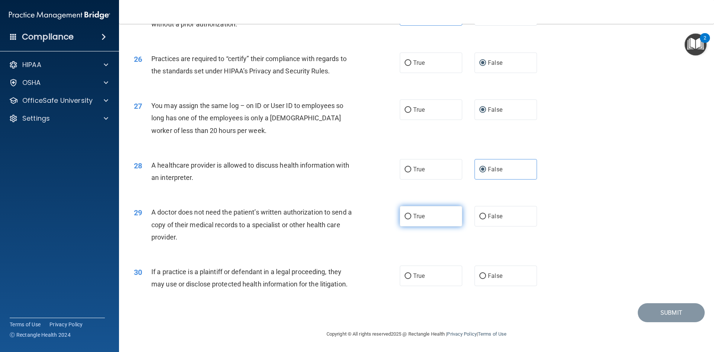
click at [413, 219] on span "True" at bounding box center [419, 215] width 12 height 7
click at [411, 219] on input "True" at bounding box center [408, 217] width 7 height 6
radio input "true"
click at [419, 281] on label "True" at bounding box center [431, 275] width 63 height 20
click at [411, 279] on input "True" at bounding box center [408, 276] width 7 height 6
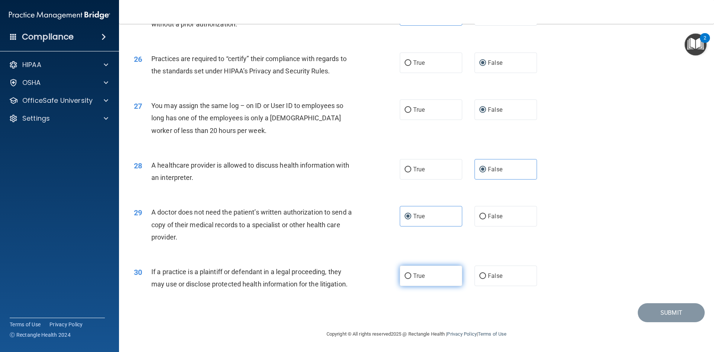
radio input "true"
click at [656, 316] on button "Submit" at bounding box center [671, 312] width 67 height 19
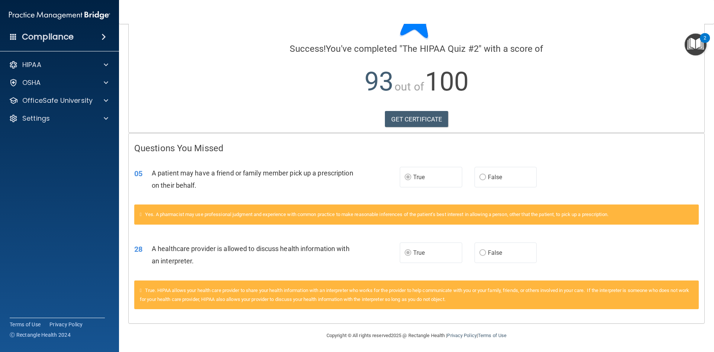
scroll to position [44, 0]
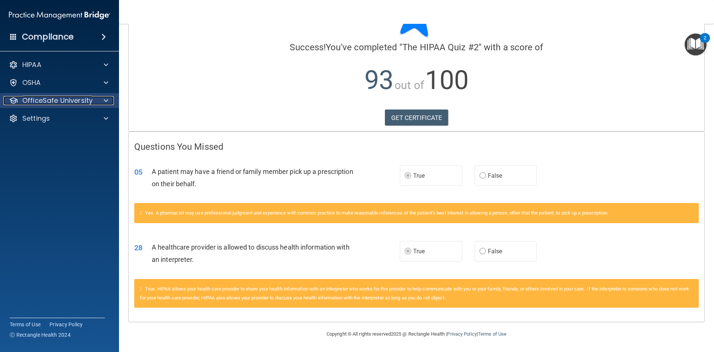
click at [70, 102] on p "OfficeSafe University" at bounding box center [57, 100] width 70 height 9
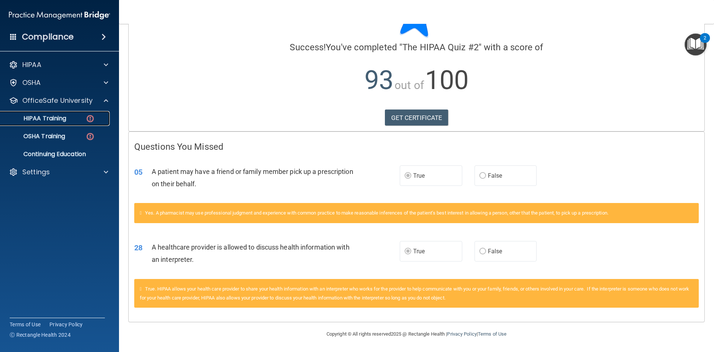
click at [71, 118] on div "HIPAA Training" at bounding box center [56, 118] width 102 height 7
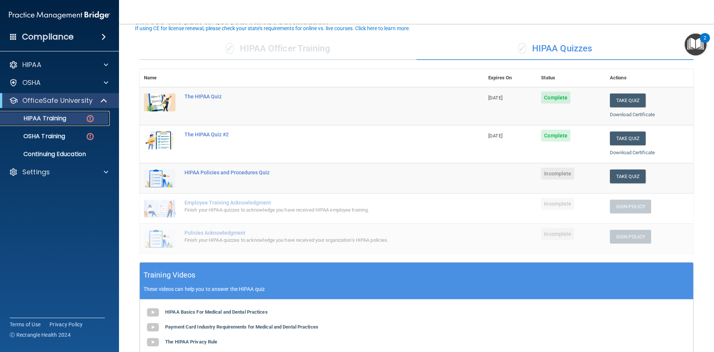
scroll to position [36, 0]
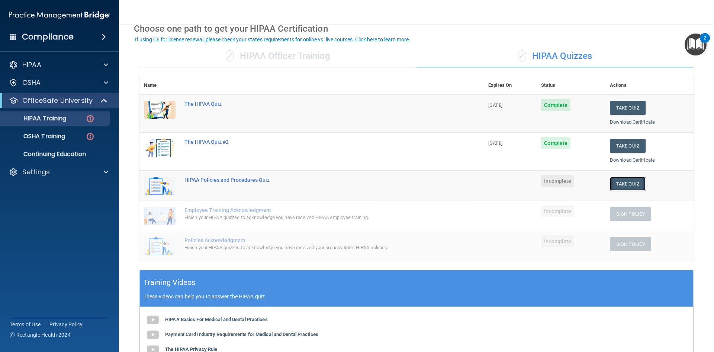
click at [634, 183] on button "Take Quiz" at bounding box center [628, 184] width 36 height 14
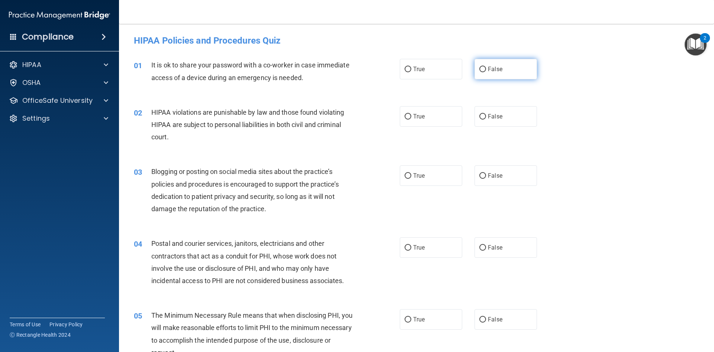
click at [480, 67] on input "False" at bounding box center [483, 70] width 7 height 6
radio input "true"
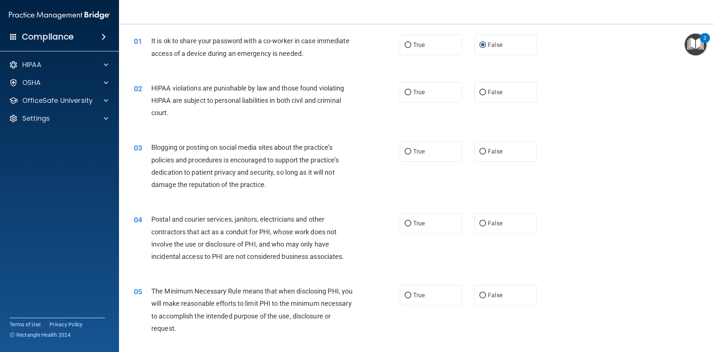
scroll to position [37, 0]
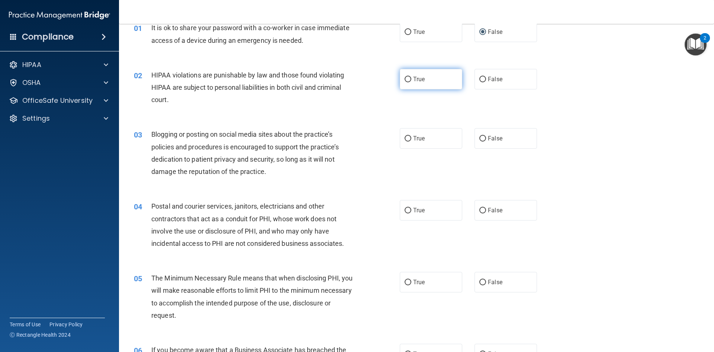
click at [408, 77] on input "True" at bounding box center [408, 80] width 7 height 6
radio input "true"
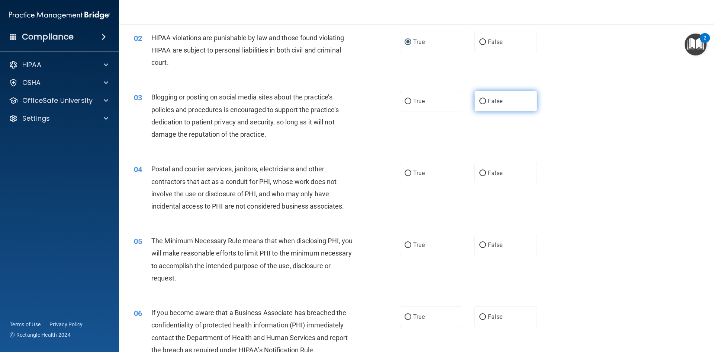
click at [475, 99] on label "False" at bounding box center [506, 101] width 63 height 20
click at [480, 99] on input "False" at bounding box center [483, 102] width 7 height 6
radio input "true"
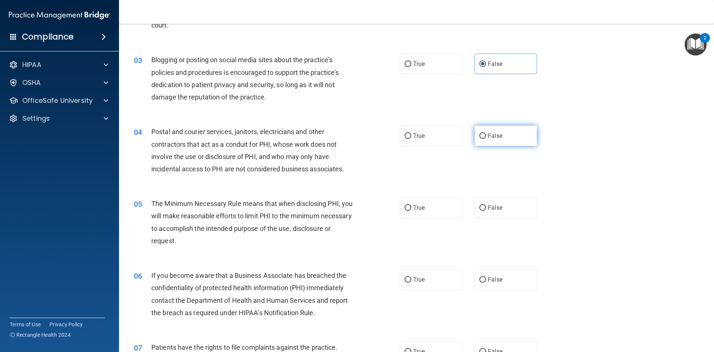
click at [521, 141] on label "False" at bounding box center [506, 135] width 63 height 20
click at [486, 139] on input "False" at bounding box center [483, 136] width 7 height 6
radio input "true"
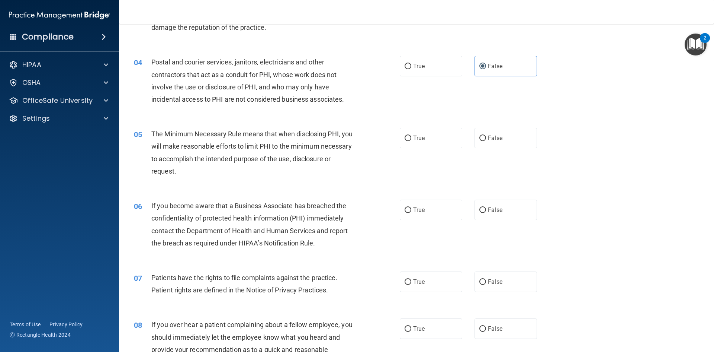
scroll to position [186, 0]
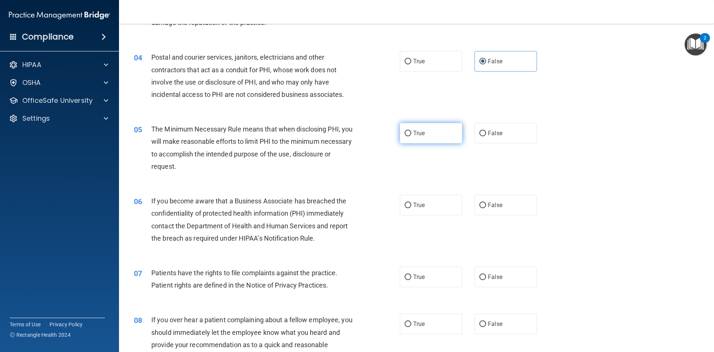
click at [421, 131] on span "True" at bounding box center [419, 132] width 12 height 7
click at [411, 131] on input "True" at bounding box center [408, 134] width 7 height 6
radio input "true"
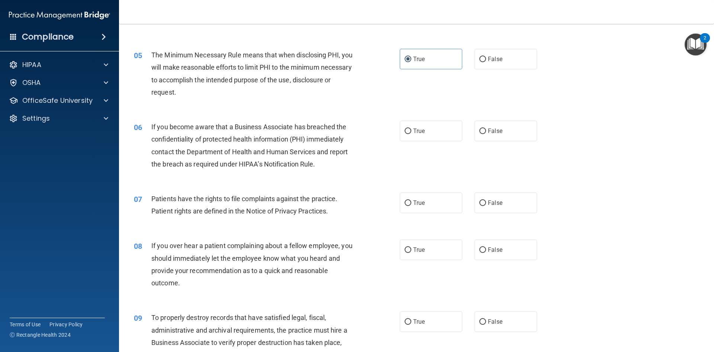
scroll to position [260, 0]
click at [415, 135] on label "True" at bounding box center [431, 130] width 63 height 20
click at [407, 132] on input "True" at bounding box center [408, 131] width 7 height 6
radio input "true"
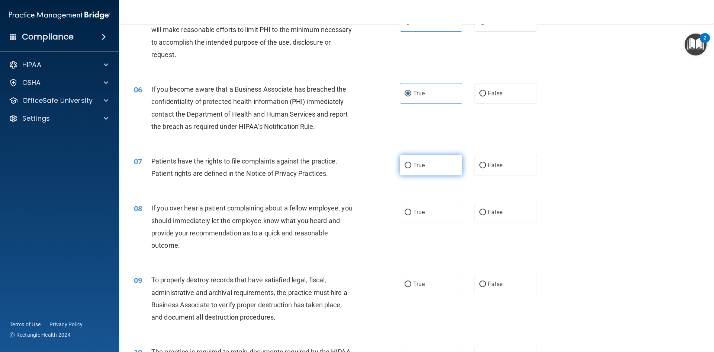
click at [413, 163] on span "True" at bounding box center [419, 164] width 12 height 7
click at [411, 163] on input "True" at bounding box center [408, 166] width 7 height 6
radio input "true"
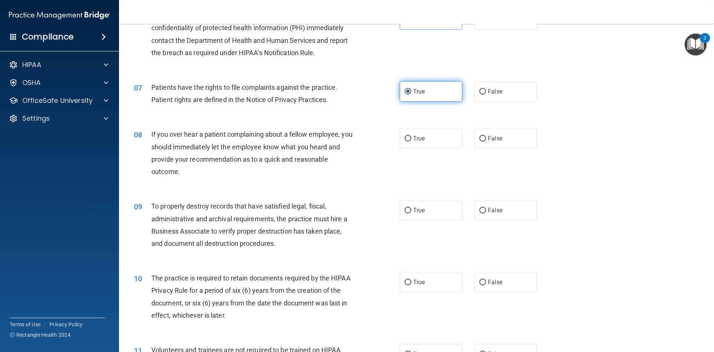
scroll to position [372, 0]
click at [491, 136] on span "False" at bounding box center [495, 137] width 15 height 7
click at [486, 136] on input "False" at bounding box center [483, 138] width 7 height 6
radio input "true"
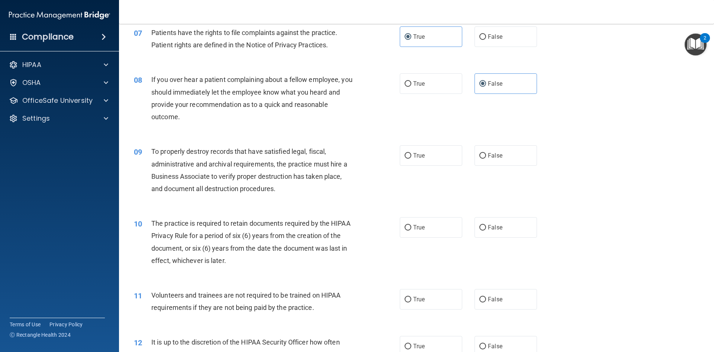
scroll to position [446, 0]
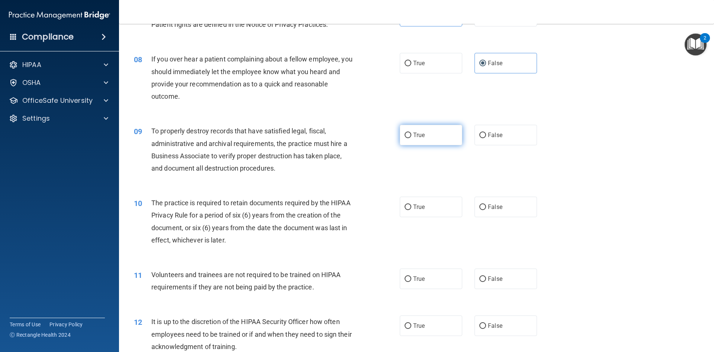
click at [406, 138] on label "True" at bounding box center [431, 135] width 63 height 20
click at [406, 138] on input "True" at bounding box center [408, 135] width 7 height 6
radio input "true"
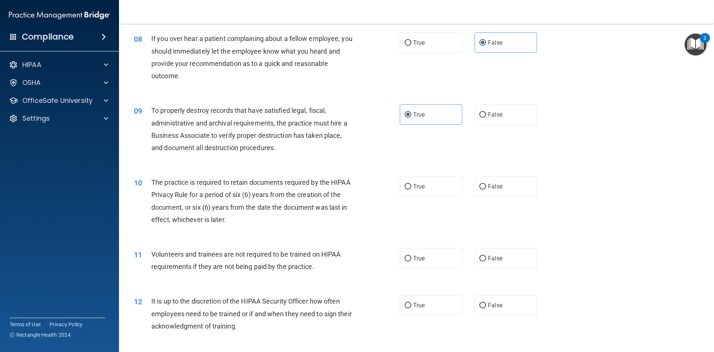
scroll to position [484, 0]
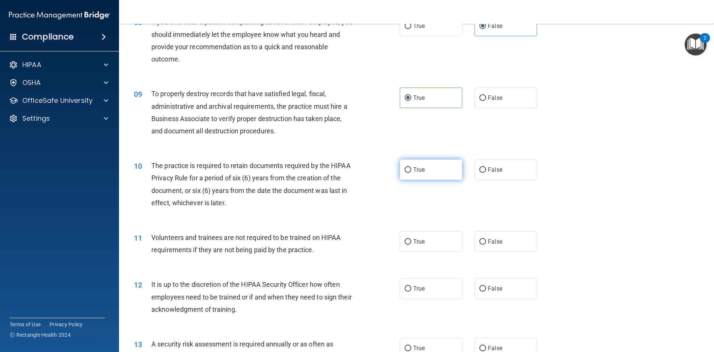
click at [413, 177] on label "True" at bounding box center [431, 169] width 63 height 20
click at [411, 173] on input "True" at bounding box center [408, 170] width 7 height 6
radio input "true"
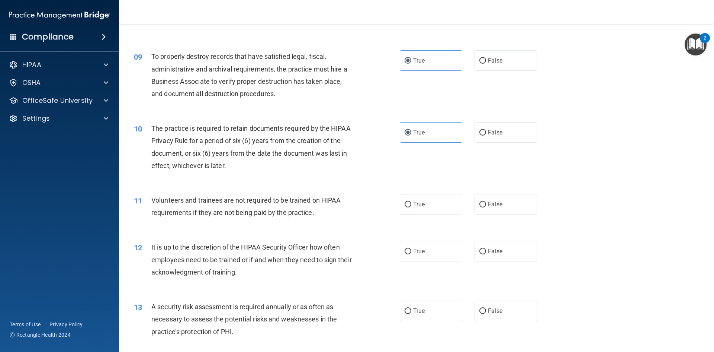
scroll to position [558, 0]
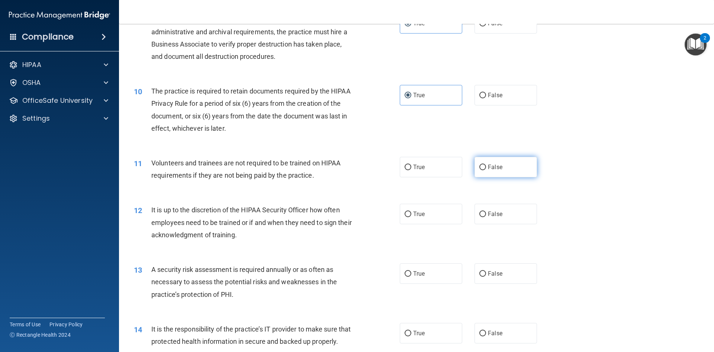
click at [505, 164] on label "False" at bounding box center [506, 167] width 63 height 20
click at [486, 164] on input "False" at bounding box center [483, 167] width 7 height 6
radio input "true"
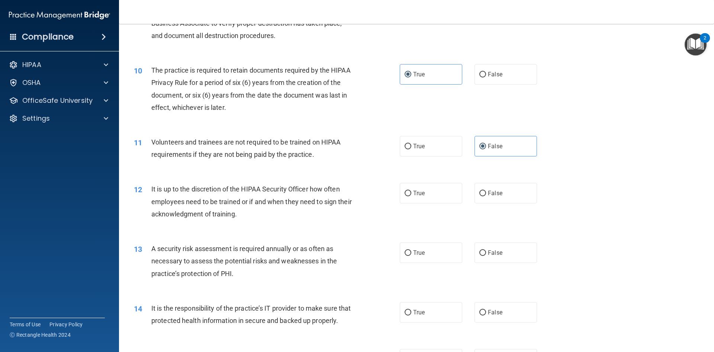
scroll to position [632, 0]
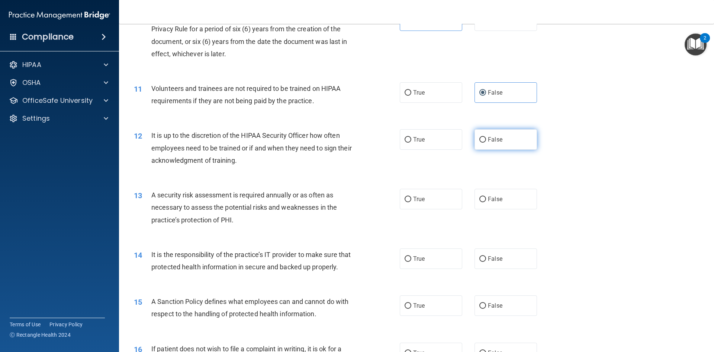
click at [488, 142] on span "False" at bounding box center [495, 139] width 15 height 7
click at [485, 142] on input "False" at bounding box center [483, 140] width 7 height 6
radio input "true"
click at [435, 144] on label "True" at bounding box center [431, 139] width 63 height 20
click at [411, 142] on input "True" at bounding box center [408, 140] width 7 height 6
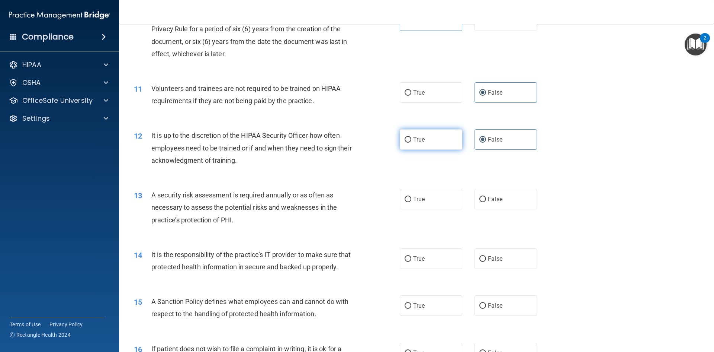
radio input "true"
click at [481, 148] on label "False" at bounding box center [506, 139] width 63 height 20
click at [481, 142] on input "False" at bounding box center [483, 140] width 7 height 6
radio input "true"
radio input "false"
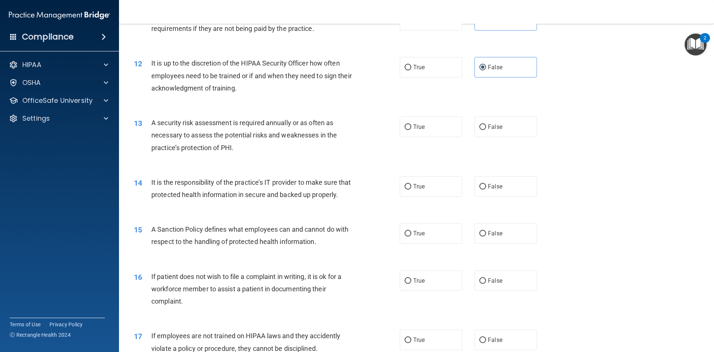
scroll to position [707, 0]
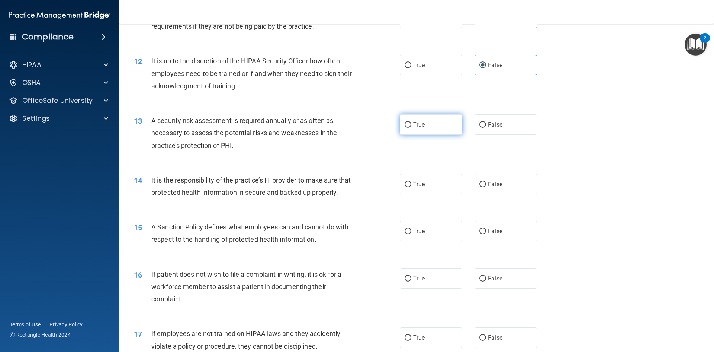
click at [424, 123] on label "True" at bounding box center [431, 124] width 63 height 20
click at [411, 123] on input "True" at bounding box center [408, 125] width 7 height 6
radio input "true"
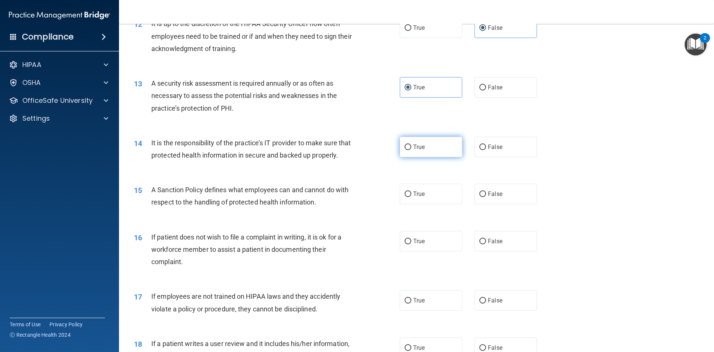
click at [455, 150] on label "True" at bounding box center [431, 147] width 63 height 20
click at [411, 150] on input "True" at bounding box center [408, 147] width 7 height 6
radio input "true"
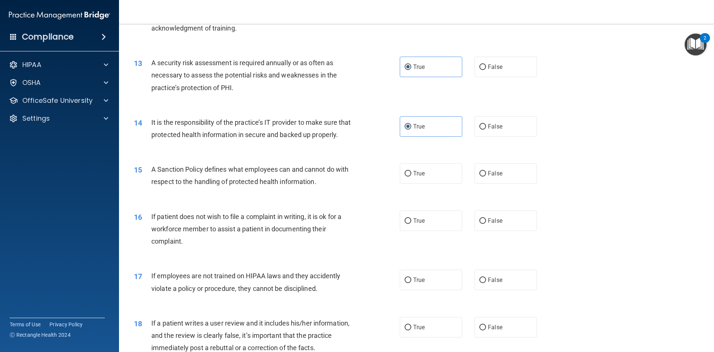
scroll to position [781, 0]
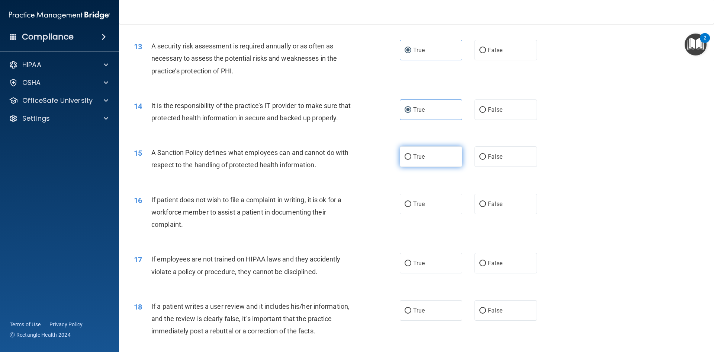
click at [401, 167] on label "True" at bounding box center [431, 156] width 63 height 20
click at [405, 160] on input "True" at bounding box center [408, 157] width 7 height 6
radio input "true"
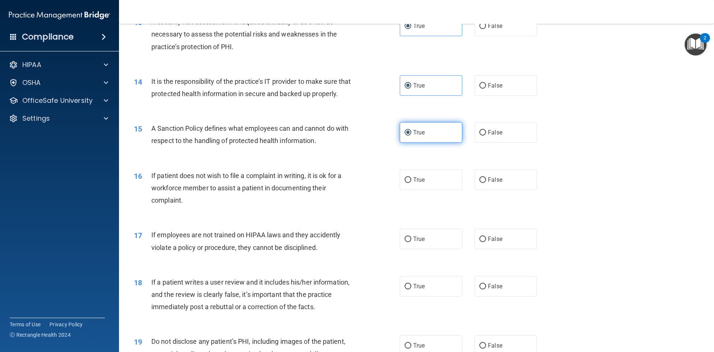
scroll to position [819, 0]
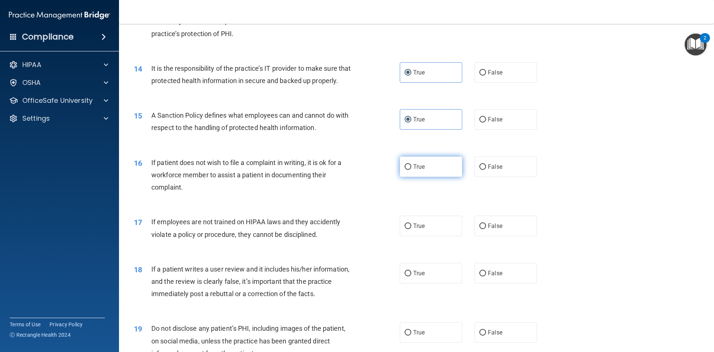
click at [408, 177] on label "True" at bounding box center [431, 166] width 63 height 20
click at [408, 170] on input "True" at bounding box center [408, 167] width 7 height 6
radio input "true"
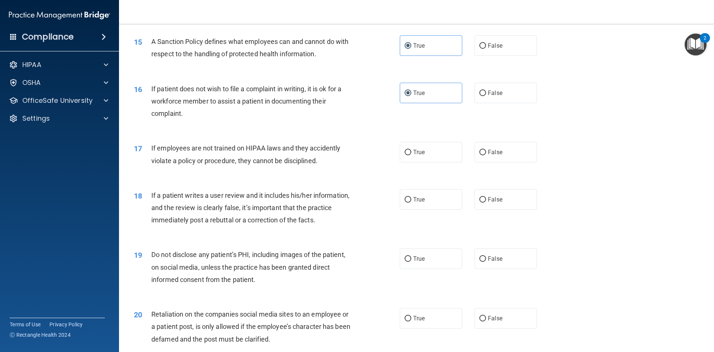
scroll to position [893, 0]
click at [480, 154] on input "False" at bounding box center [483, 152] width 7 height 6
radio input "true"
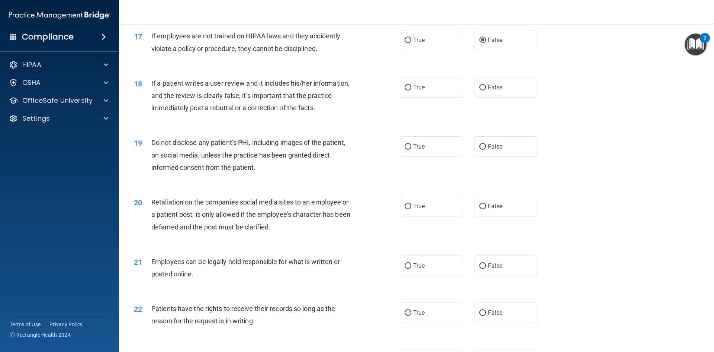
scroll to position [1005, 0]
click at [490, 90] on span "False" at bounding box center [495, 86] width 15 height 7
click at [486, 90] on input "False" at bounding box center [483, 87] width 7 height 6
radio input "true"
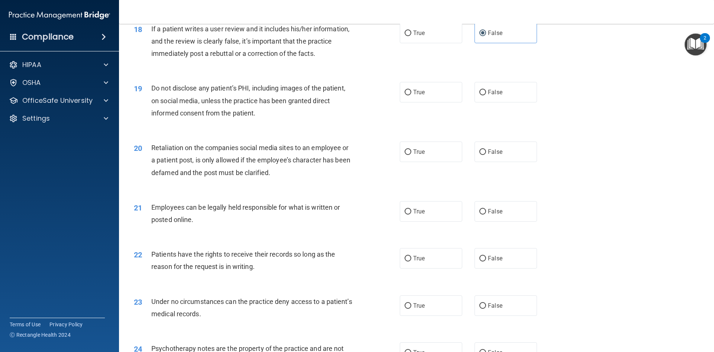
scroll to position [1079, 0]
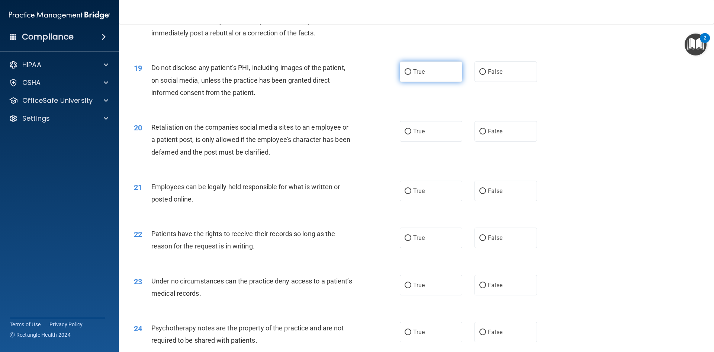
click at [414, 82] on label "True" at bounding box center [431, 71] width 63 height 20
click at [411, 75] on input "True" at bounding box center [408, 72] width 7 height 6
radio input "true"
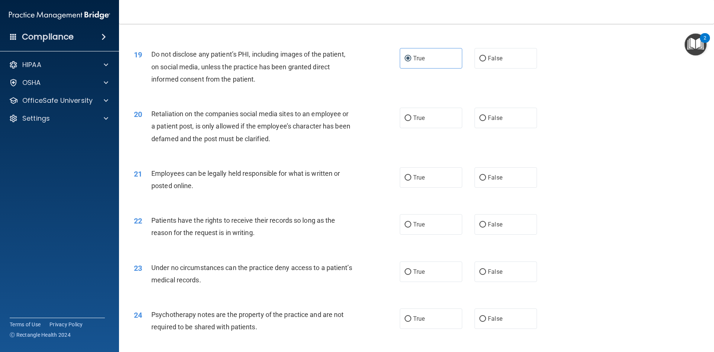
scroll to position [1116, 0]
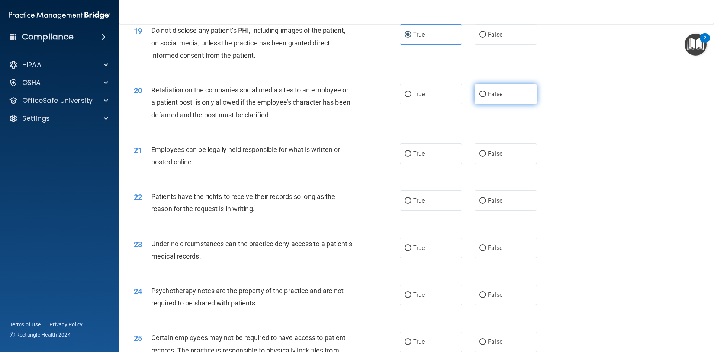
drag, startPoint x: 516, startPoint y: 109, endPoint x: 516, endPoint y: 114, distance: 4.9
click at [516, 104] on label "False" at bounding box center [506, 94] width 63 height 20
click at [486, 97] on input "False" at bounding box center [483, 95] width 7 height 6
radio input "true"
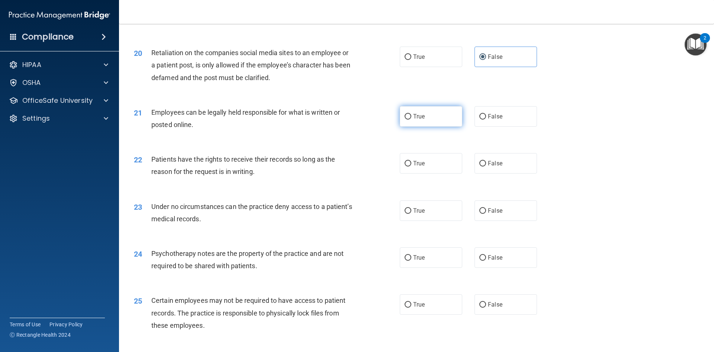
click at [419, 120] on span "True" at bounding box center [419, 116] width 12 height 7
click at [411, 119] on input "True" at bounding box center [408, 117] width 7 height 6
radio input "true"
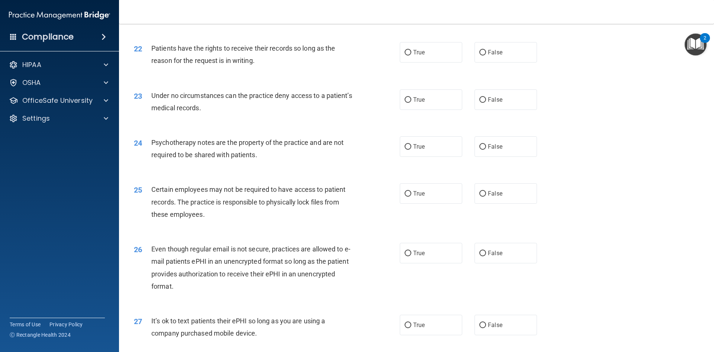
scroll to position [1265, 0]
click at [407, 55] on input "True" at bounding box center [408, 52] width 7 height 6
radio input "true"
click at [438, 108] on label "True" at bounding box center [431, 99] width 63 height 20
click at [411, 102] on input "True" at bounding box center [408, 99] width 7 height 6
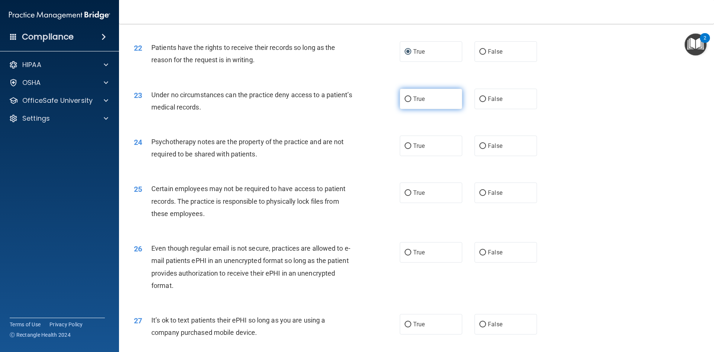
radio input "true"
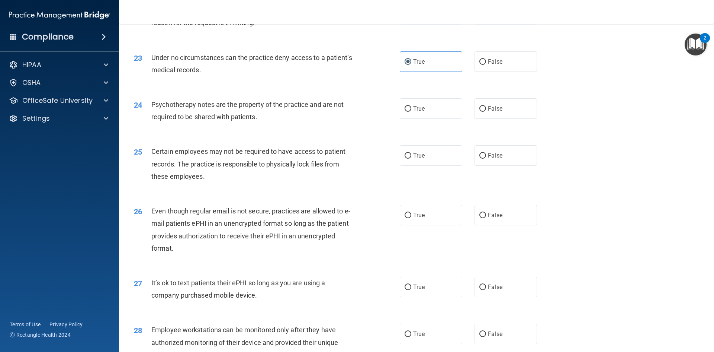
scroll to position [1339, 0]
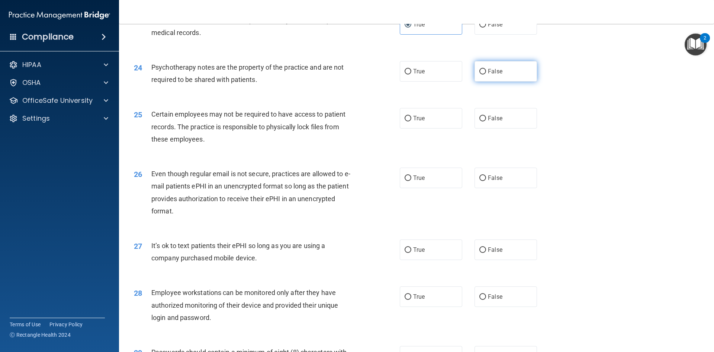
click at [485, 81] on label "False" at bounding box center [506, 71] width 63 height 20
click at [485, 74] on input "False" at bounding box center [483, 72] width 7 height 6
radio input "true"
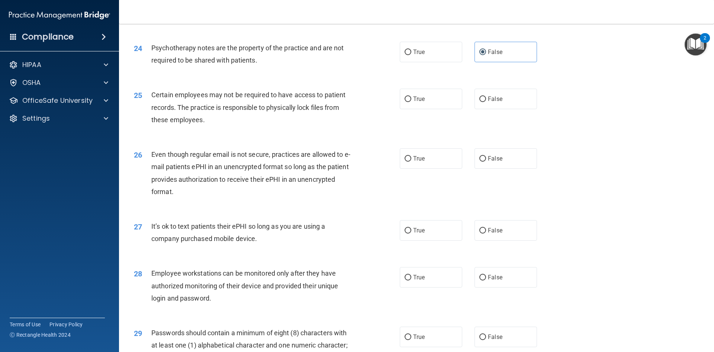
scroll to position [1377, 0]
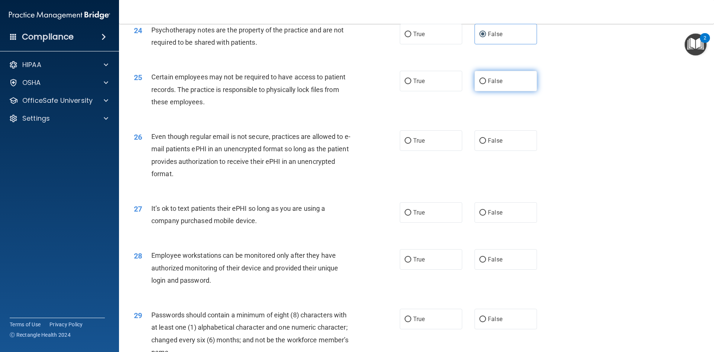
click at [484, 91] on label "False" at bounding box center [506, 81] width 63 height 20
click at [484, 84] on input "False" at bounding box center [483, 82] width 7 height 6
radio input "true"
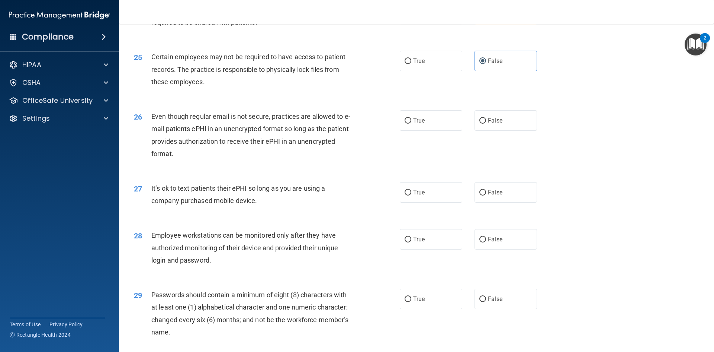
scroll to position [1414, 0]
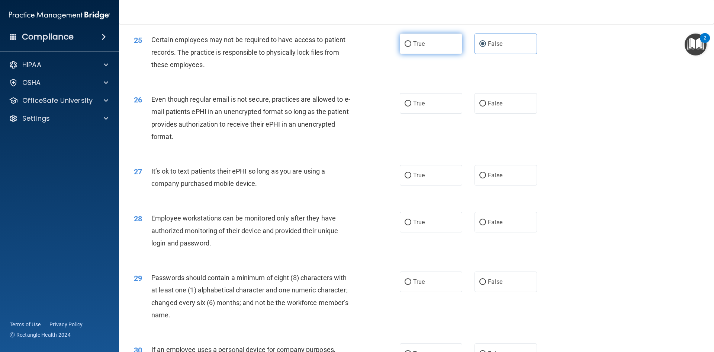
click at [426, 54] on label "True" at bounding box center [431, 43] width 63 height 20
click at [411, 47] on input "True" at bounding box center [408, 44] width 7 height 6
radio input "true"
radio input "false"
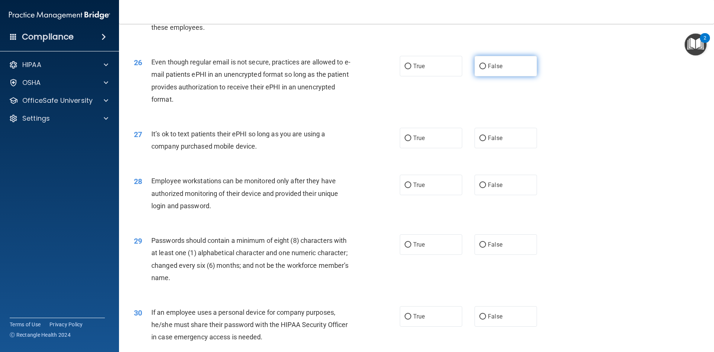
click at [484, 76] on label "False" at bounding box center [506, 66] width 63 height 20
click at [484, 69] on input "False" at bounding box center [483, 67] width 7 height 6
radio input "true"
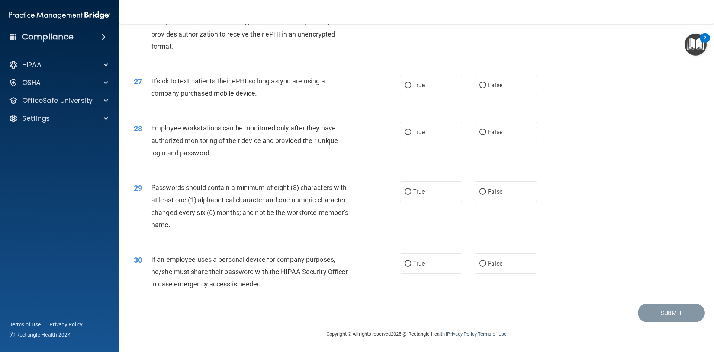
scroll to position [1516, 0]
click at [497, 87] on span "False" at bounding box center [495, 84] width 15 height 7
click at [486, 87] on input "False" at bounding box center [483, 86] width 7 height 6
radio input "true"
click at [483, 135] on label "False" at bounding box center [506, 132] width 63 height 20
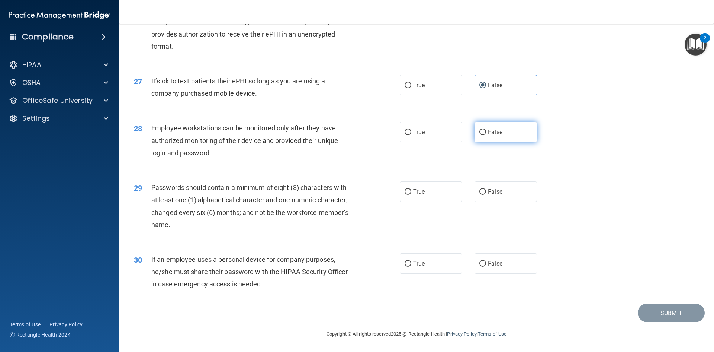
click at [483, 135] on input "False" at bounding box center [483, 132] width 7 height 6
radio input "true"
click at [422, 193] on span "True" at bounding box center [419, 191] width 12 height 7
click at [411, 193] on input "True" at bounding box center [408, 192] width 7 height 6
radio input "true"
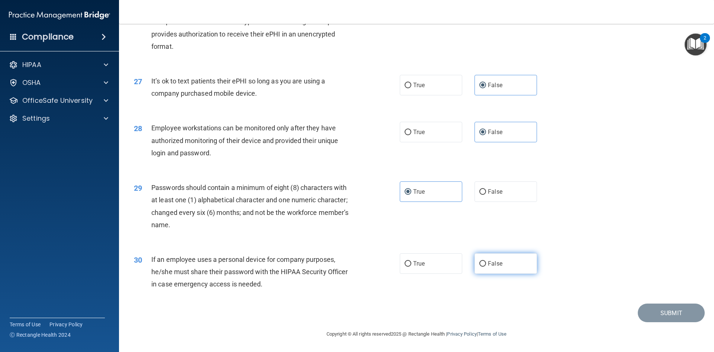
click at [497, 265] on span "False" at bounding box center [495, 263] width 15 height 7
click at [486, 265] on input "False" at bounding box center [483, 264] width 7 height 6
radio input "true"
click at [670, 311] on button "Submit" at bounding box center [671, 312] width 67 height 19
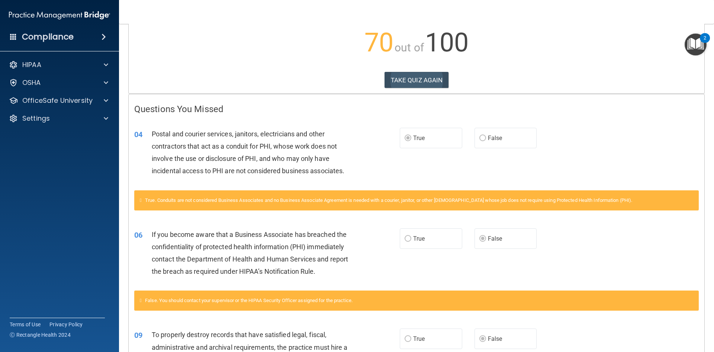
scroll to position [81, 0]
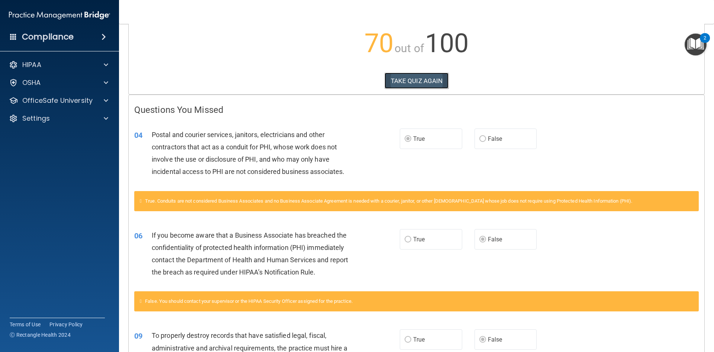
click at [401, 82] on button "TAKE QUIZ AGAIN" at bounding box center [417, 81] width 64 height 16
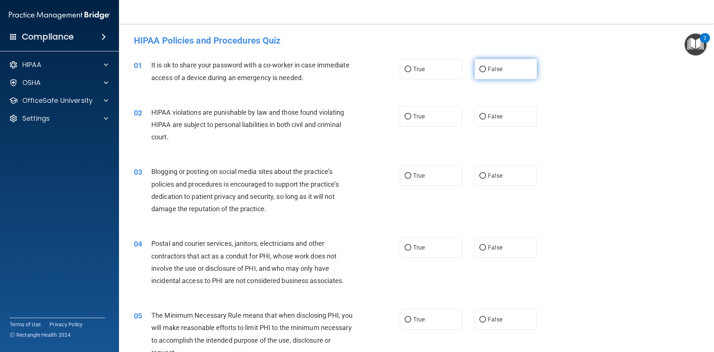
click at [480, 68] on input "False" at bounding box center [483, 70] width 7 height 6
radio input "true"
click at [445, 119] on label "True" at bounding box center [431, 116] width 63 height 20
click at [411, 119] on input "True" at bounding box center [408, 117] width 7 height 6
radio input "true"
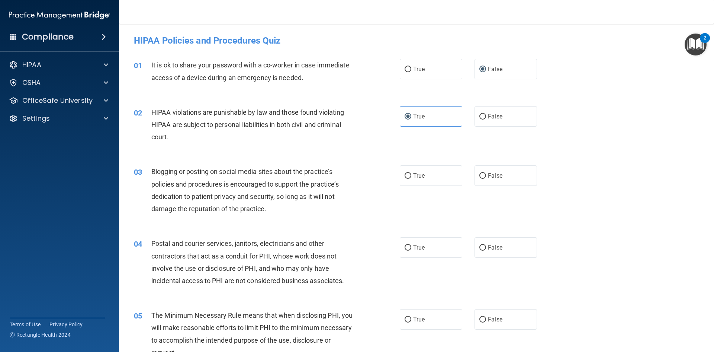
scroll to position [37, 0]
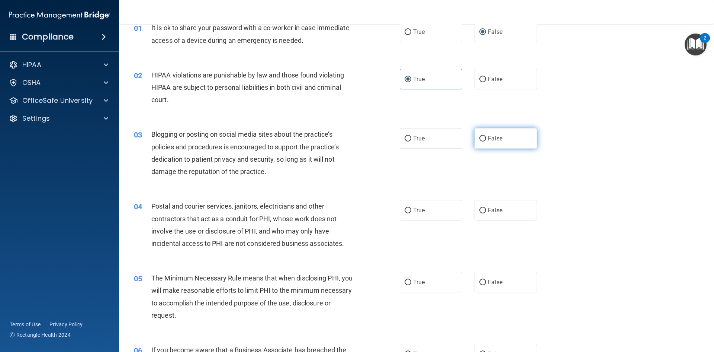
click at [493, 140] on span "False" at bounding box center [495, 138] width 15 height 7
click at [486, 140] on input "False" at bounding box center [483, 139] width 7 height 6
radio input "true"
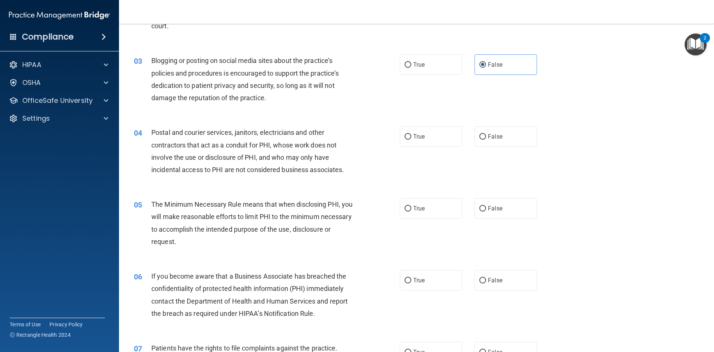
scroll to position [112, 0]
click at [428, 141] on label "True" at bounding box center [431, 135] width 63 height 20
click at [411, 139] on input "True" at bounding box center [408, 136] width 7 height 6
radio input "true"
click at [502, 279] on label "False" at bounding box center [506, 279] width 63 height 20
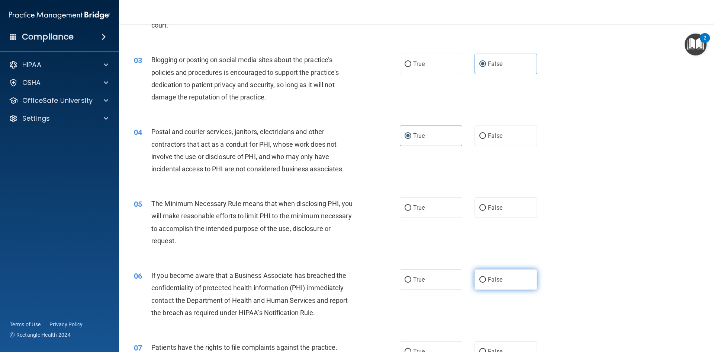
click at [486, 279] on input "False" at bounding box center [483, 280] width 7 height 6
radio input "true"
click at [405, 209] on input "True" at bounding box center [408, 208] width 7 height 6
radio input "true"
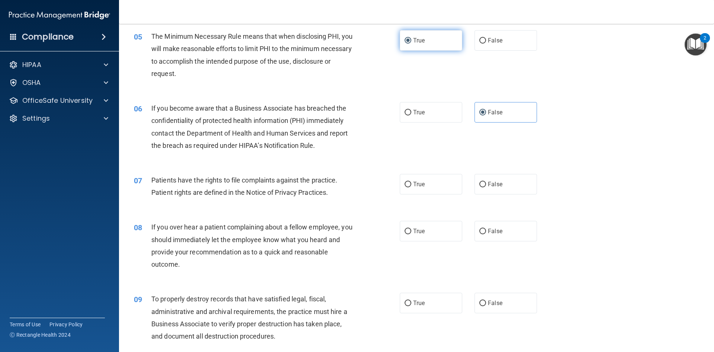
scroll to position [298, 0]
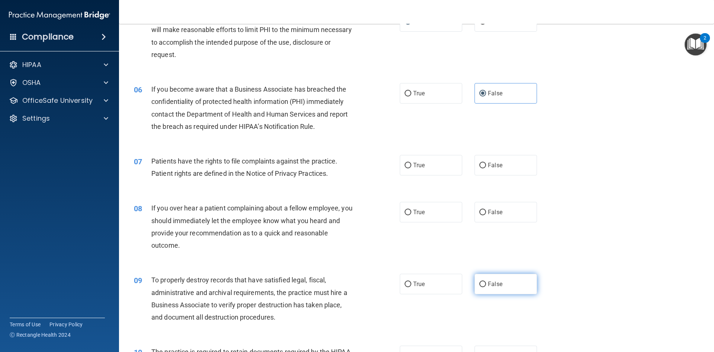
click at [495, 290] on label "False" at bounding box center [506, 283] width 63 height 20
click at [486, 287] on input "False" at bounding box center [483, 284] width 7 height 6
radio input "true"
click at [414, 162] on span "True" at bounding box center [419, 164] width 12 height 7
click at [411, 163] on input "True" at bounding box center [408, 166] width 7 height 6
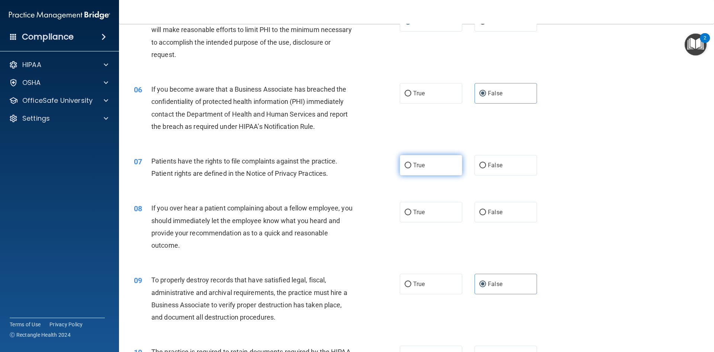
radio input "true"
click at [483, 212] on input "False" at bounding box center [483, 212] width 7 height 6
radio input "true"
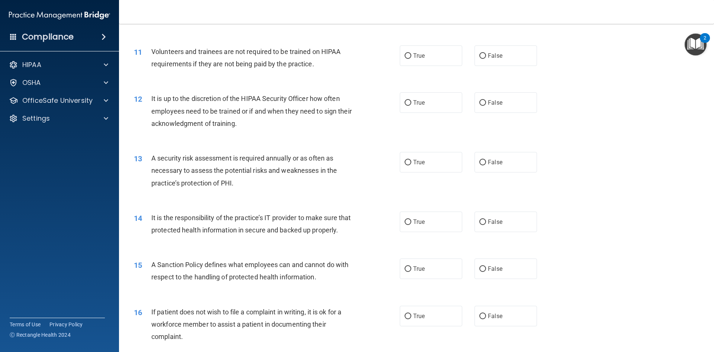
scroll to position [670, 0]
click at [480, 221] on input "False" at bounding box center [483, 222] width 7 height 6
radio input "true"
click at [488, 272] on span "False" at bounding box center [495, 268] width 15 height 7
click at [486, 271] on input "False" at bounding box center [483, 269] width 7 height 6
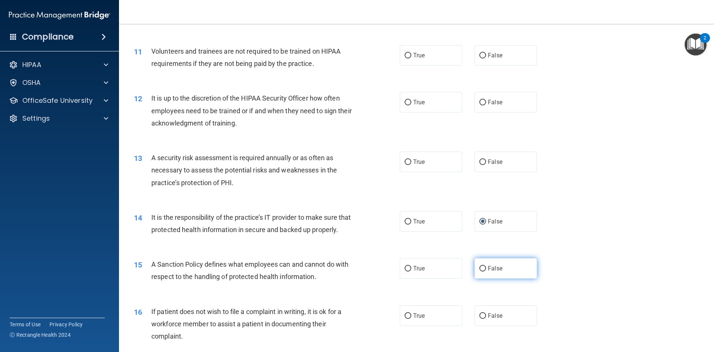
radio input "true"
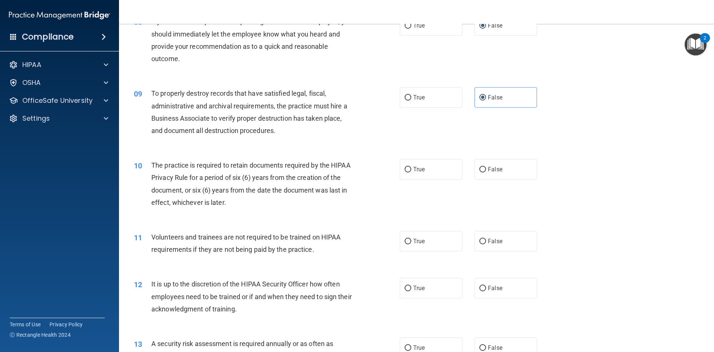
scroll to position [484, 0]
click at [431, 174] on label "True" at bounding box center [431, 169] width 63 height 20
click at [411, 173] on input "True" at bounding box center [408, 170] width 7 height 6
radio input "true"
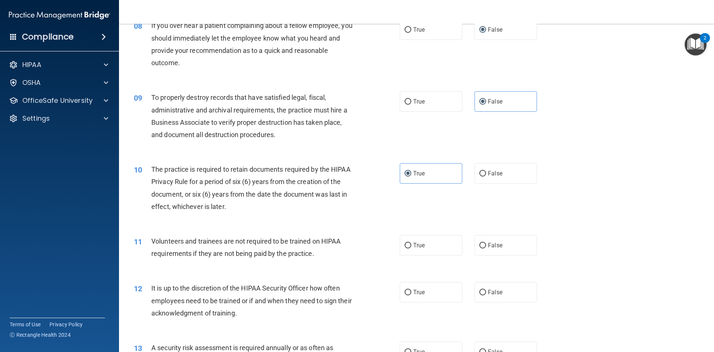
scroll to position [521, 0]
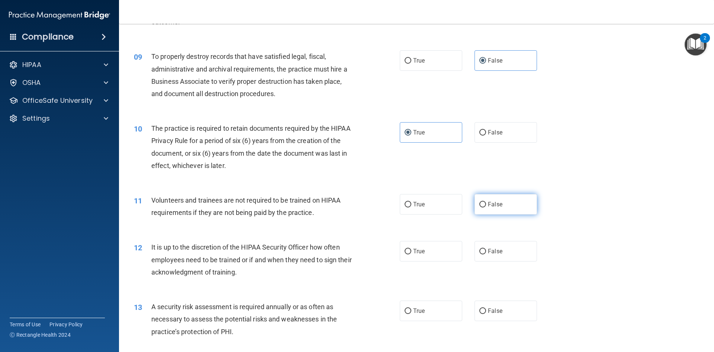
click at [475, 205] on label "False" at bounding box center [506, 204] width 63 height 20
click at [480, 205] on input "False" at bounding box center [483, 205] width 7 height 6
radio input "true"
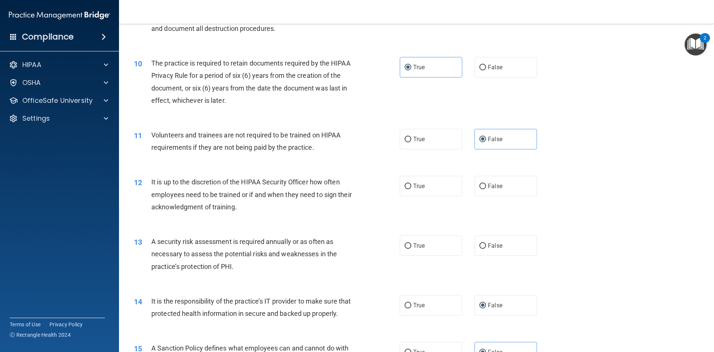
scroll to position [595, 0]
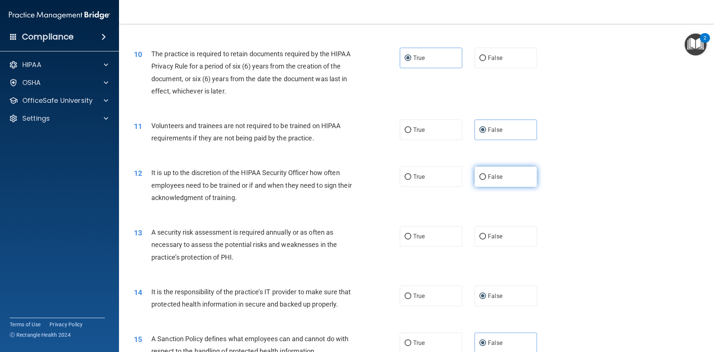
click at [480, 180] on input "False" at bounding box center [483, 177] width 7 height 6
radio input "true"
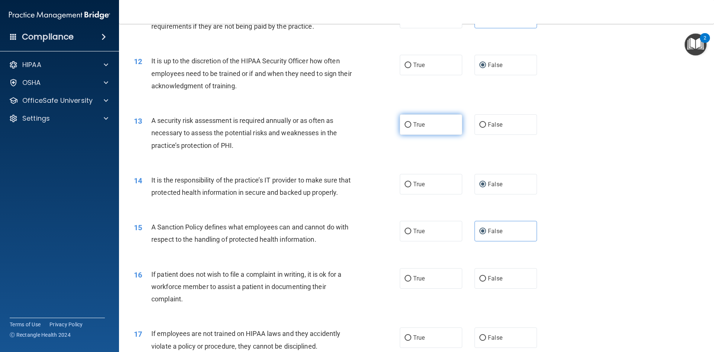
click at [415, 122] on span "True" at bounding box center [419, 124] width 12 height 7
click at [411, 122] on input "True" at bounding box center [408, 125] width 7 height 6
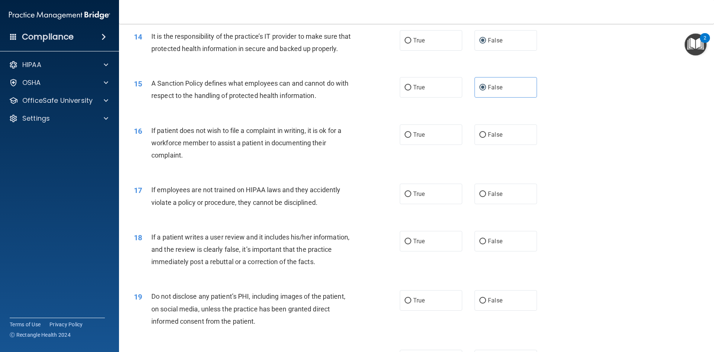
scroll to position [856, 0]
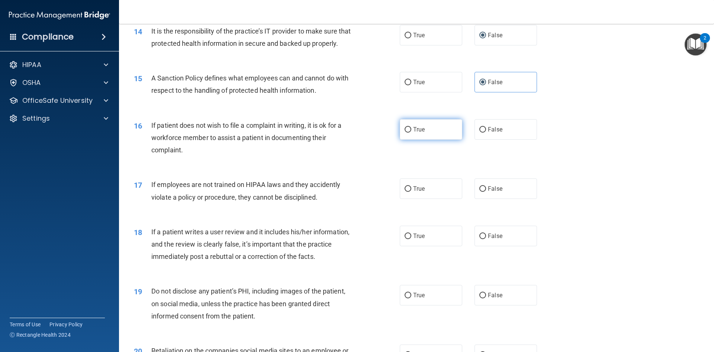
click at [441, 139] on label "True" at bounding box center [431, 129] width 63 height 20
click at [411, 132] on input "True" at bounding box center [408, 130] width 7 height 6
click at [431, 166] on div "16 If patient does not wish to file a complaint in writing, it is ok for a work…" at bounding box center [416, 140] width 577 height 60
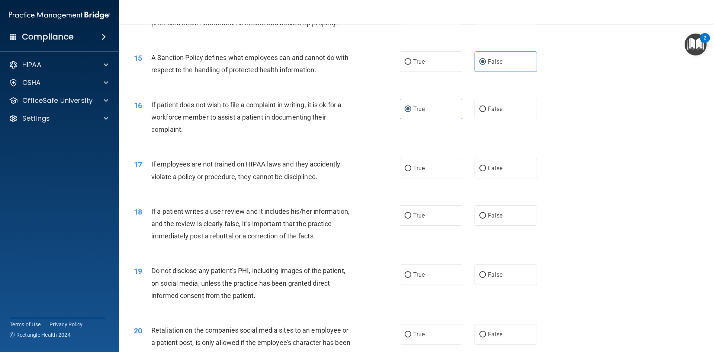
scroll to position [893, 0]
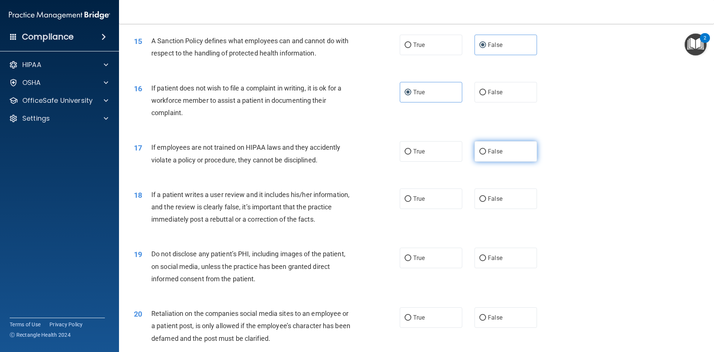
click at [482, 154] on input "False" at bounding box center [483, 152] width 7 height 6
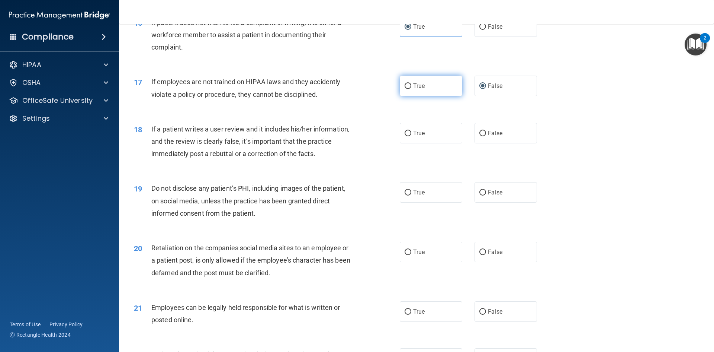
scroll to position [967, 0]
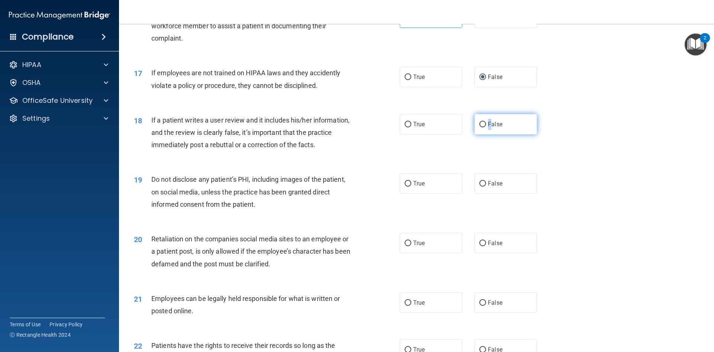
click at [488, 128] on span "False" at bounding box center [495, 124] width 15 height 7
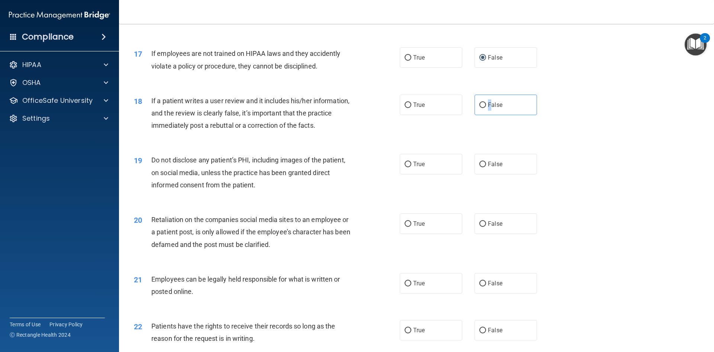
scroll to position [1005, 0]
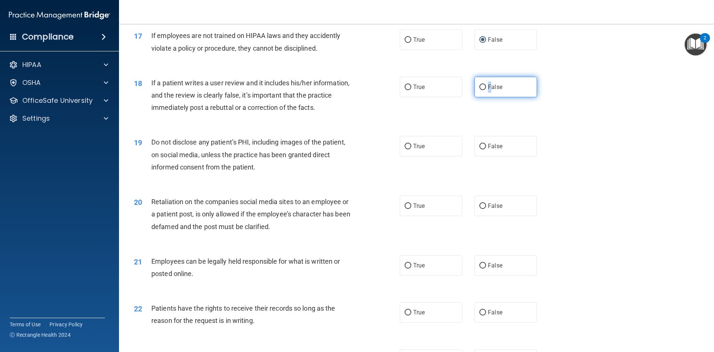
click at [475, 97] on label "False" at bounding box center [506, 87] width 63 height 20
click at [480, 90] on input "False" at bounding box center [483, 87] width 7 height 6
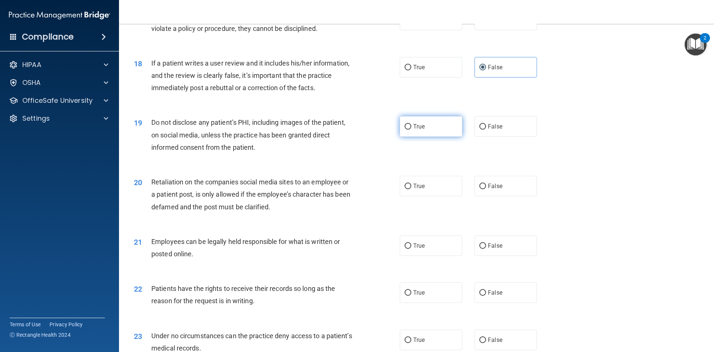
scroll to position [1042, 0]
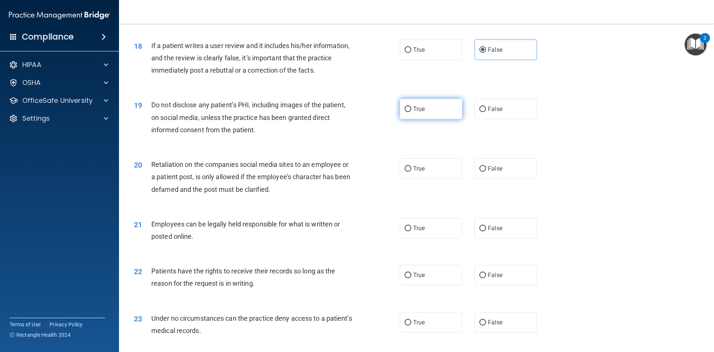
click at [429, 119] on label "True" at bounding box center [431, 109] width 63 height 20
click at [411, 112] on input "True" at bounding box center [408, 109] width 7 height 6
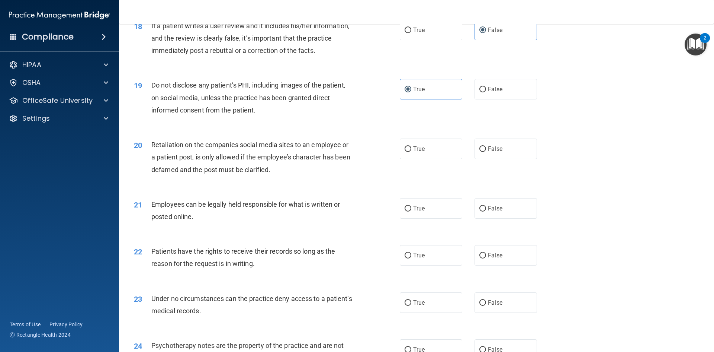
scroll to position [1079, 0]
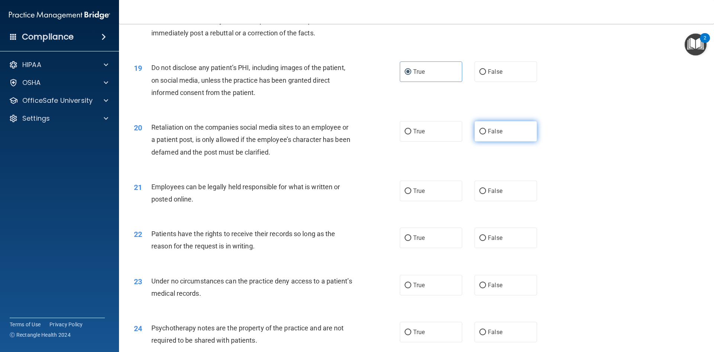
click at [480, 134] on input "False" at bounding box center [483, 132] width 7 height 6
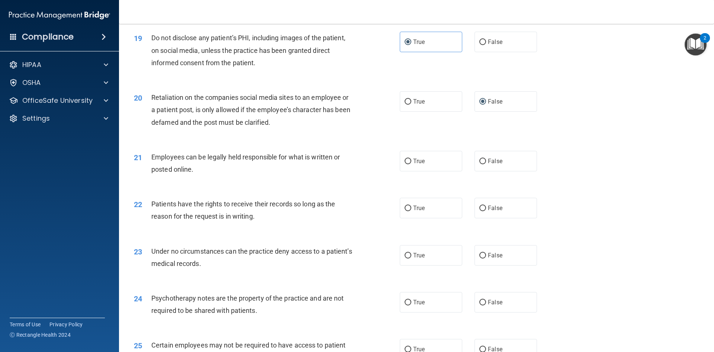
scroll to position [1153, 0]
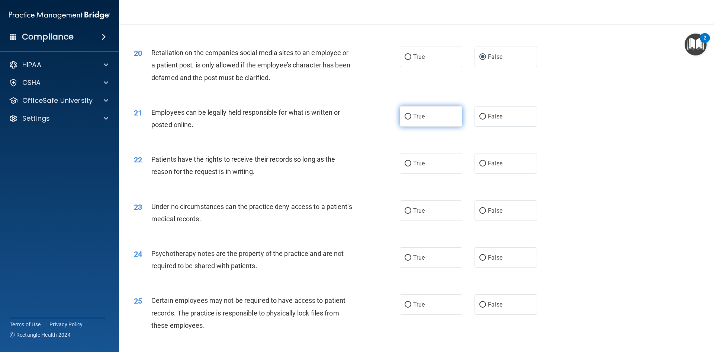
click at [413, 120] on span "True" at bounding box center [419, 116] width 12 height 7
click at [411, 119] on input "True" at bounding box center [408, 117] width 7 height 6
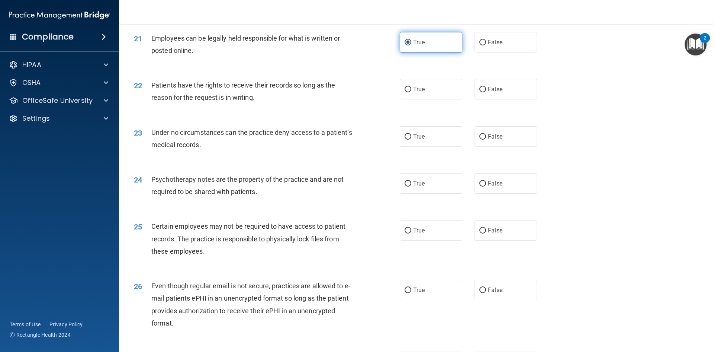
scroll to position [1228, 0]
click at [493, 99] on label "False" at bounding box center [506, 89] width 63 height 20
click at [486, 92] on input "False" at bounding box center [483, 89] width 7 height 6
click at [489, 140] on span "False" at bounding box center [495, 135] width 15 height 7
click at [486, 139] on input "False" at bounding box center [483, 137] width 7 height 6
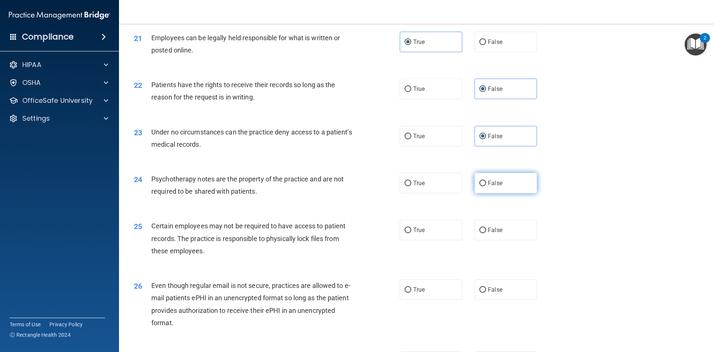
click at [488, 186] on span "False" at bounding box center [495, 182] width 15 height 7
click at [486, 186] on input "False" at bounding box center [483, 183] width 7 height 6
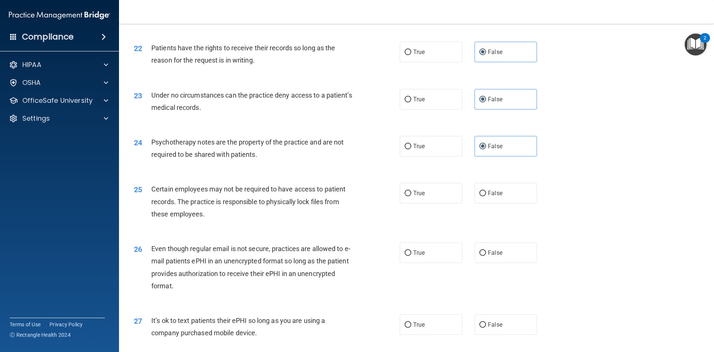
scroll to position [1265, 0]
click at [416, 149] on span "True" at bounding box center [419, 145] width 12 height 7
click at [411, 149] on input "True" at bounding box center [408, 146] width 7 height 6
click at [442, 262] on label "True" at bounding box center [431, 252] width 63 height 20
click at [411, 255] on input "True" at bounding box center [408, 253] width 7 height 6
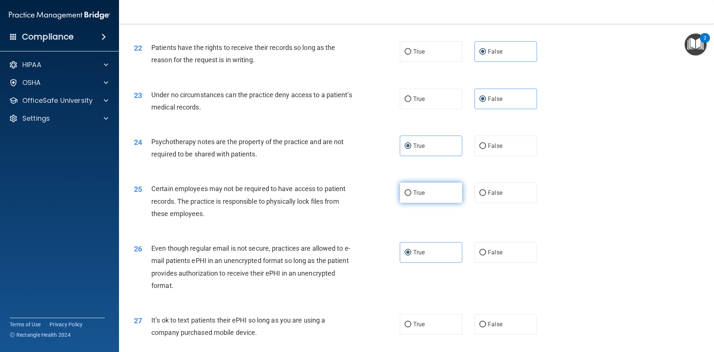
click at [408, 196] on input "True" at bounding box center [408, 193] width 7 height 6
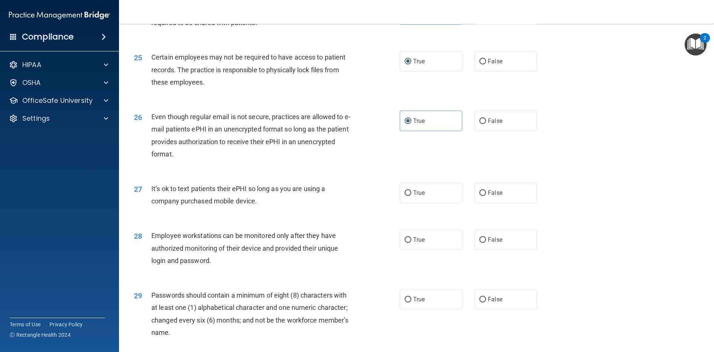
scroll to position [1414, 0]
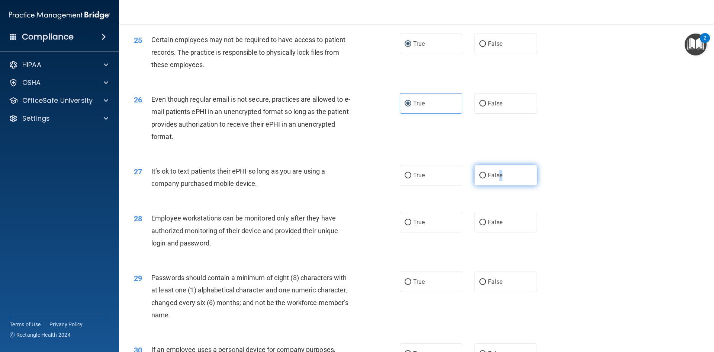
click at [498, 179] on span "False" at bounding box center [495, 175] width 15 height 7
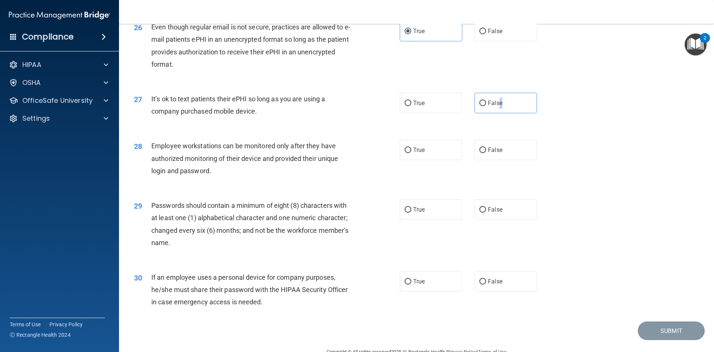
scroll to position [1488, 0]
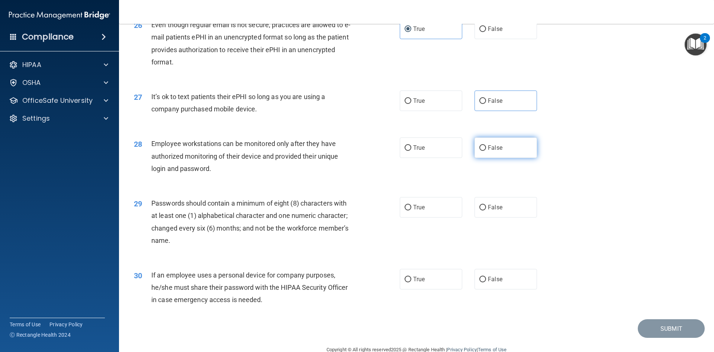
click at [484, 158] on label "False" at bounding box center [506, 147] width 63 height 20
click at [484, 151] on input "False" at bounding box center [483, 148] width 7 height 6
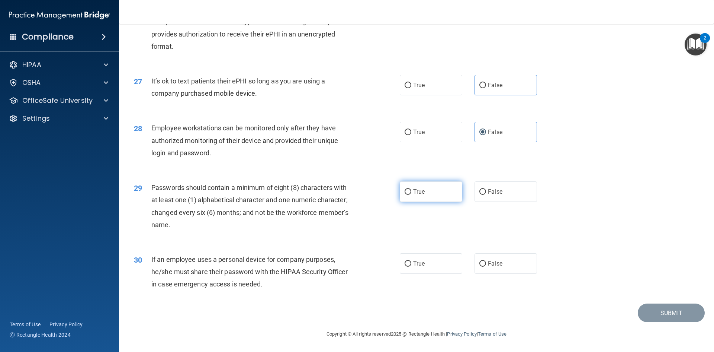
click at [405, 193] on input "True" at bounding box center [408, 192] width 7 height 6
click at [519, 268] on label "False" at bounding box center [506, 263] width 63 height 20
click at [486, 266] on input "False" at bounding box center [483, 264] width 7 height 6
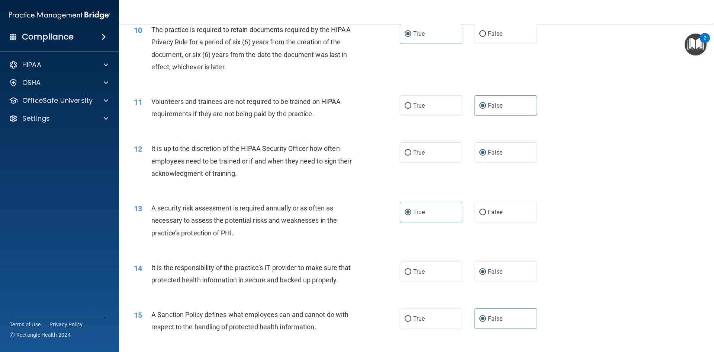
scroll to position [632, 0]
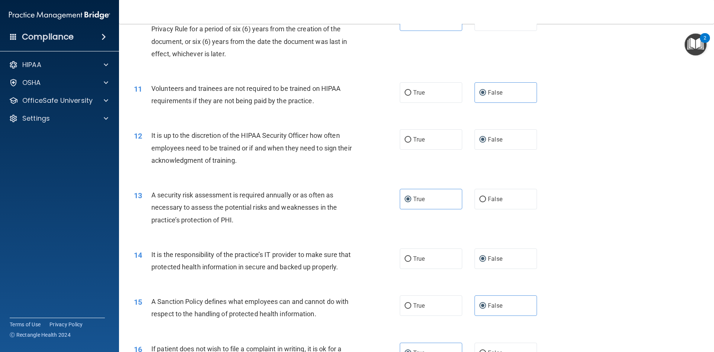
click at [616, 212] on div "13 A security risk assessment is required annually or as often as necessary to …" at bounding box center [416, 209] width 577 height 60
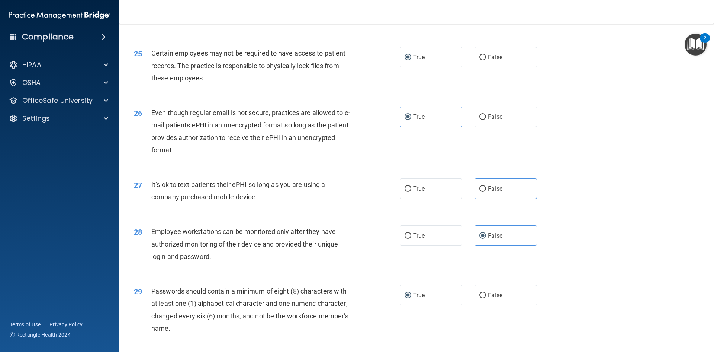
scroll to position [1414, 0]
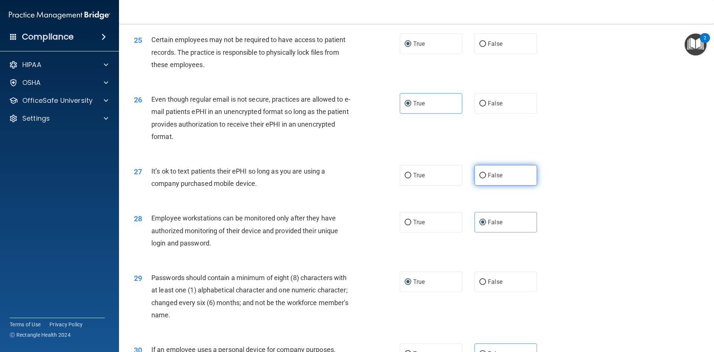
click at [480, 178] on input "False" at bounding box center [483, 176] width 7 height 6
click at [564, 198] on div "27 It’s ok to text patients their ePHI so long as you are using a company purch…" at bounding box center [416, 179] width 577 height 47
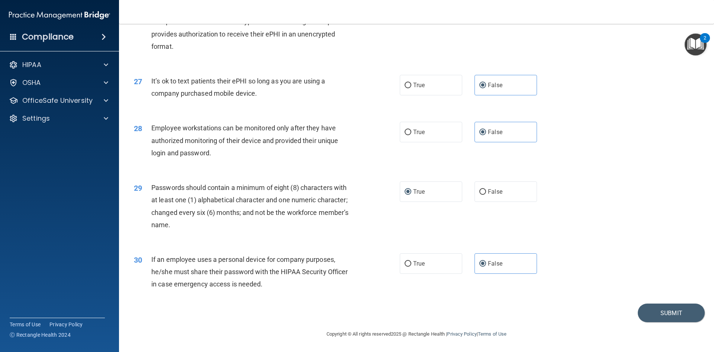
scroll to position [1516, 0]
click at [665, 311] on button "Submit" at bounding box center [671, 312] width 67 height 19
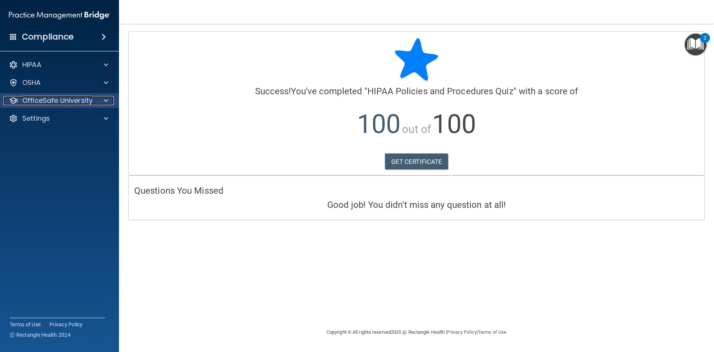
click at [98, 102] on div at bounding box center [105, 100] width 19 height 9
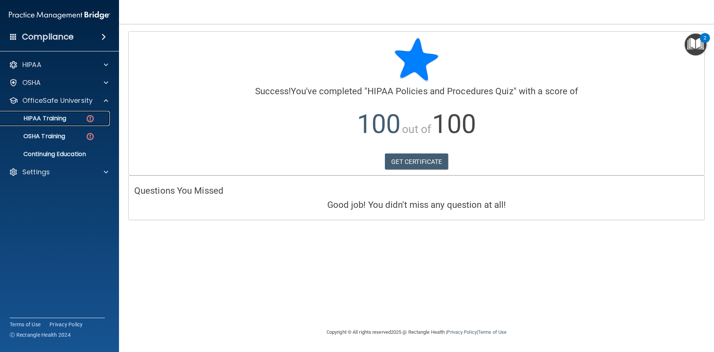
click at [87, 122] on img at bounding box center [90, 118] width 9 height 9
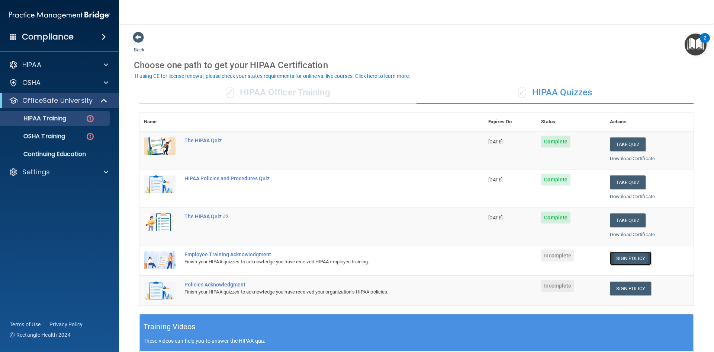
click at [622, 261] on link "Sign Policy" at bounding box center [630, 258] width 41 height 14
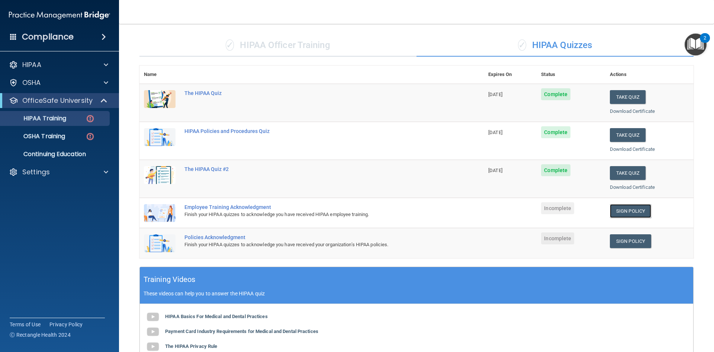
scroll to position [112, 0]
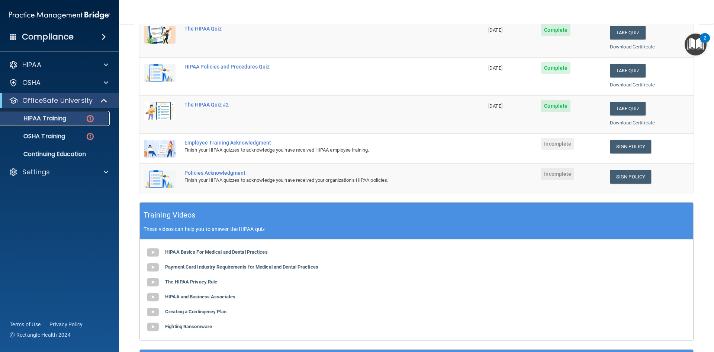
click at [77, 123] on link "HIPAA Training" at bounding box center [51, 118] width 117 height 15
click at [77, 120] on div "HIPAA Training" at bounding box center [56, 118] width 102 height 7
click at [89, 167] on div "Settings" at bounding box center [59, 171] width 119 height 15
click at [72, 125] on link "HIPAA Training" at bounding box center [51, 118] width 117 height 15
click at [71, 137] on div "OSHA Training" at bounding box center [56, 135] width 102 height 7
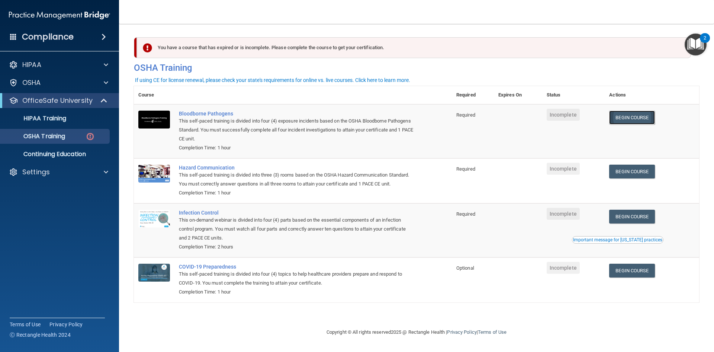
click at [655, 119] on link "Begin Course" at bounding box center [631, 118] width 45 height 14
click at [62, 134] on p "OSHA Training" at bounding box center [35, 135] width 60 height 7
click at [85, 135] on div "OSHA Training" at bounding box center [56, 135] width 102 height 7
click at [62, 116] on p "HIPAA Training" at bounding box center [35, 118] width 61 height 7
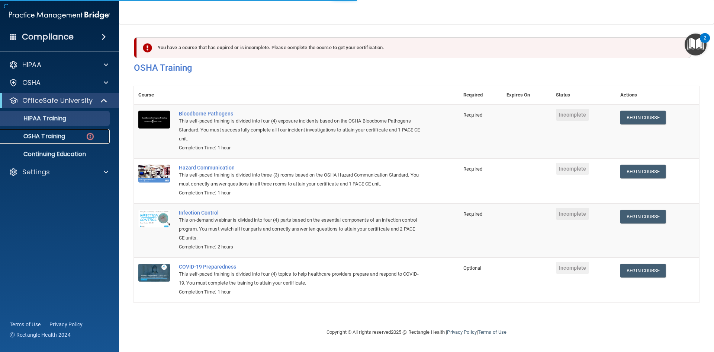
click at [65, 134] on p "OSHA Training" at bounding box center [35, 135] width 60 height 7
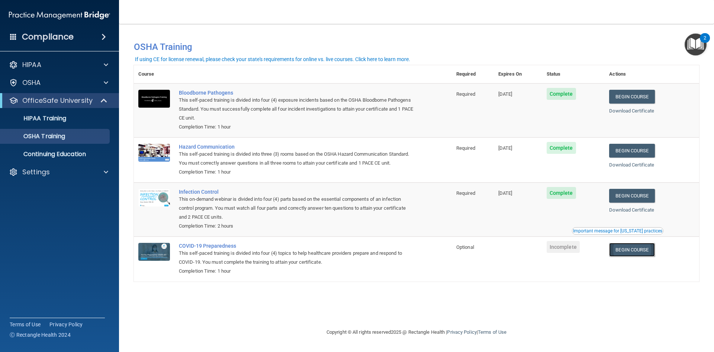
click at [643, 252] on link "Begin Course" at bounding box center [631, 250] width 45 height 14
click at [65, 140] on p "OSHA Training" at bounding box center [35, 135] width 60 height 7
click at [54, 135] on p "OSHA Training" at bounding box center [35, 135] width 60 height 7
click at [52, 153] on p "Continuing Education" at bounding box center [56, 153] width 102 height 7
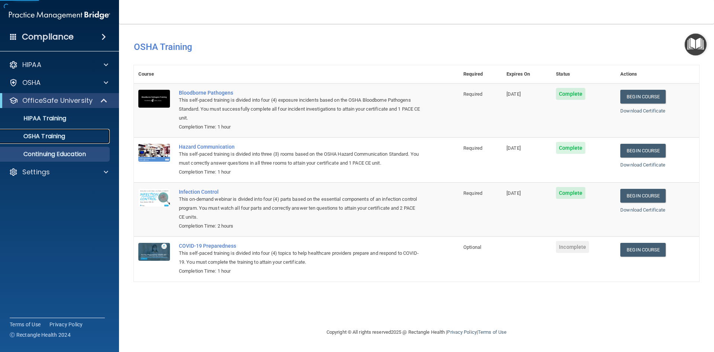
click at [53, 137] on p "OSHA Training" at bounding box center [35, 135] width 60 height 7
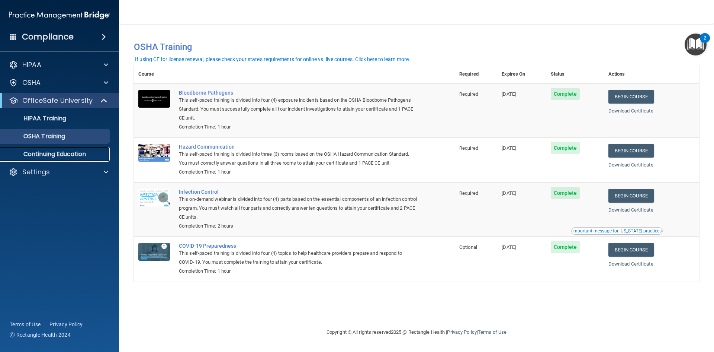
click at [55, 154] on p "Continuing Education" at bounding box center [56, 153] width 102 height 7
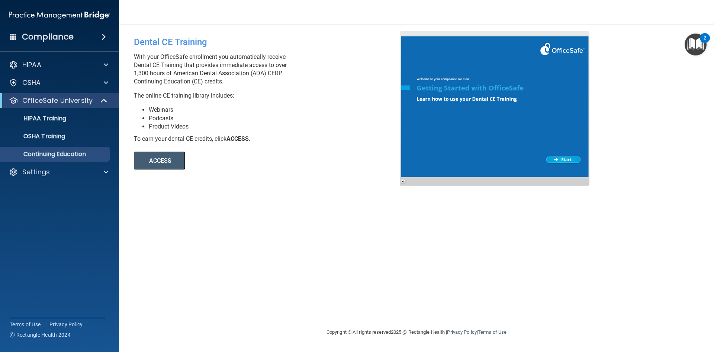
click at [41, 36] on h4 "Compliance" at bounding box center [48, 37] width 52 height 10
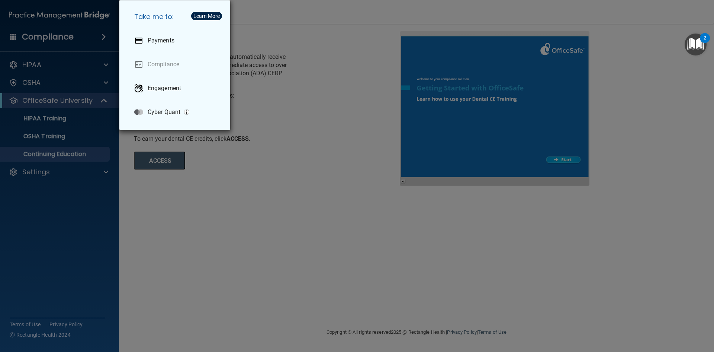
click at [41, 38] on div "Take me to: Payments Compliance Engagement Cyber Quant" at bounding box center [357, 176] width 714 height 352
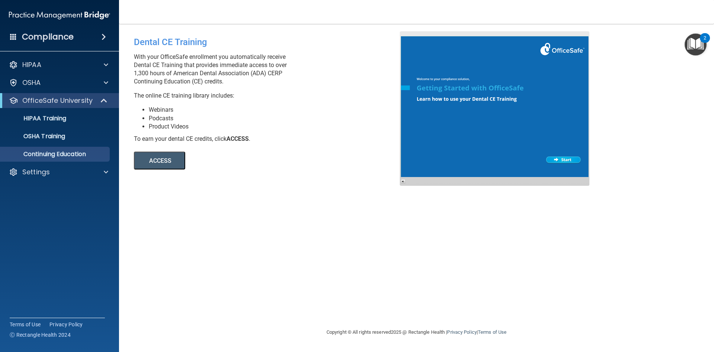
click at [33, 14] on img at bounding box center [59, 15] width 101 height 15
click at [97, 100] on div at bounding box center [104, 100] width 18 height 9
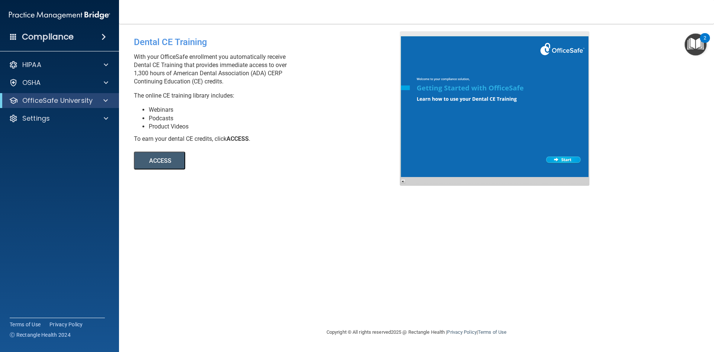
click at [702, 45] on img "Open Resource Center, 2 new notifications" at bounding box center [696, 44] width 22 height 22
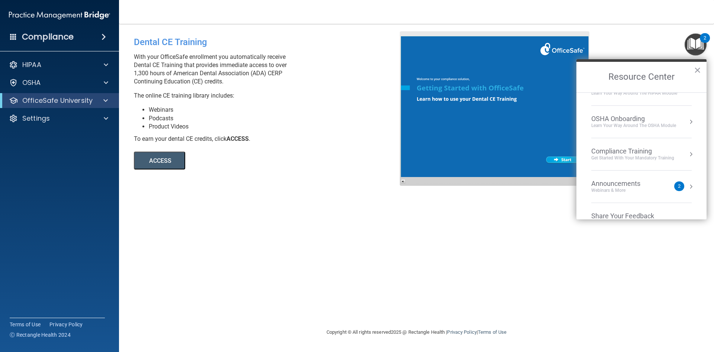
scroll to position [37, 0]
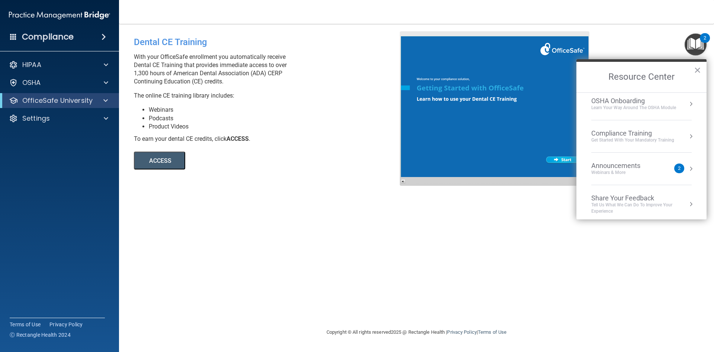
click at [682, 169] on div "Announcements Webinars & More 2" at bounding box center [642, 168] width 100 height 14
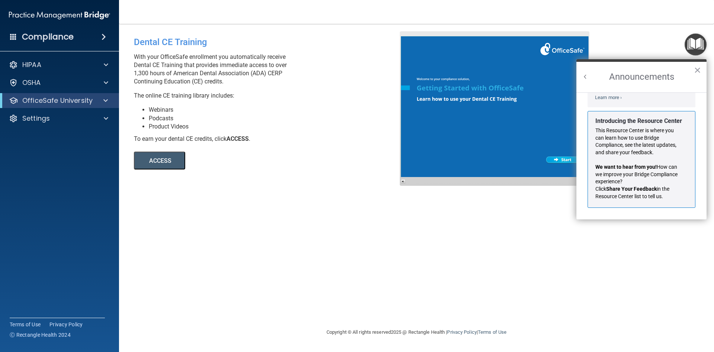
scroll to position [131, 0]
click at [699, 68] on button "×" at bounding box center [697, 70] width 7 height 12
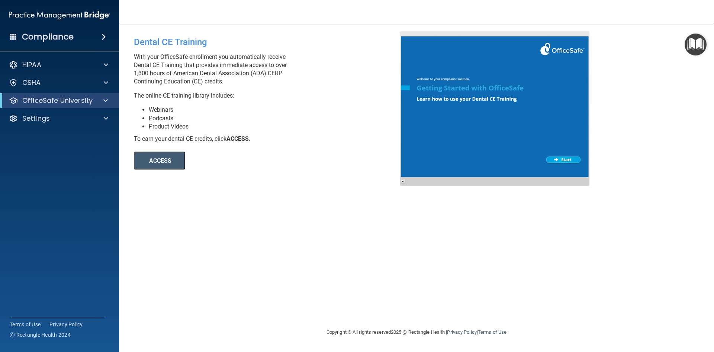
click at [72, 14] on img at bounding box center [59, 15] width 101 height 15
click at [73, 14] on img at bounding box center [59, 15] width 101 height 15
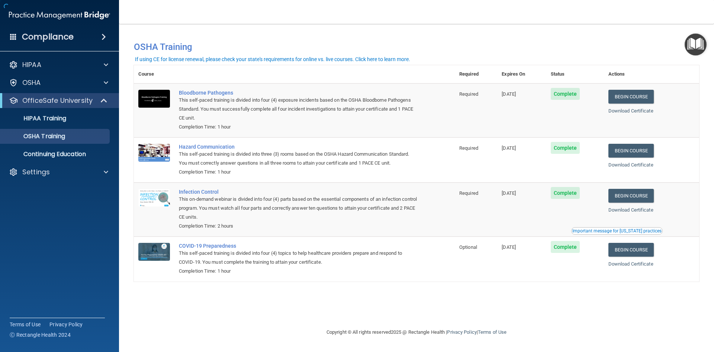
click at [45, 41] on h4 "Compliance" at bounding box center [48, 37] width 52 height 10
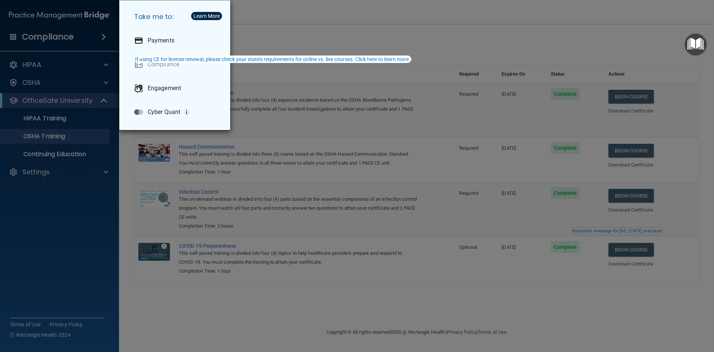
click at [57, 32] on div "Take me to: Payments Compliance Engagement Cyber Quant" at bounding box center [357, 176] width 714 height 352
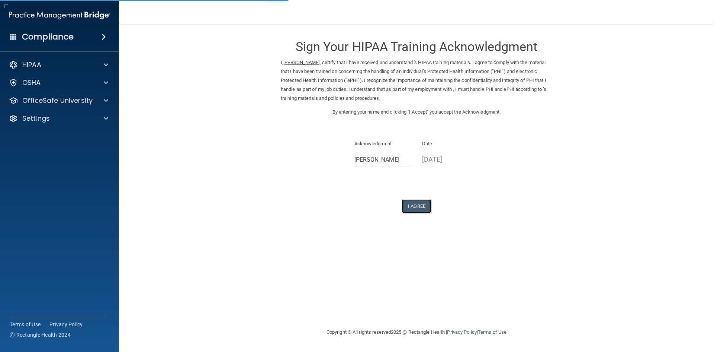
click at [419, 212] on button "I Agree" at bounding box center [417, 206] width 30 height 14
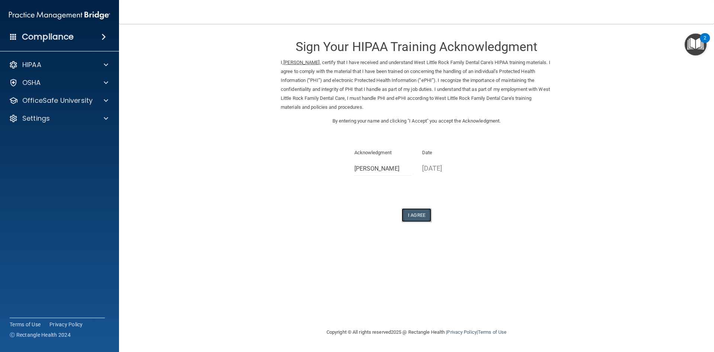
click at [415, 209] on button "I Agree" at bounding box center [417, 215] width 30 height 14
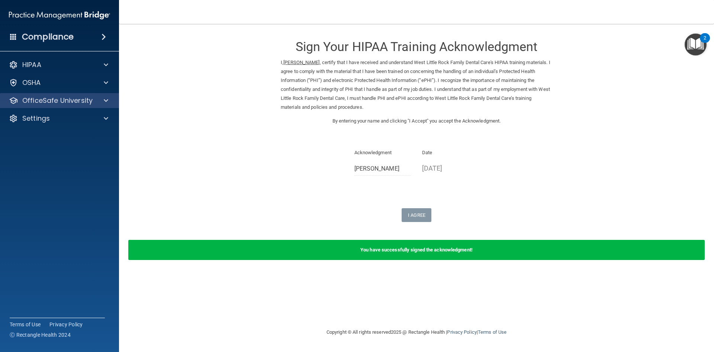
click at [76, 105] on div "OfficeSafe University" at bounding box center [59, 100] width 119 height 15
click at [100, 102] on div at bounding box center [105, 100] width 19 height 9
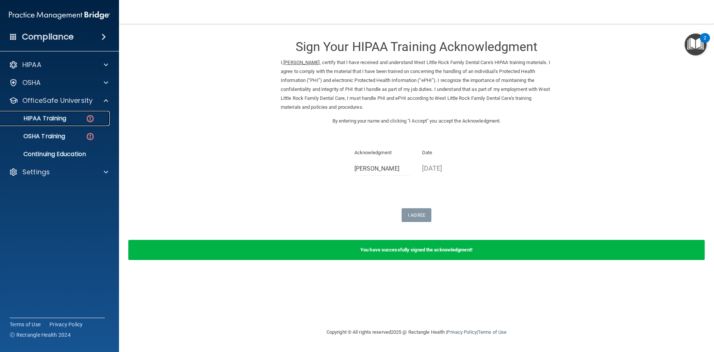
click at [90, 120] on img at bounding box center [90, 118] width 9 height 9
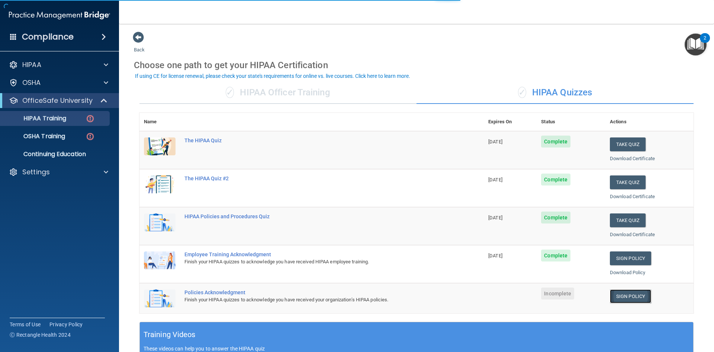
click at [622, 295] on link "Sign Policy" at bounding box center [630, 296] width 41 height 14
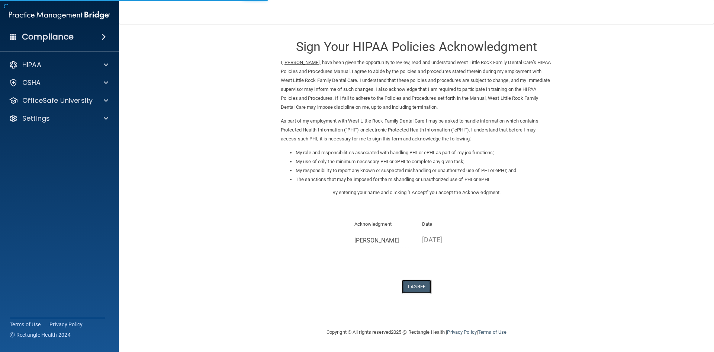
click at [423, 286] on button "I Agree" at bounding box center [417, 286] width 30 height 14
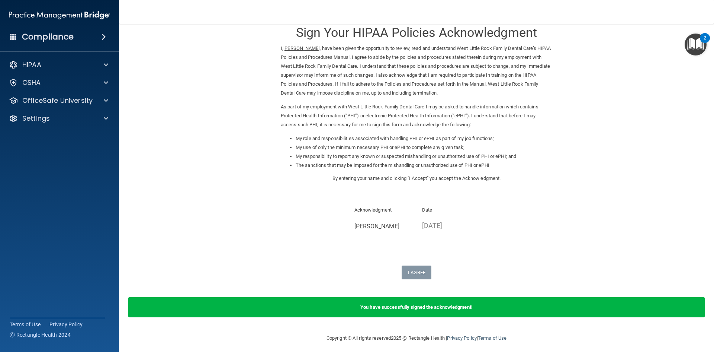
scroll to position [18, 0]
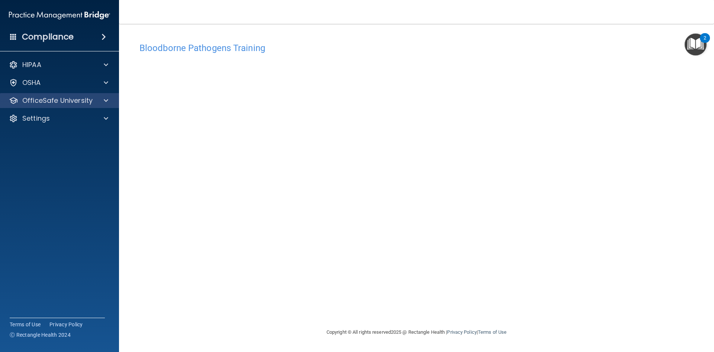
click at [45, 106] on div "OfficeSafe University" at bounding box center [59, 100] width 119 height 15
click at [105, 104] on span at bounding box center [106, 100] width 4 height 9
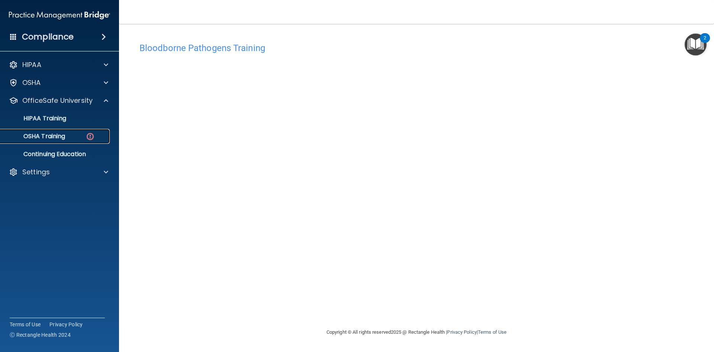
click at [93, 135] on img at bounding box center [90, 136] width 9 height 9
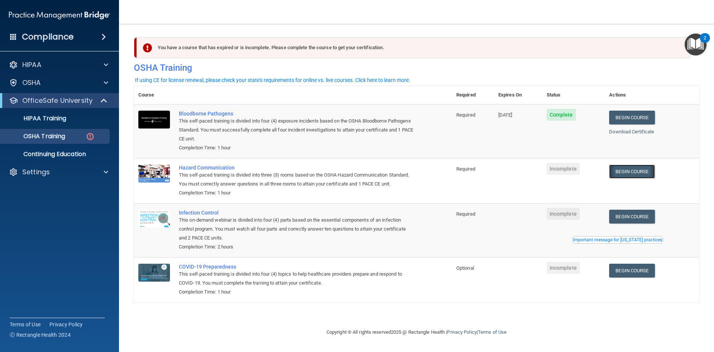
click at [650, 176] on link "Begin Course" at bounding box center [631, 171] width 45 height 14
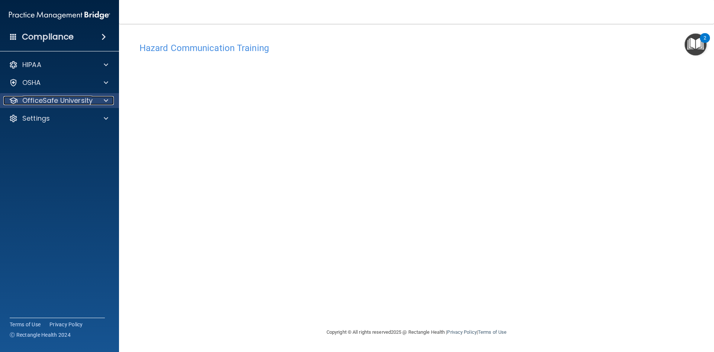
click at [102, 104] on div at bounding box center [105, 100] width 19 height 9
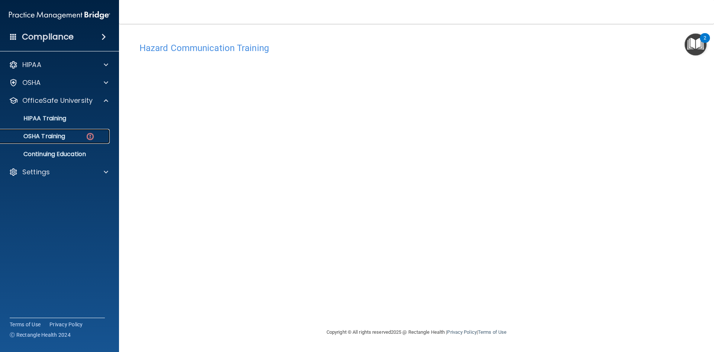
click at [92, 137] on img at bounding box center [90, 136] width 9 height 9
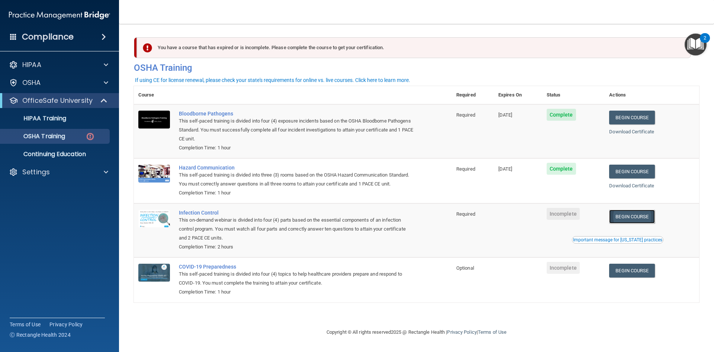
click at [628, 218] on link "Begin Course" at bounding box center [631, 216] width 45 height 14
